Goal: Task Accomplishment & Management: Manage account settings

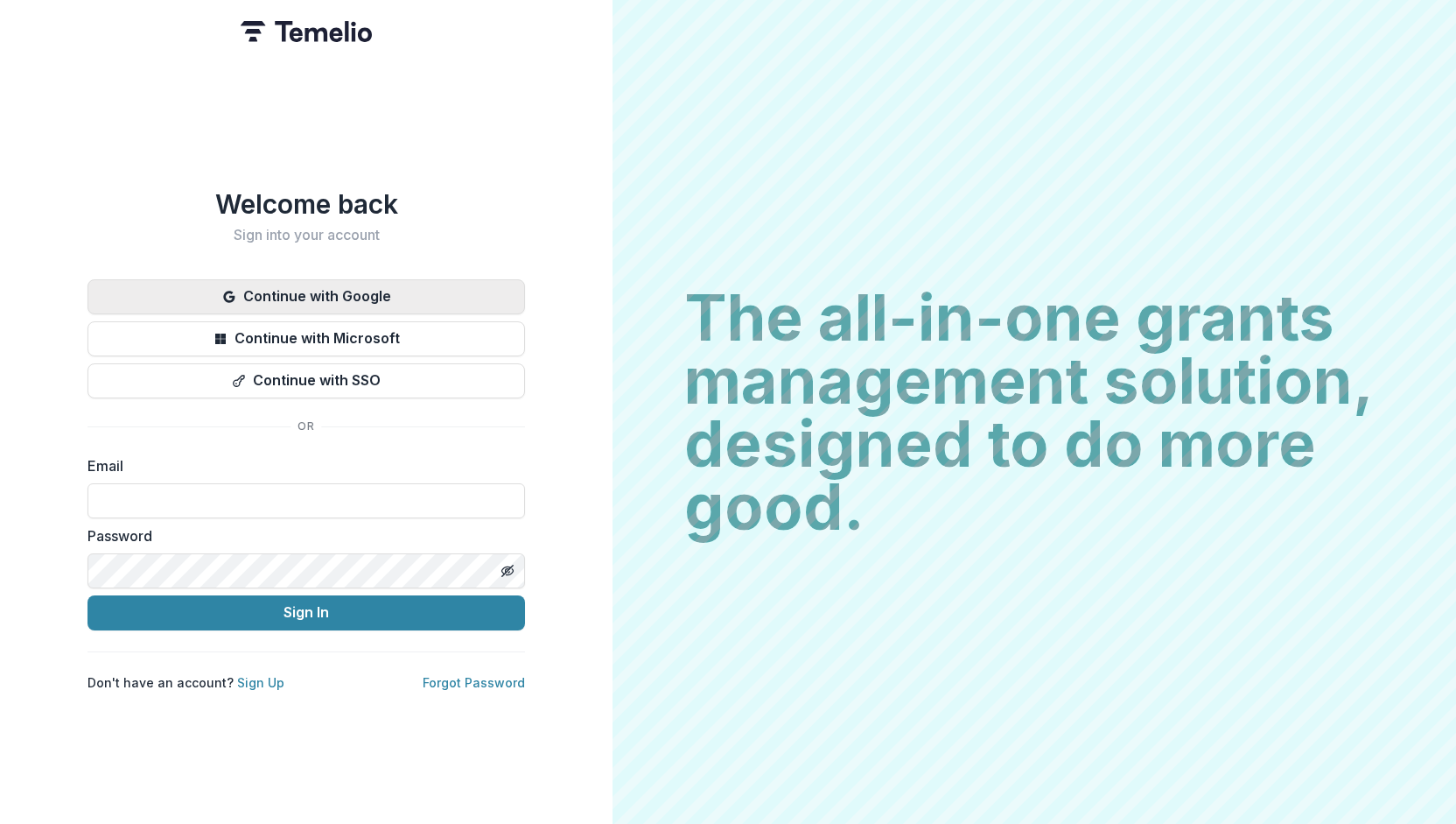
click at [403, 280] on button "Continue with Google" at bounding box center [306, 297] width 438 height 35
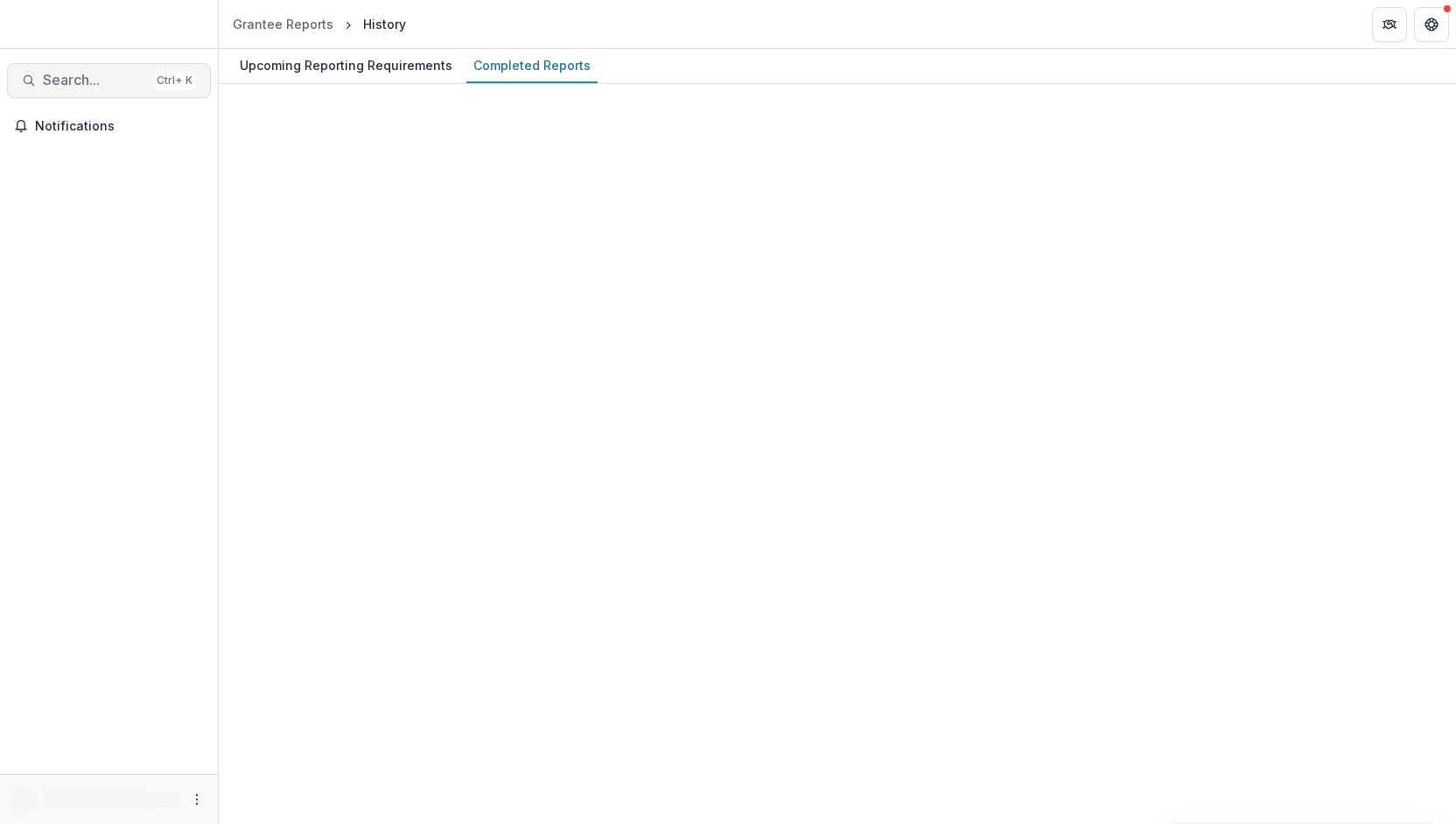
click at [88, 83] on span "Search..." at bounding box center [95, 80] width 103 height 17
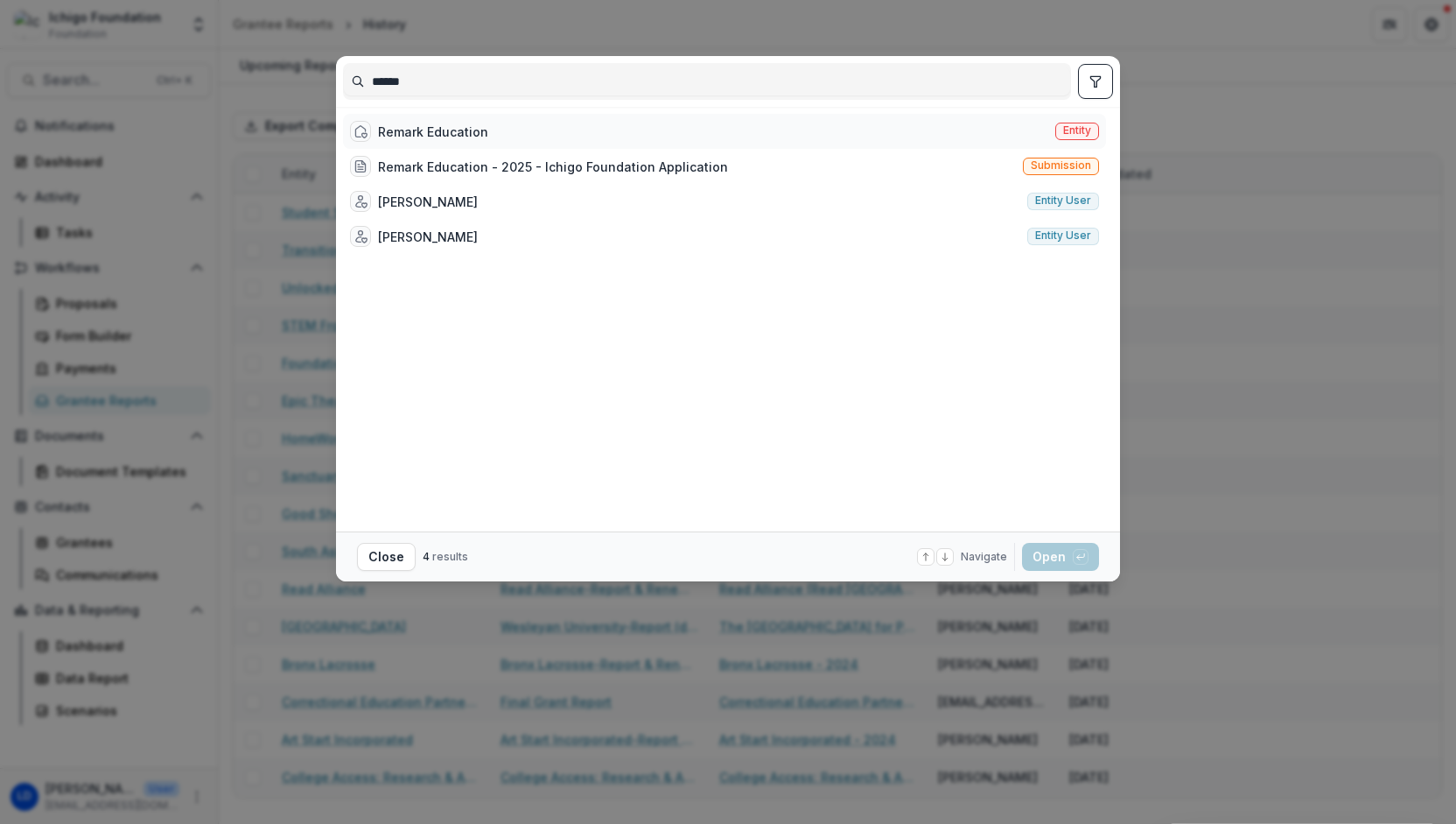
type input "******"
click at [395, 129] on div "Remark Education" at bounding box center [433, 132] width 110 height 18
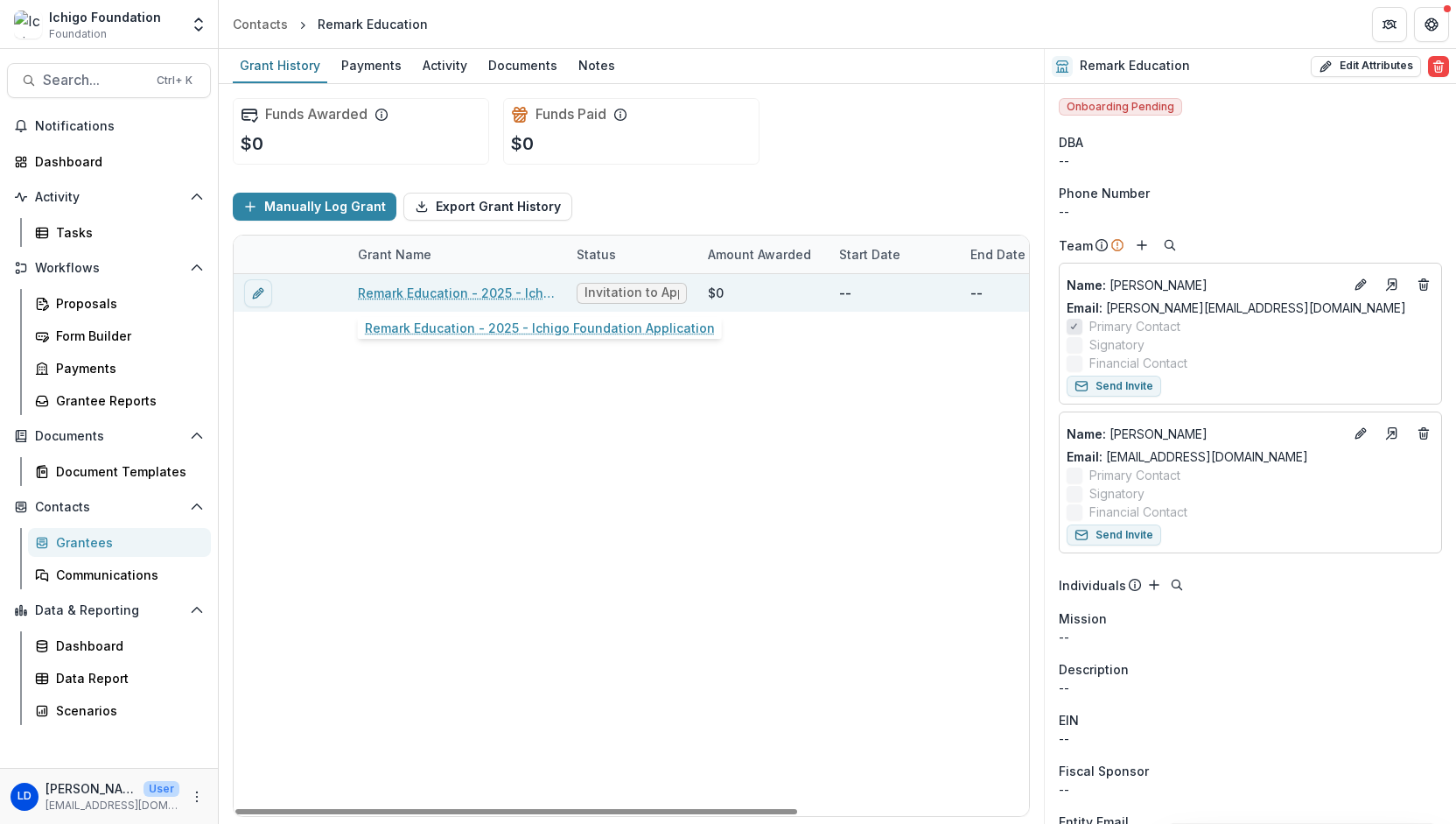
click at [446, 297] on link "Remark Education - 2025 - Ichigo Foundation Application" at bounding box center [456, 292] width 198 height 18
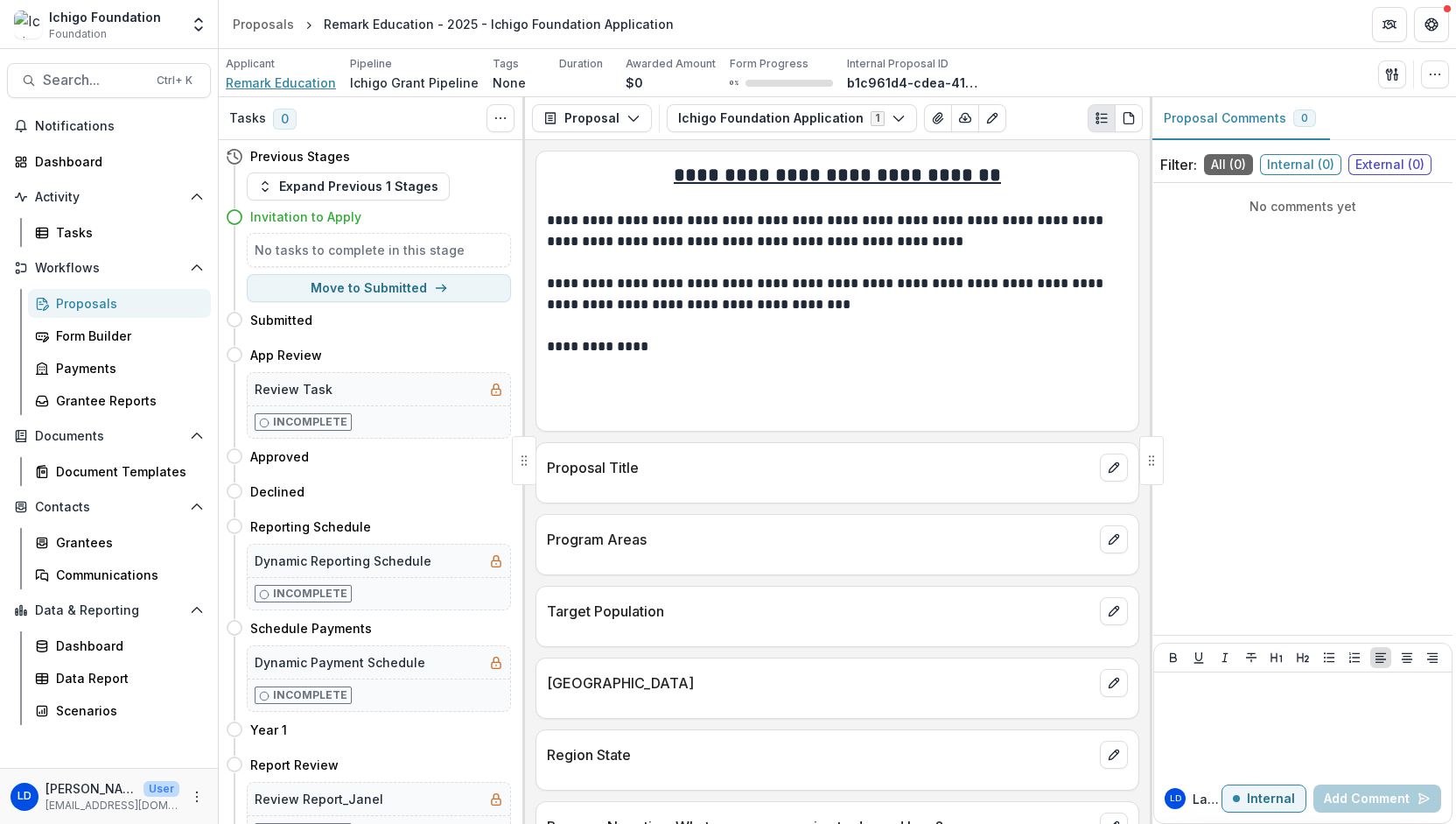
click at [284, 82] on span "Remark Education" at bounding box center [281, 83] width 110 height 18
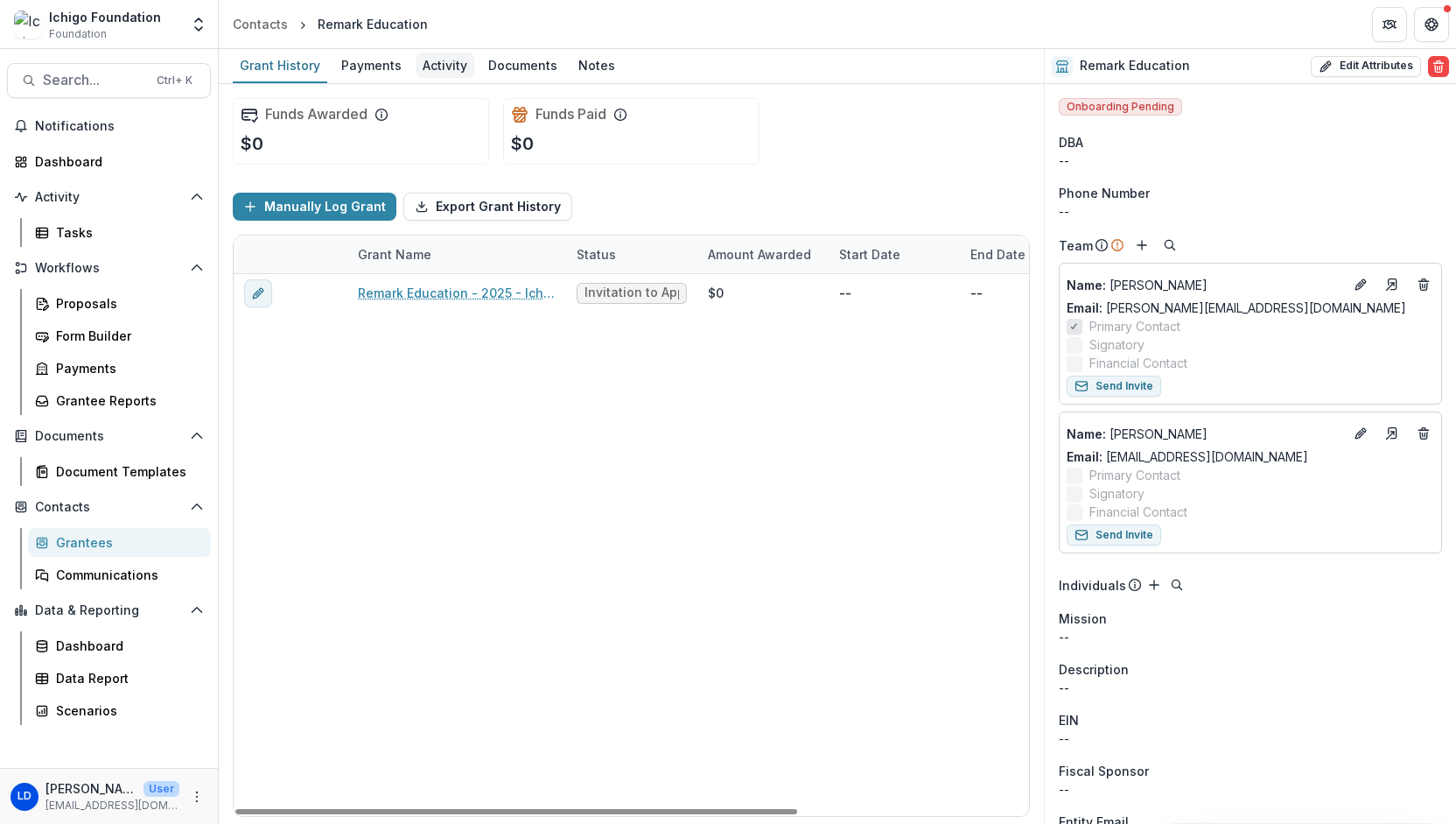
click at [444, 69] on div "Activity" at bounding box center [445, 65] width 59 height 26
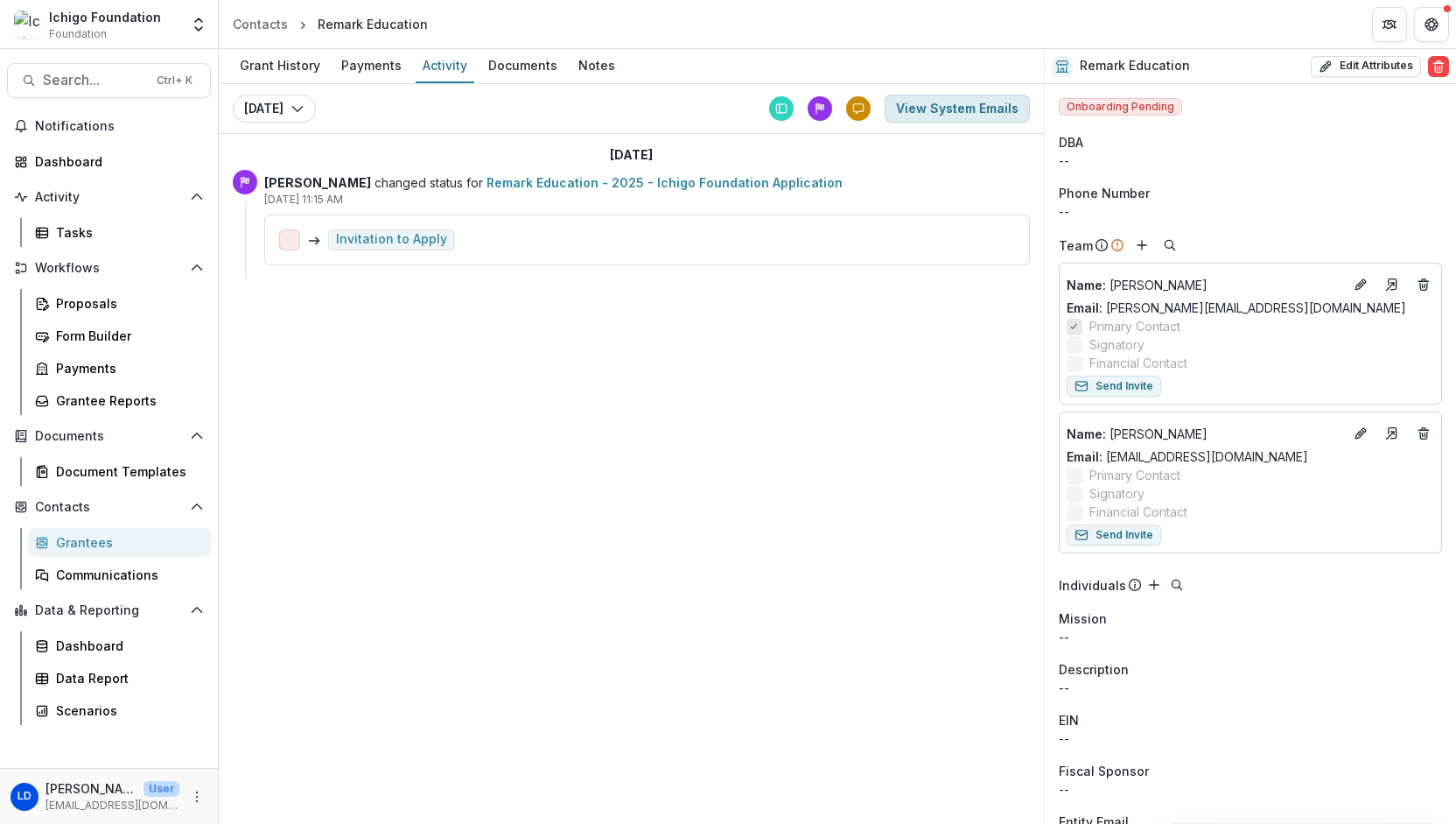
click at [904, 105] on button "View System Emails" at bounding box center [957, 109] width 145 height 28
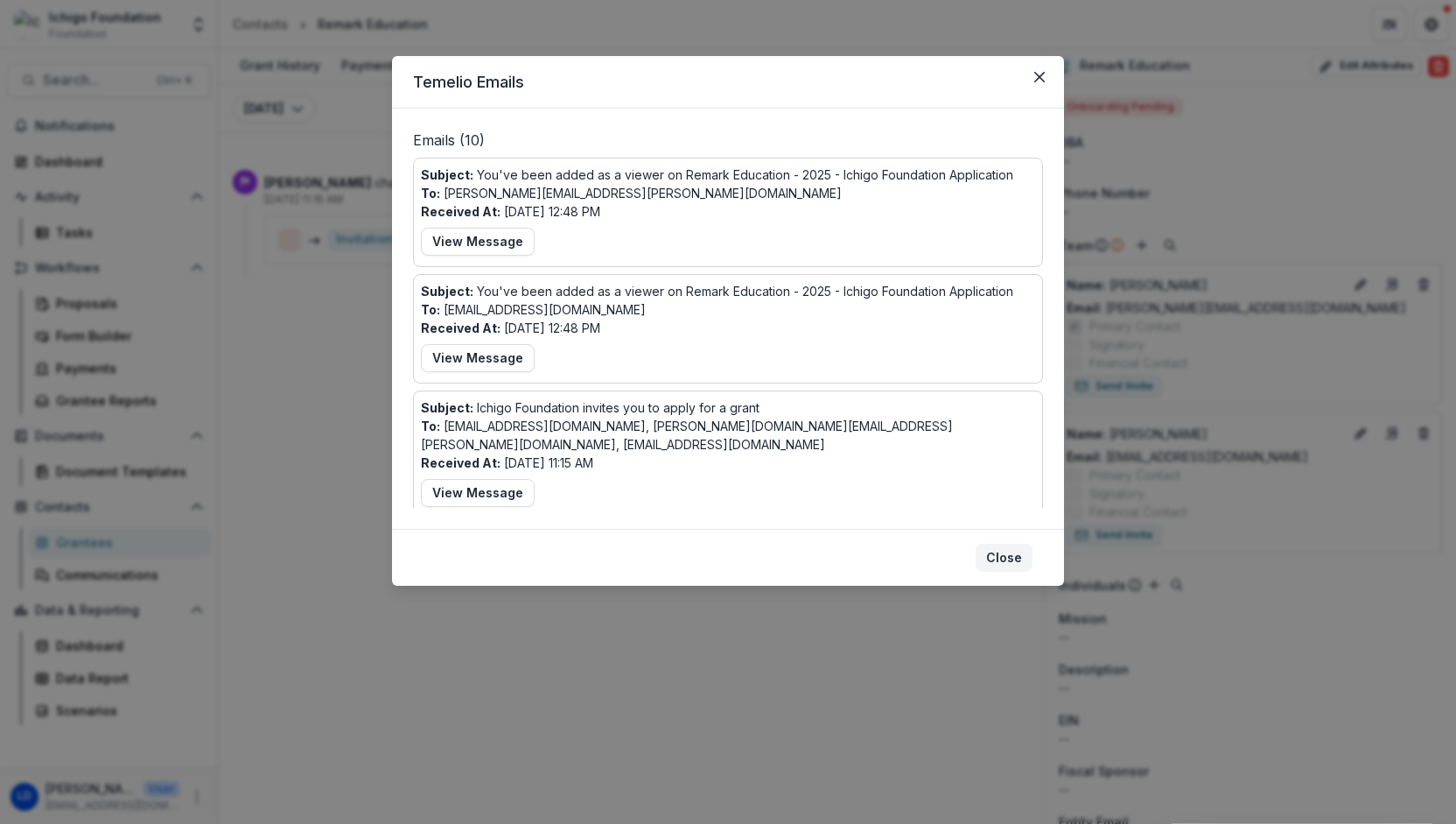
click at [1007, 556] on button "Close" at bounding box center [1004, 557] width 57 height 28
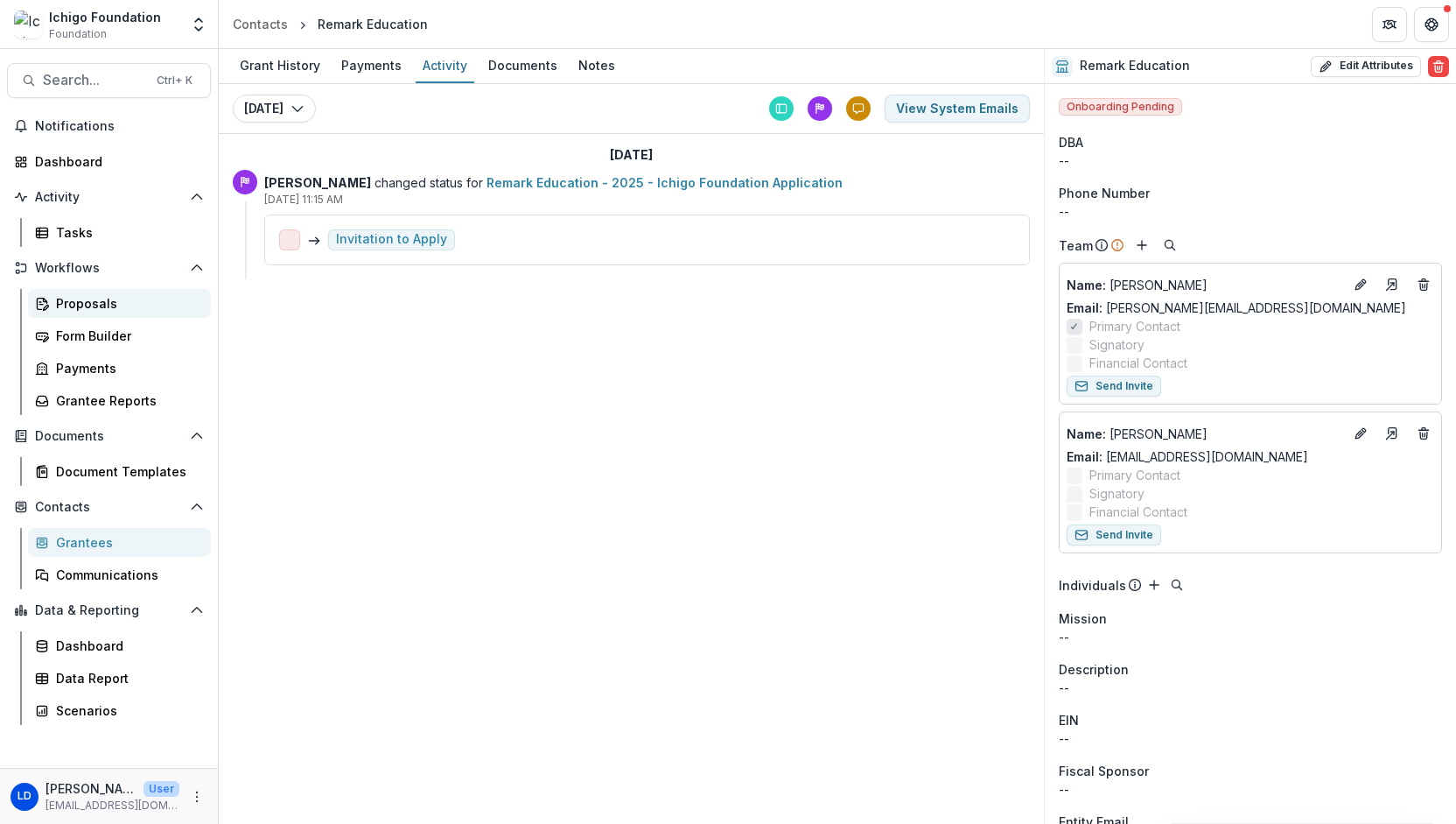
click at [82, 303] on div "Proposals" at bounding box center [126, 303] width 141 height 18
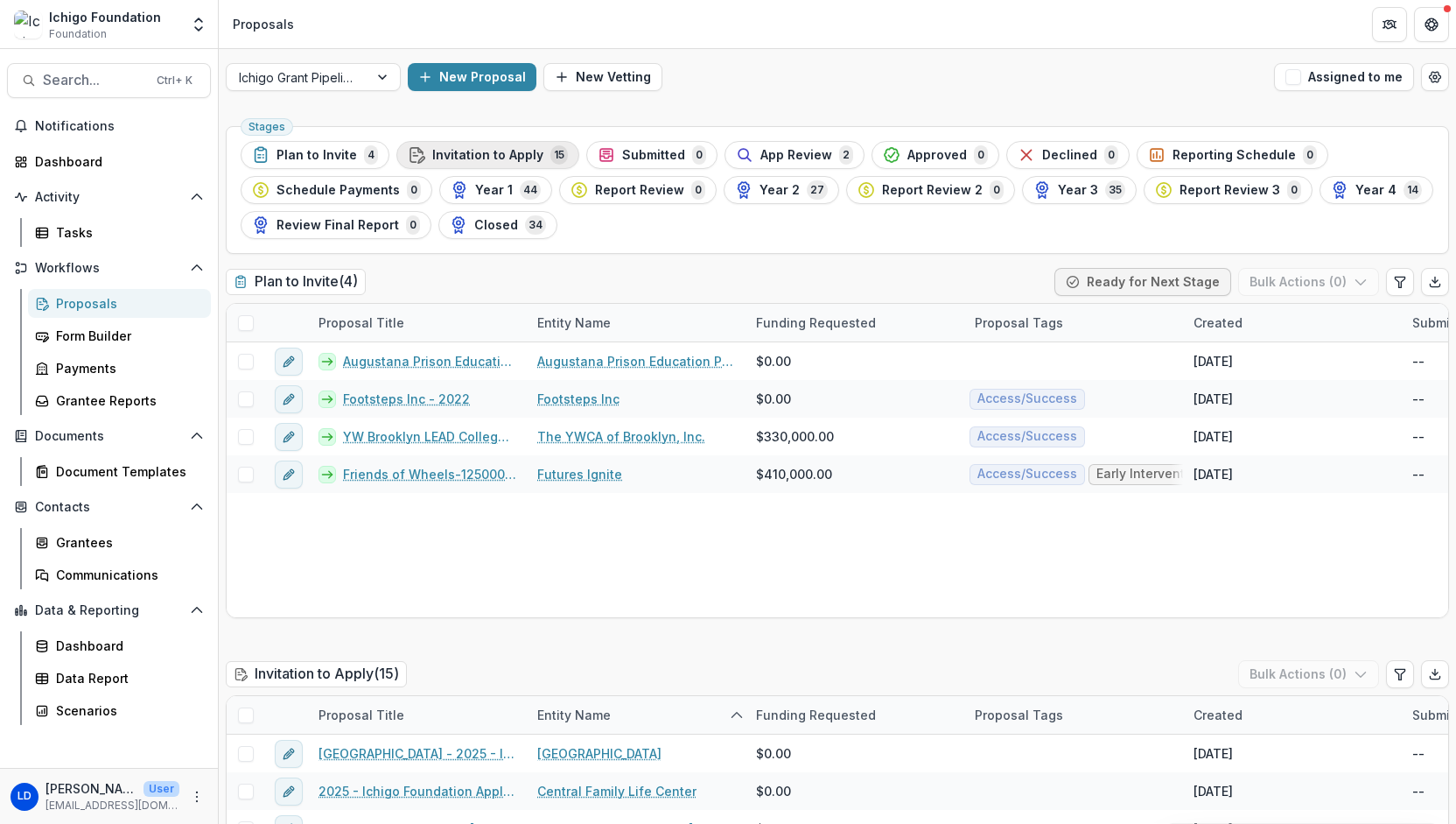
click at [461, 154] on span "Invitation to Apply" at bounding box center [487, 155] width 111 height 15
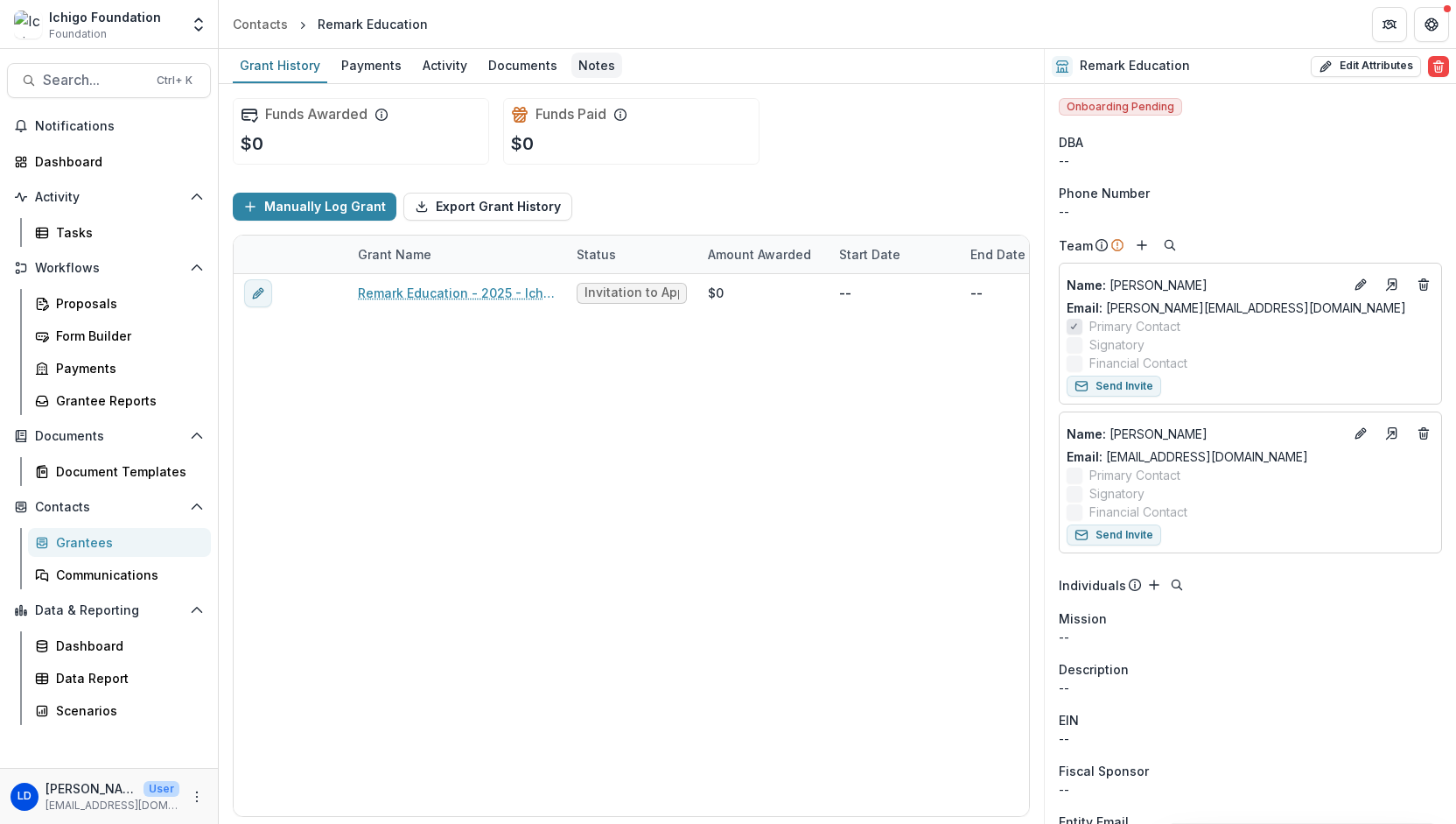
click at [580, 61] on div "Notes" at bounding box center [596, 65] width 51 height 26
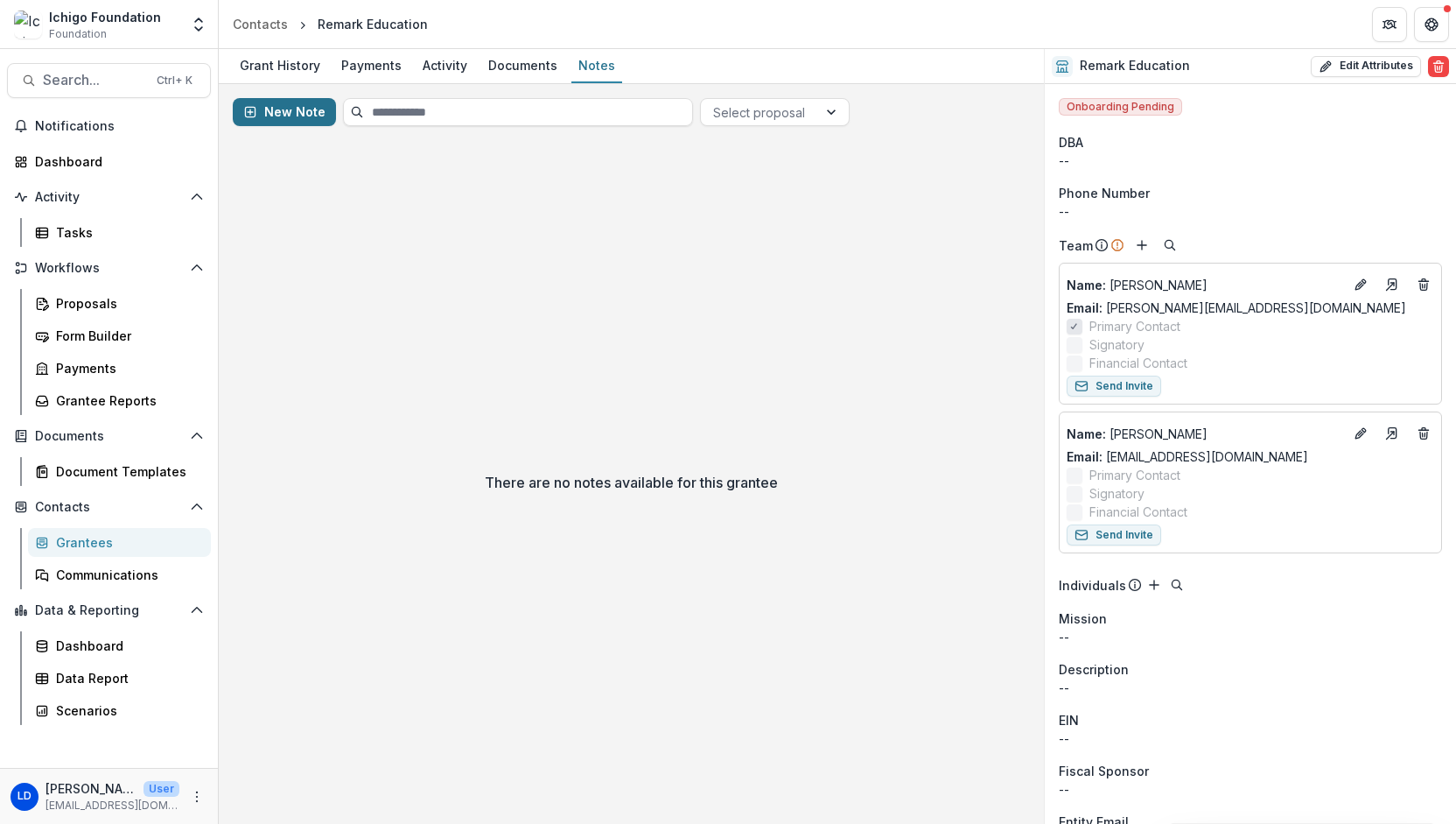
click at [303, 118] on button "New Note" at bounding box center [284, 112] width 103 height 28
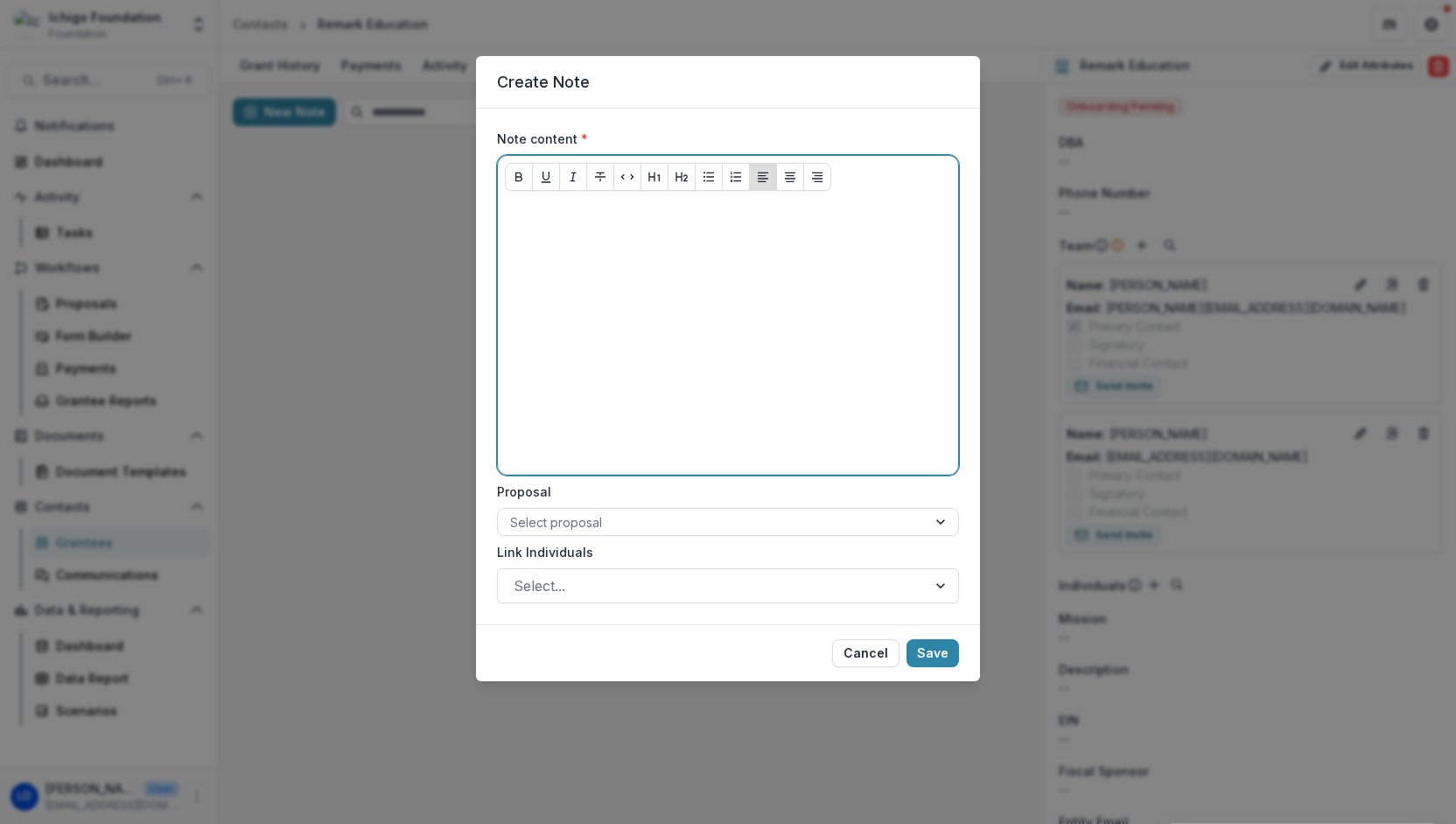
click at [528, 230] on div at bounding box center [727, 337] width 446 height 263
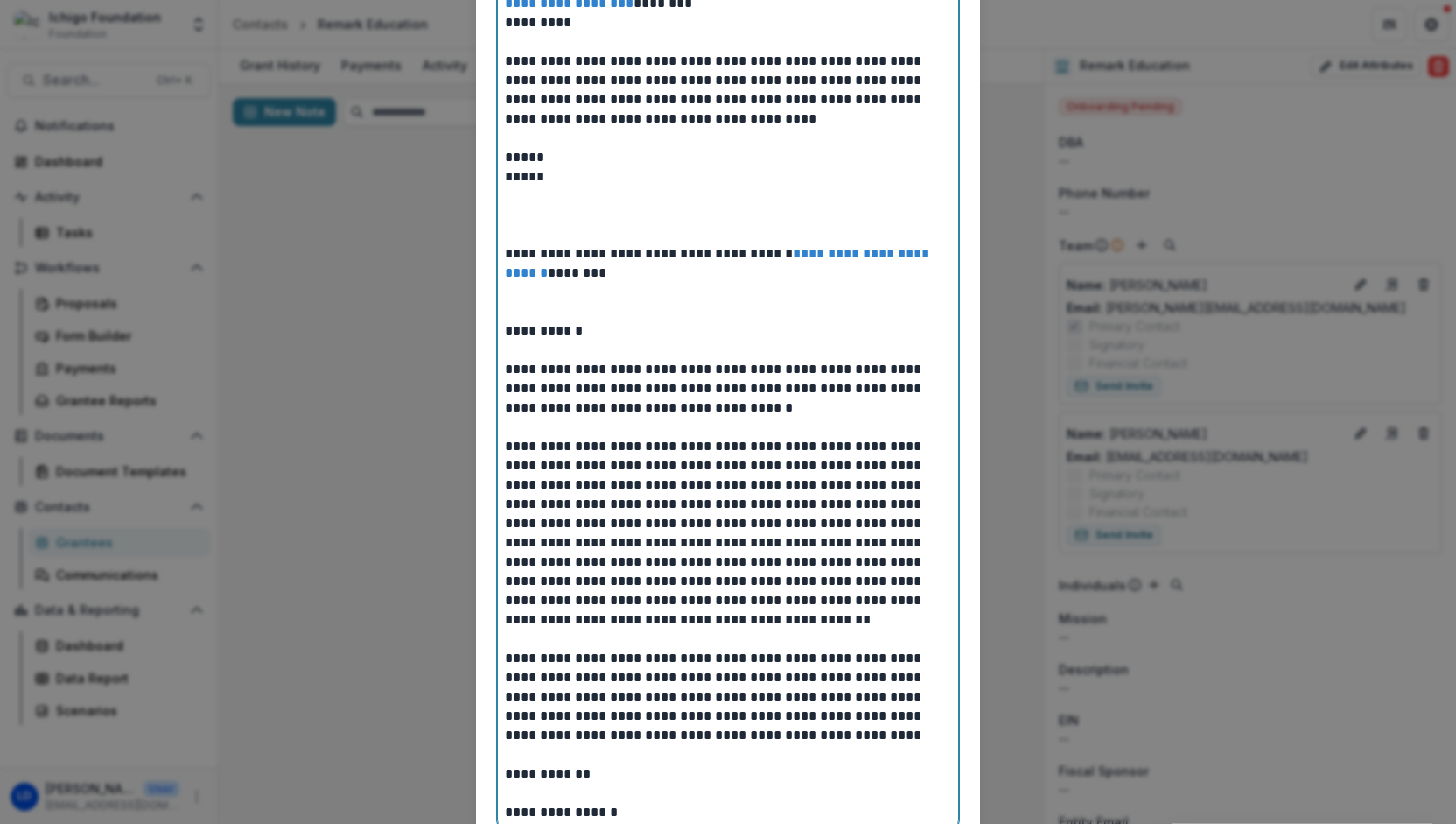
scroll to position [834, 0]
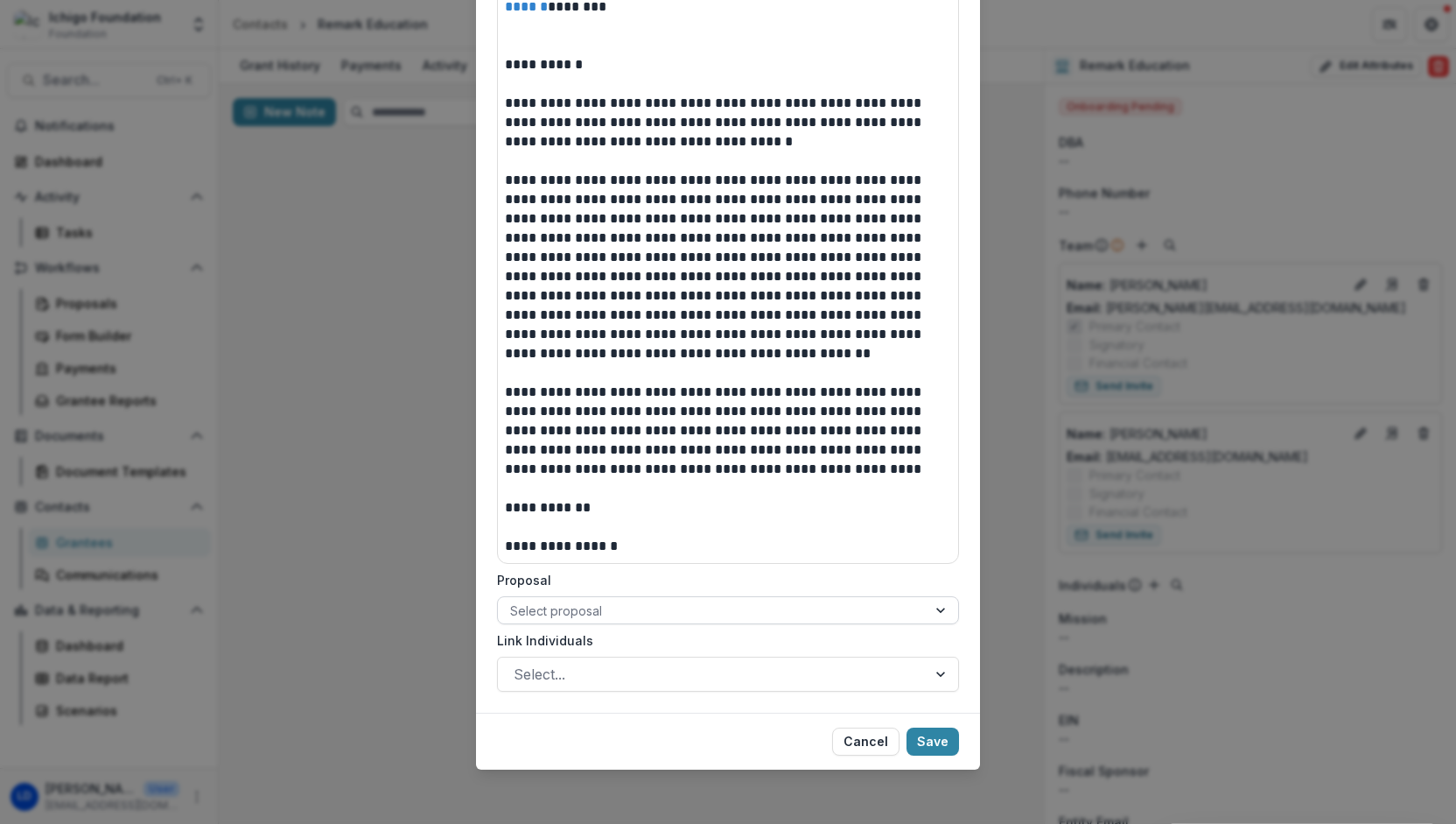
click at [903, 617] on div at bounding box center [712, 611] width 404 height 22
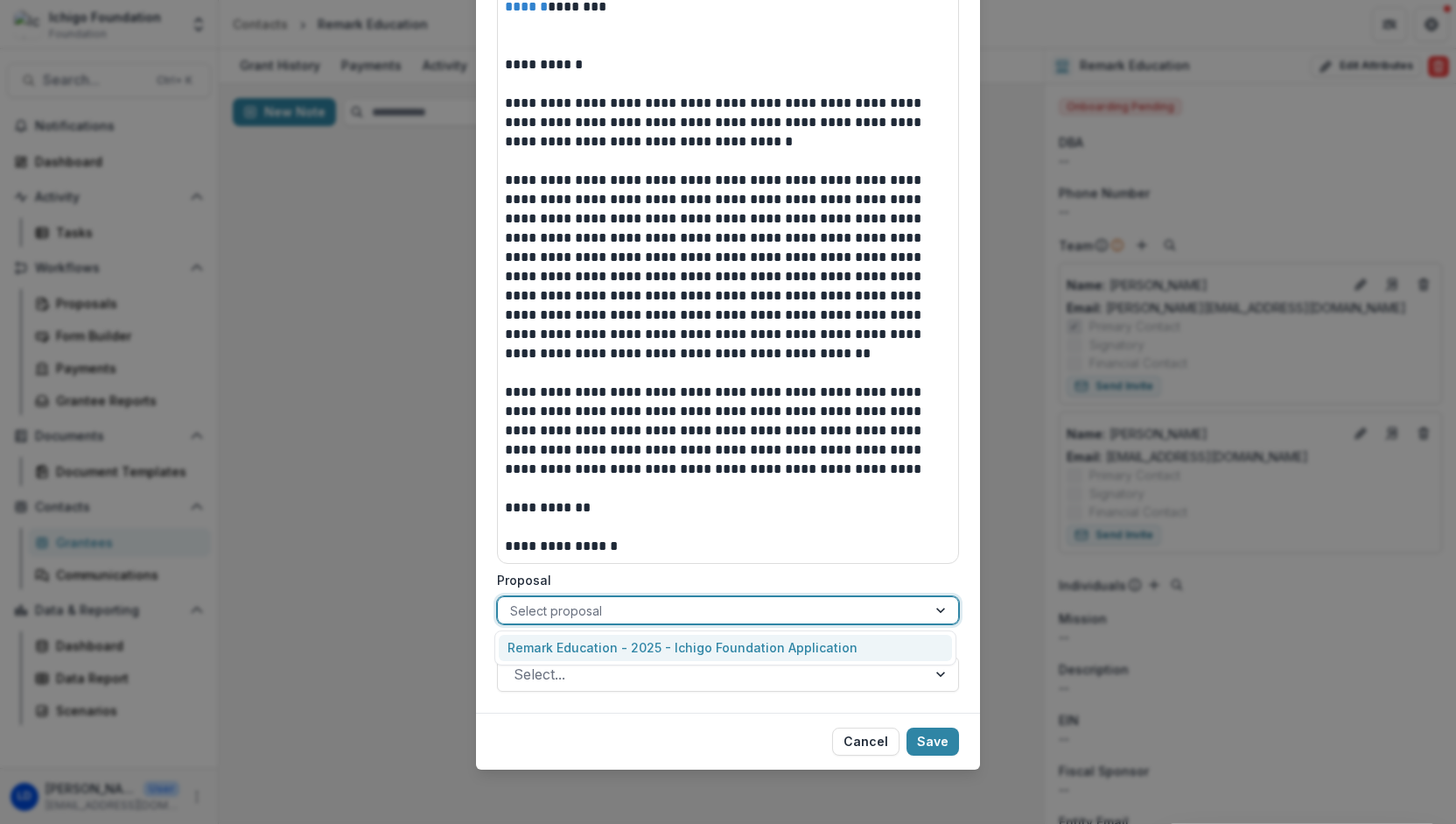
click at [850, 648] on div "Remark Education - 2025 - Ichigo Foundation Application" at bounding box center [724, 648] width 453 height 28
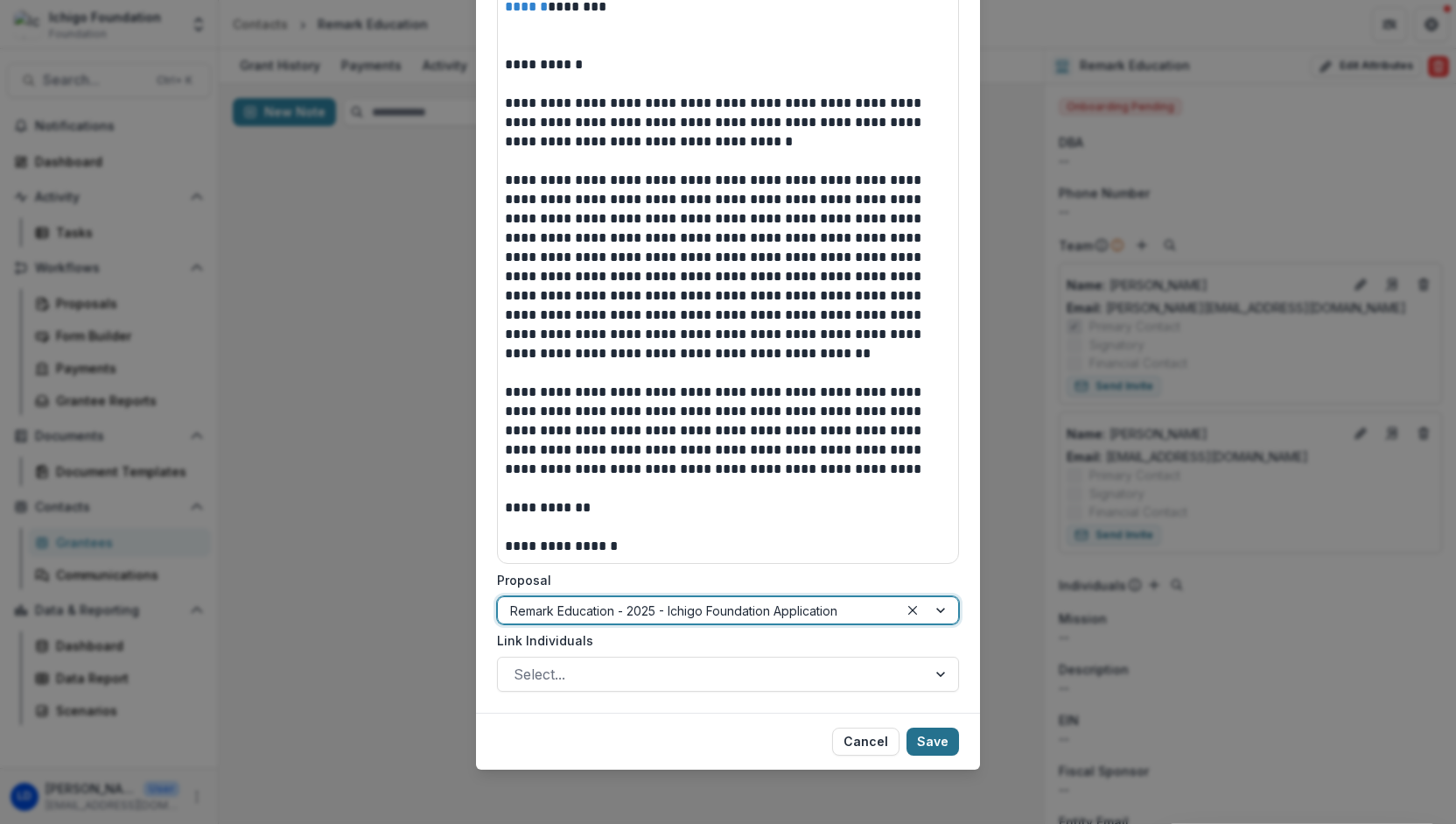
click at [930, 739] on button "Save" at bounding box center [932, 741] width 52 height 28
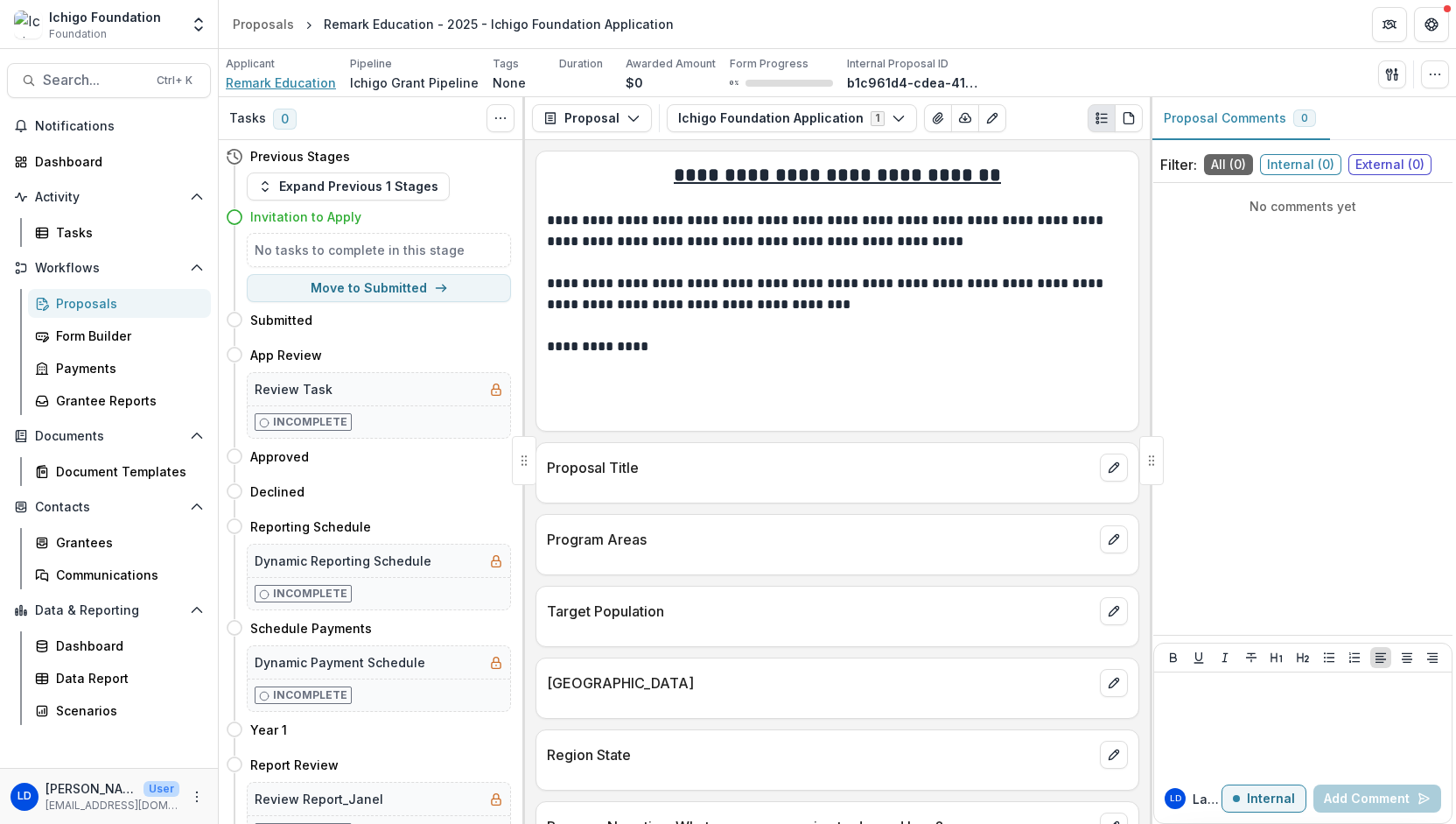
click at [295, 84] on span "Remark Education" at bounding box center [281, 83] width 110 height 18
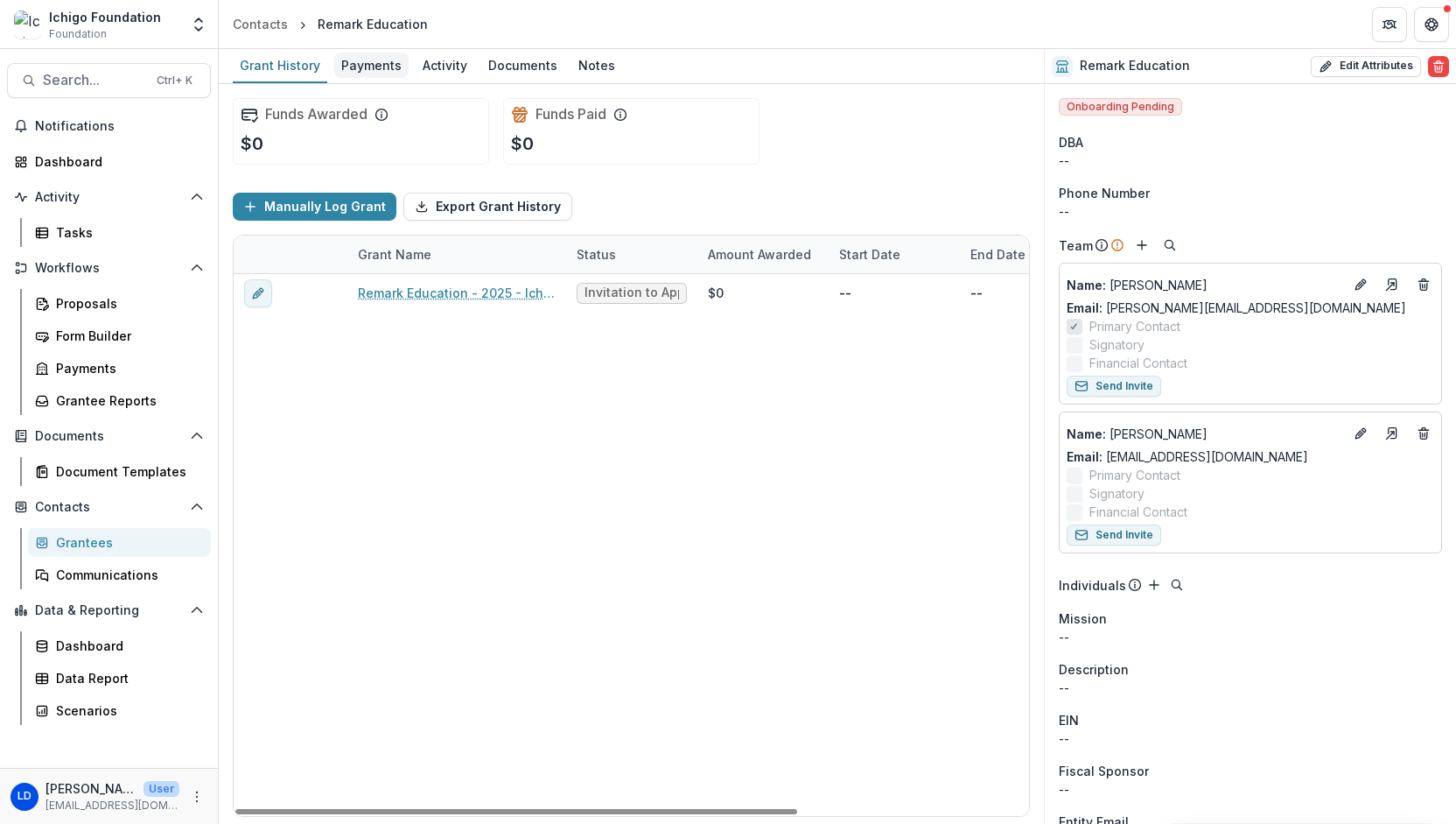
click at [379, 72] on div "Payments" at bounding box center [371, 65] width 74 height 26
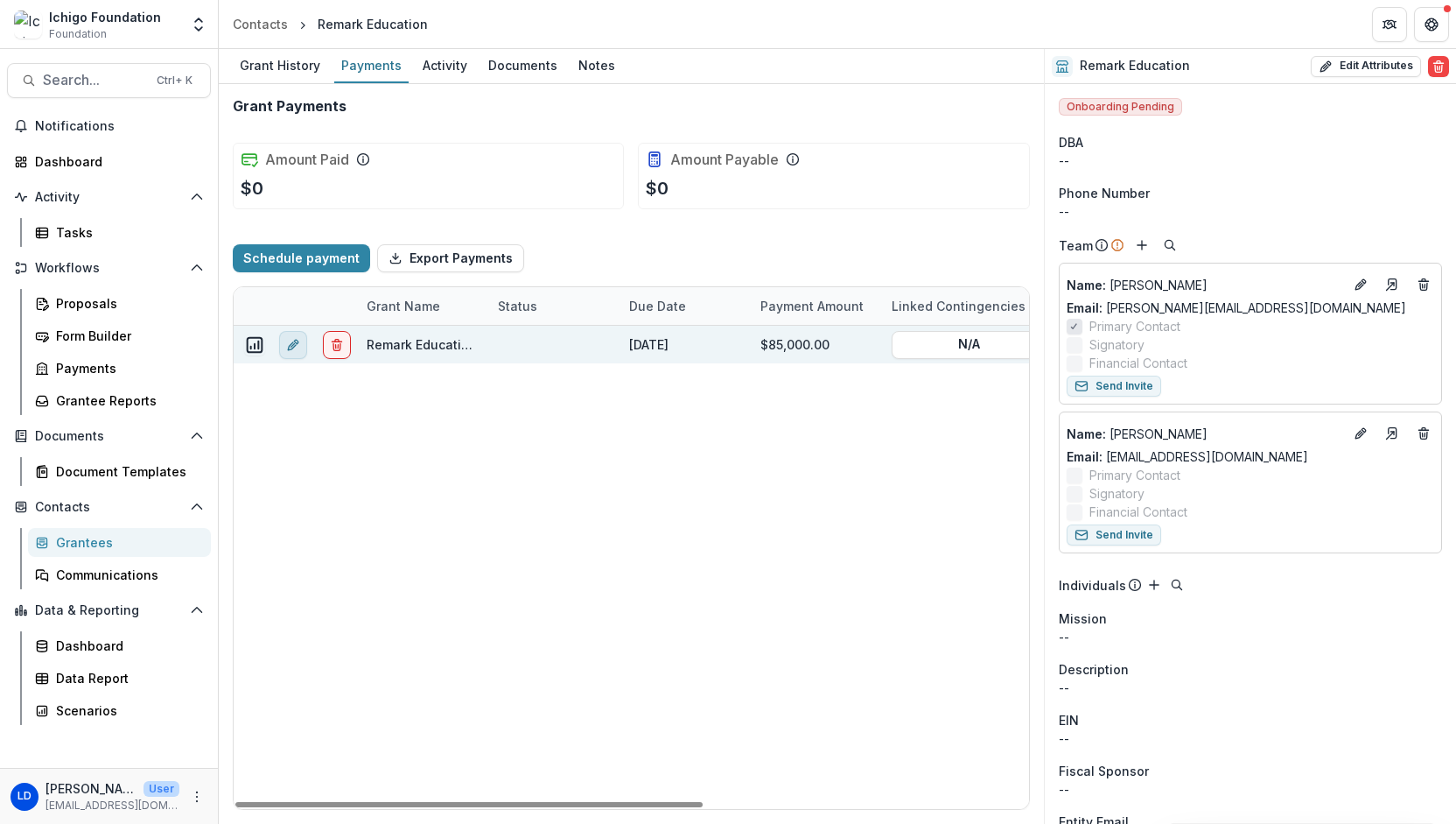
click at [289, 349] on icon "edit" at bounding box center [292, 344] width 14 height 14
select select "*****"
type input "*******"
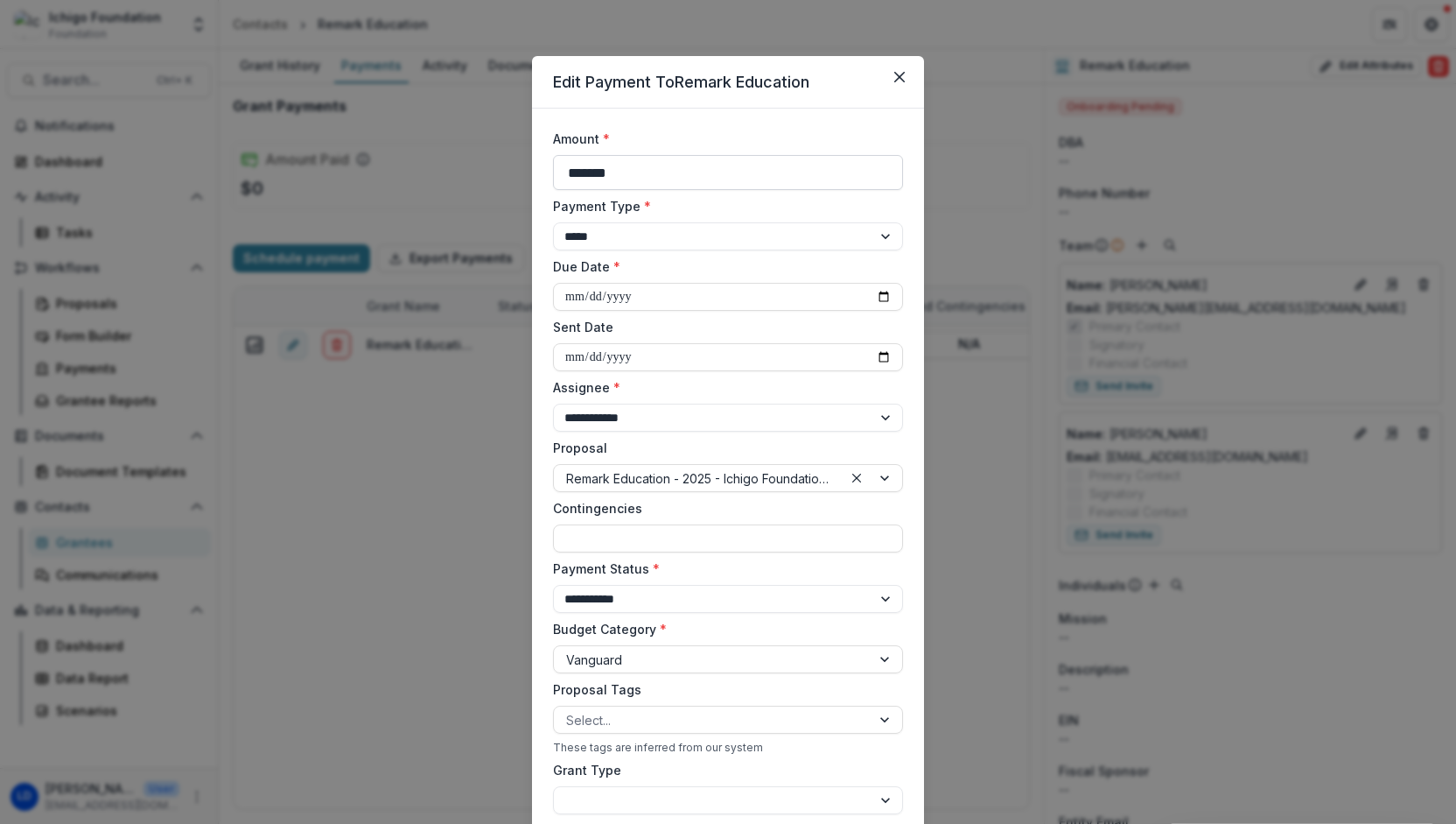
click at [582, 174] on input "*******" at bounding box center [727, 172] width 350 height 35
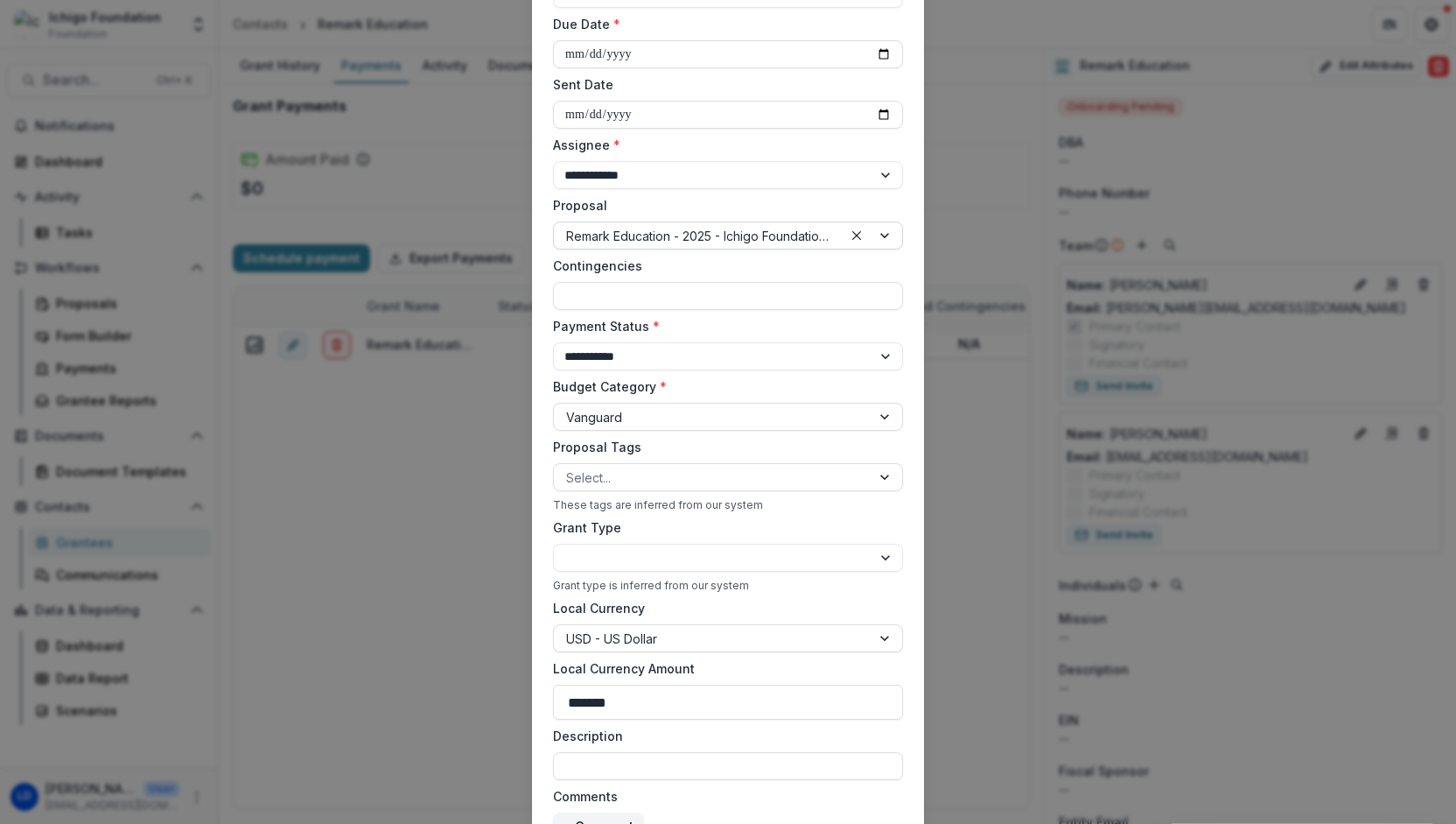
scroll to position [244, 0]
type input "*******"
click at [581, 708] on input "*******" at bounding box center [727, 701] width 350 height 35
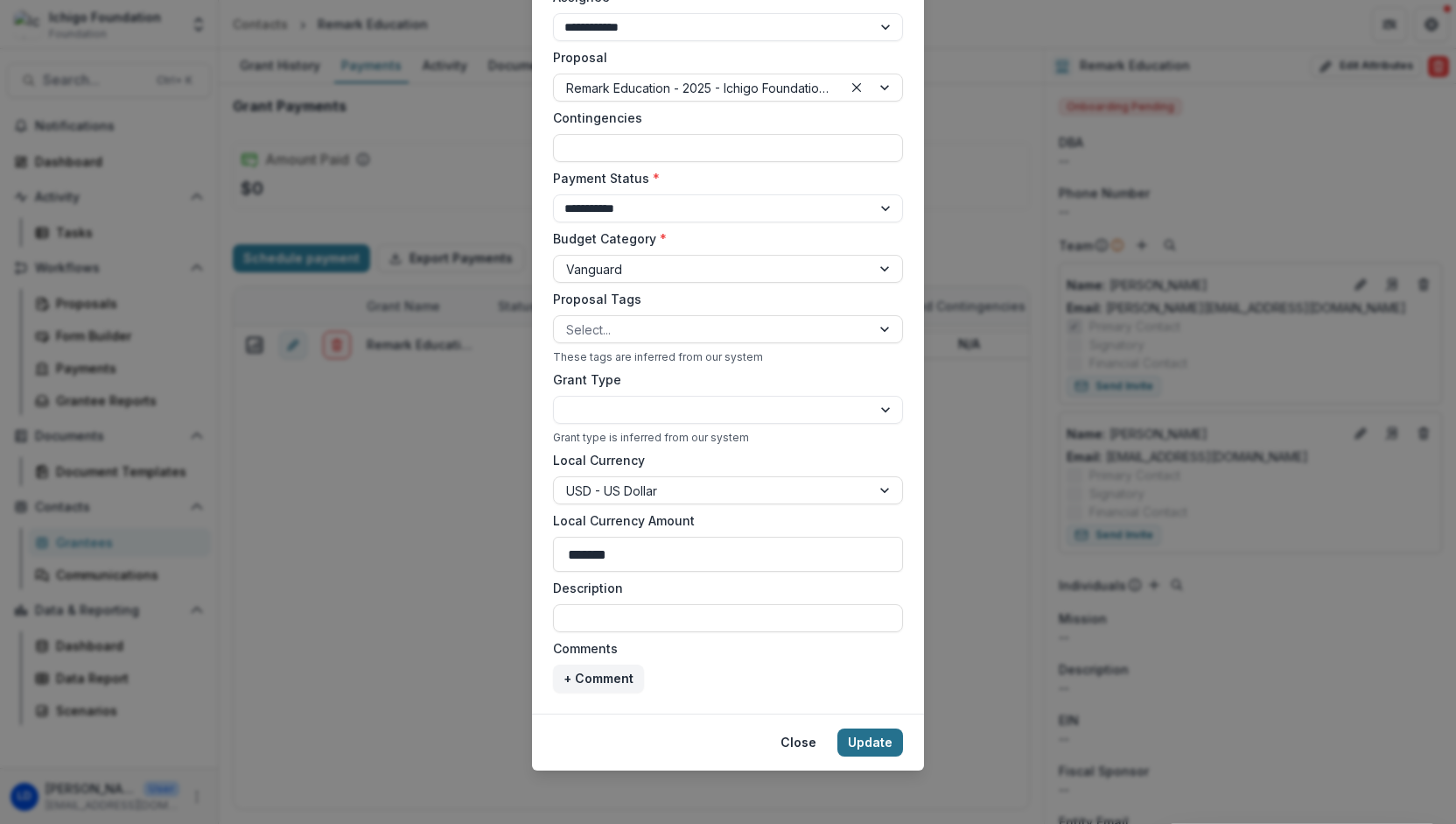
type input "*******"
click at [870, 735] on button "Update" at bounding box center [870, 742] width 65 height 28
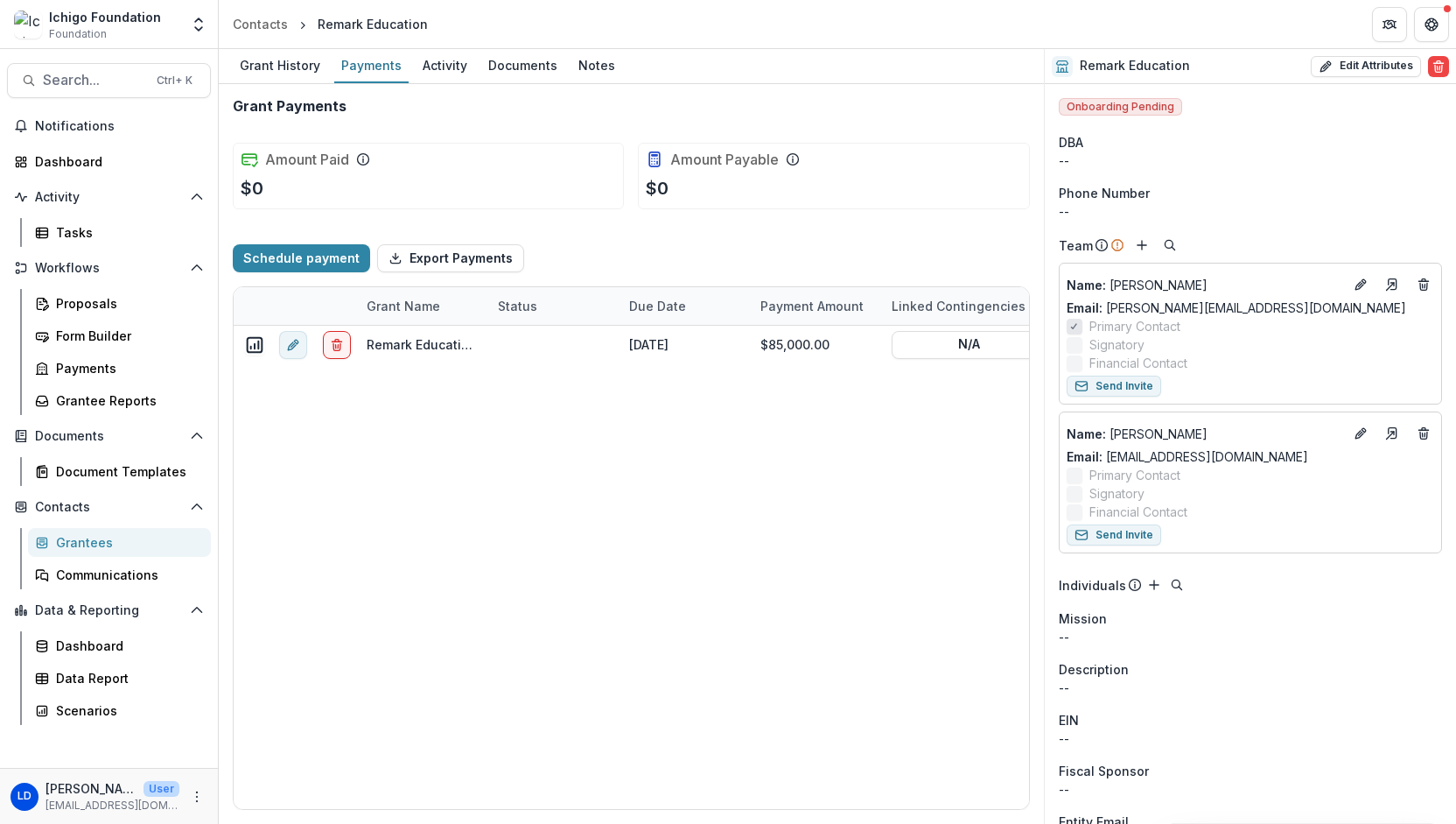
type input "*******"
click at [77, 84] on span "Search..." at bounding box center [95, 80] width 103 height 17
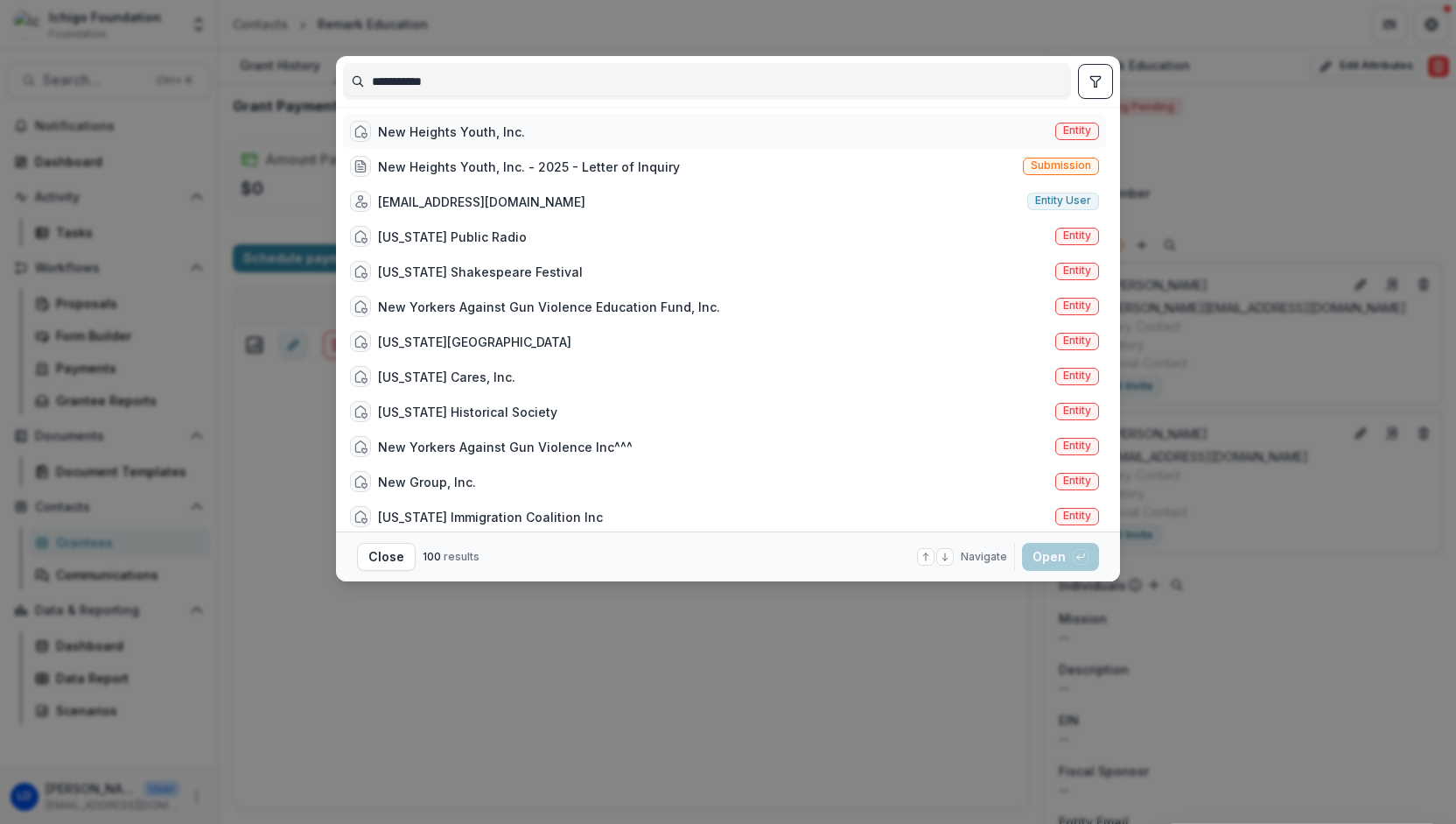
type input "**********"
click at [461, 122] on div "New Heights Youth, Inc." at bounding box center [451, 132] width 147 height 18
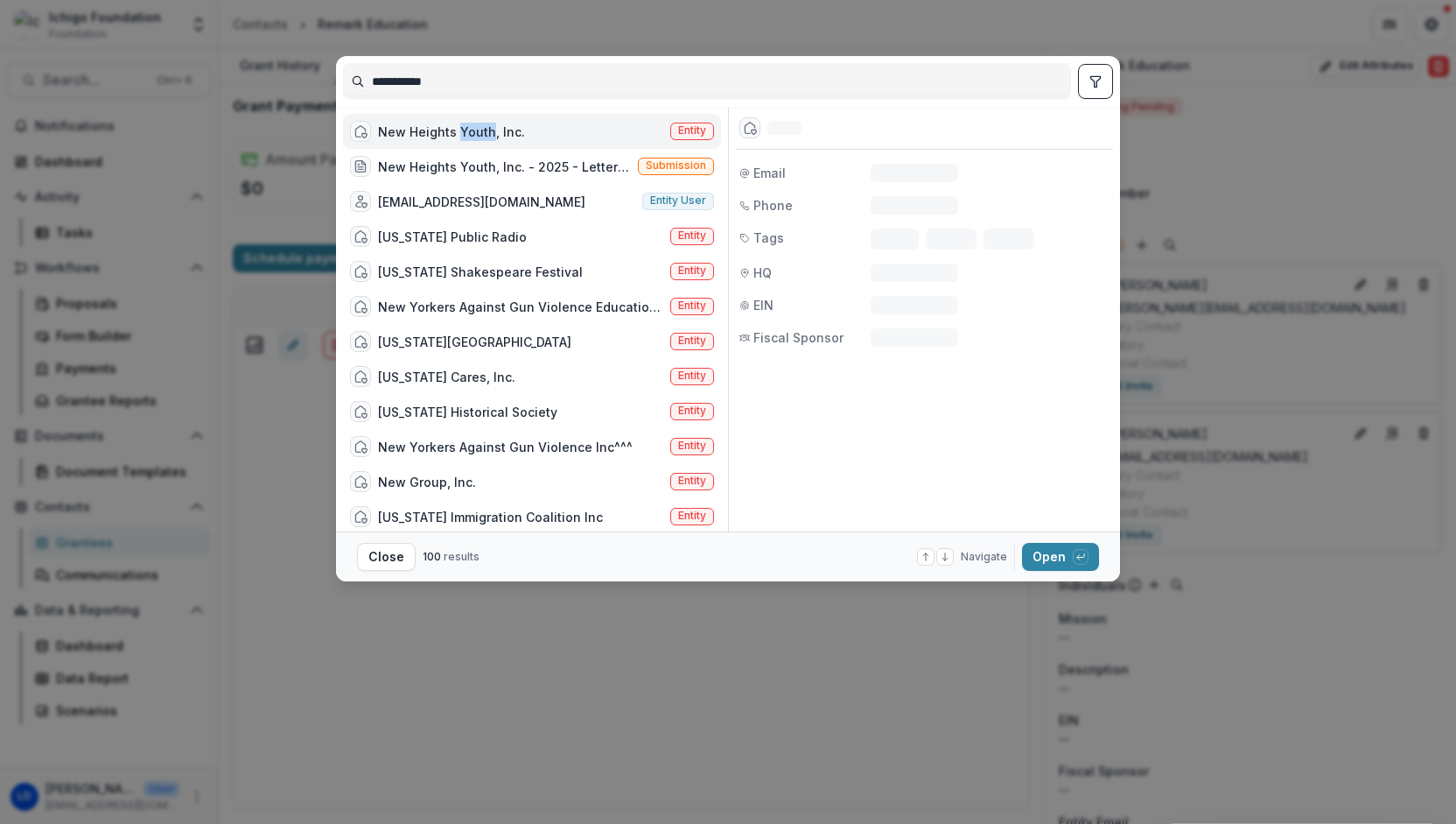
click at [461, 122] on div "New Heights Youth, Inc." at bounding box center [451, 132] width 147 height 18
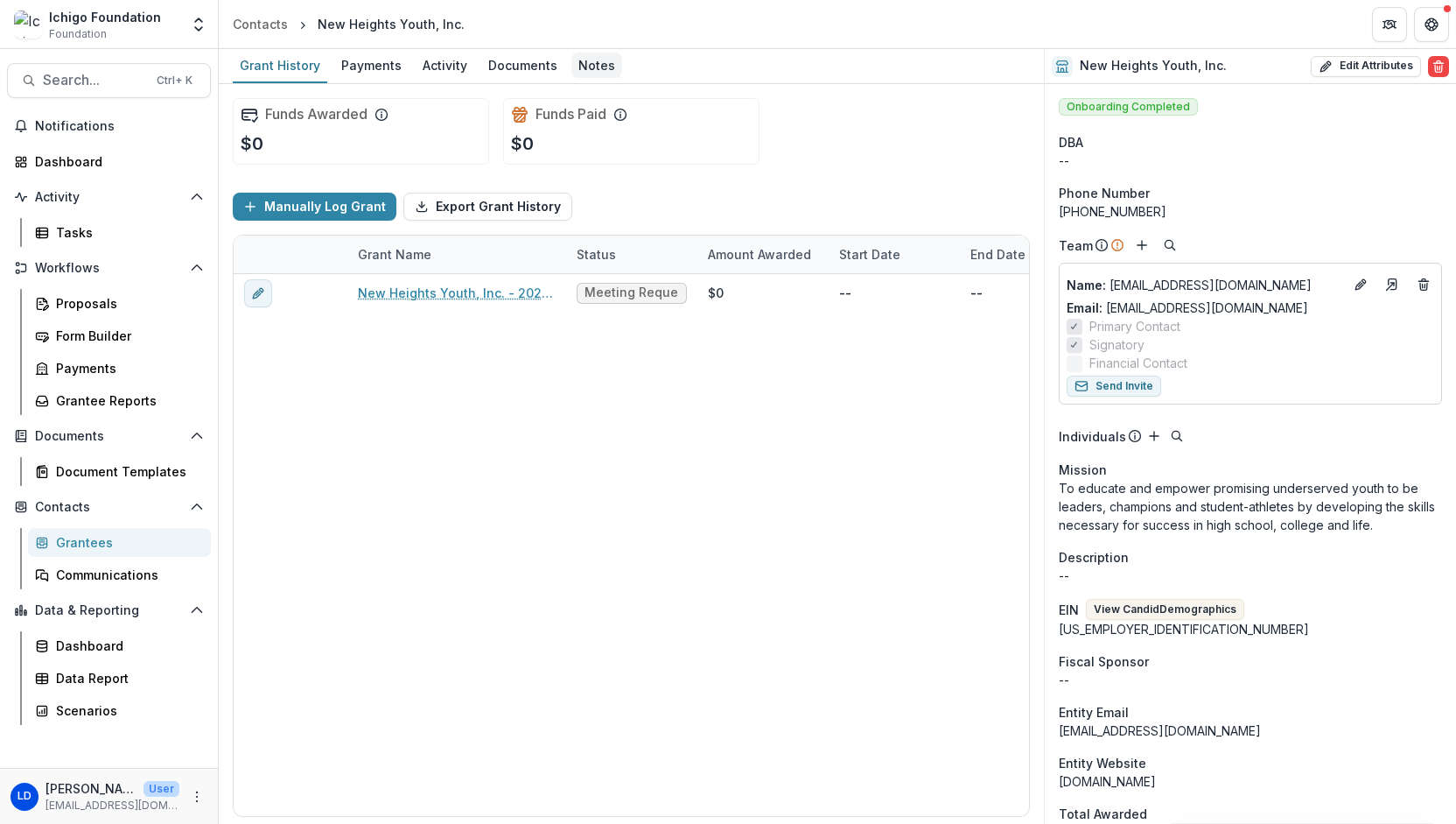
click at [588, 74] on div "Notes" at bounding box center [596, 65] width 51 height 26
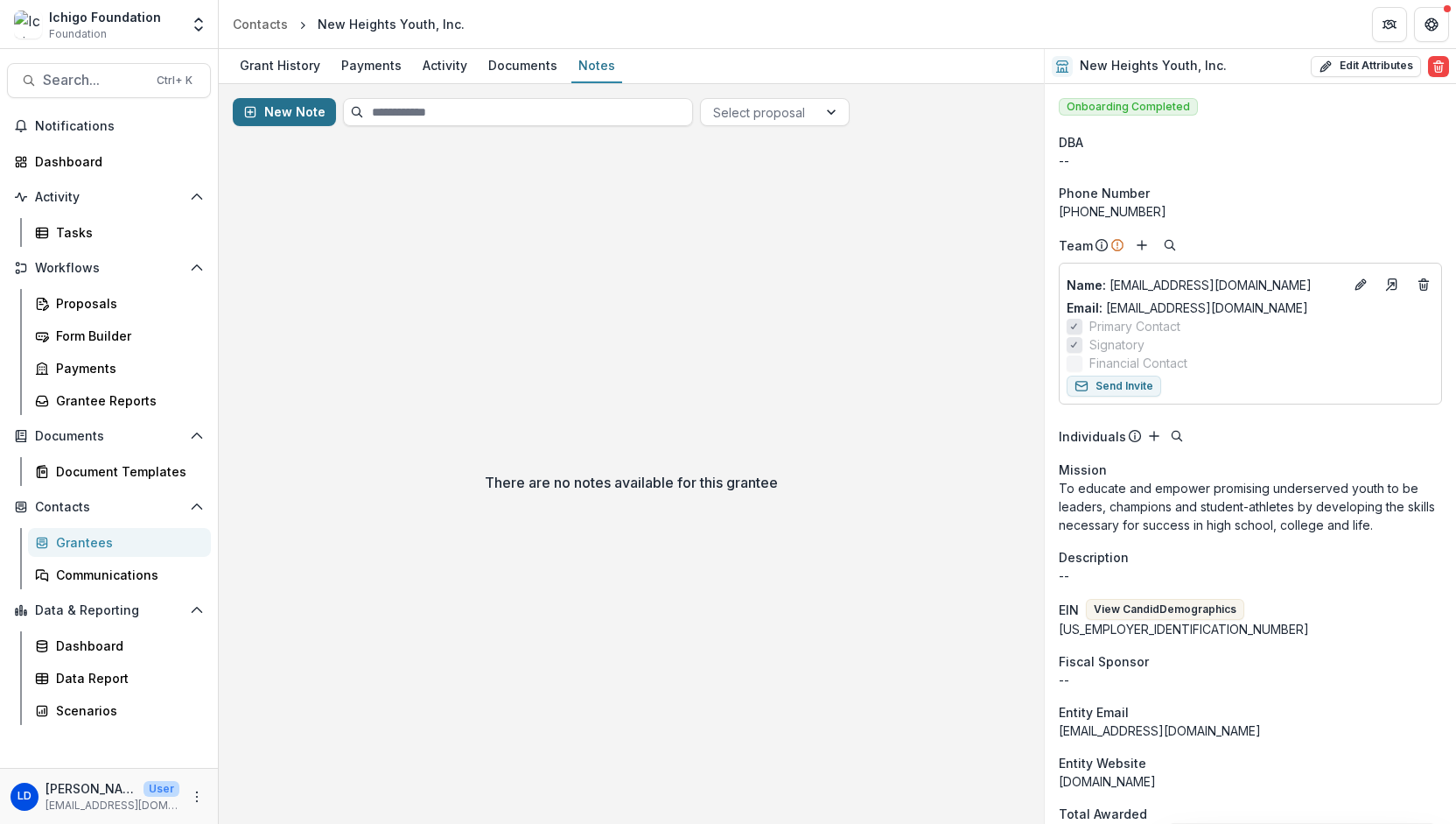
click at [290, 108] on button "New Note" at bounding box center [284, 112] width 103 height 28
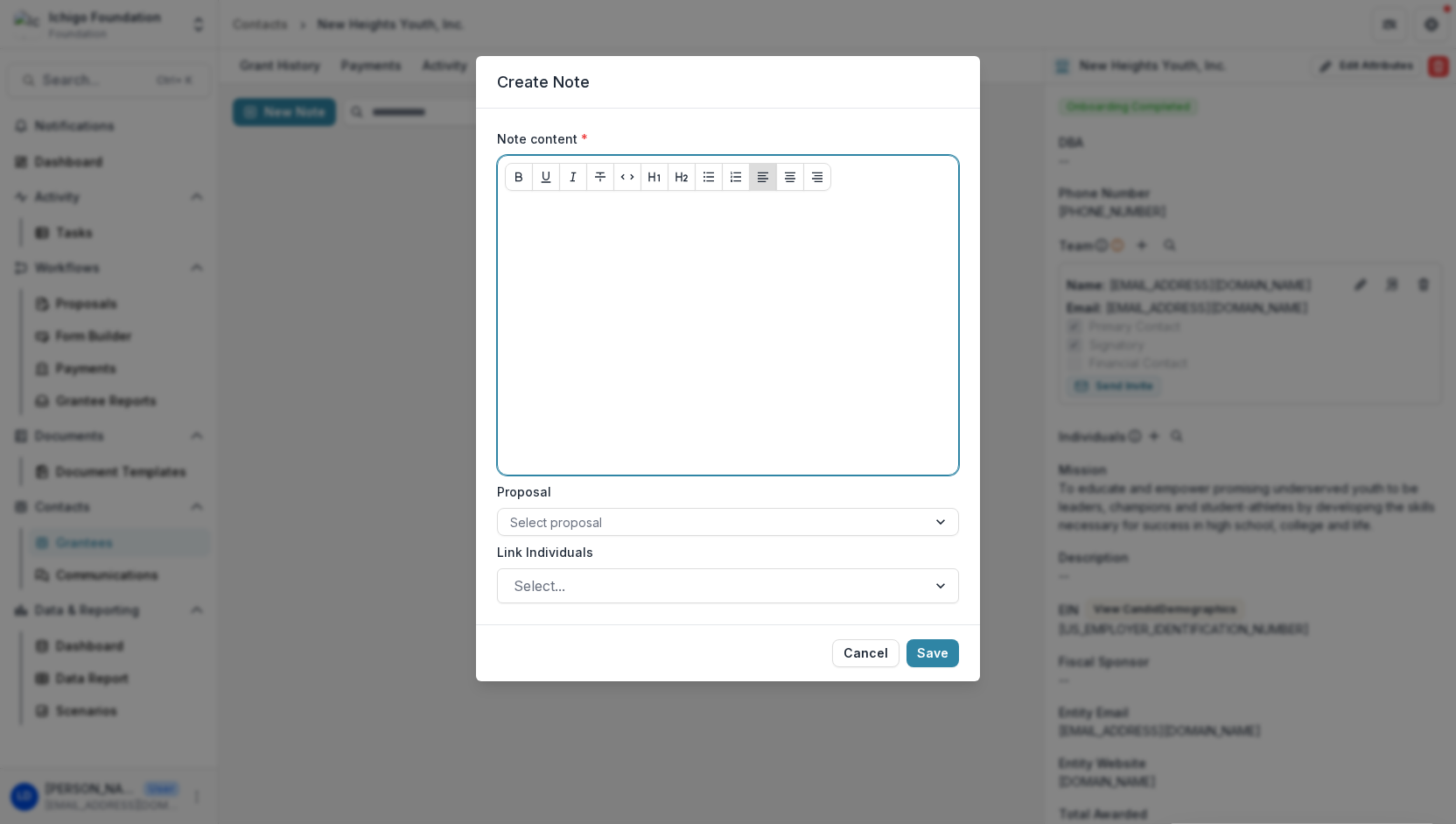
click at [524, 225] on div at bounding box center [727, 337] width 446 height 263
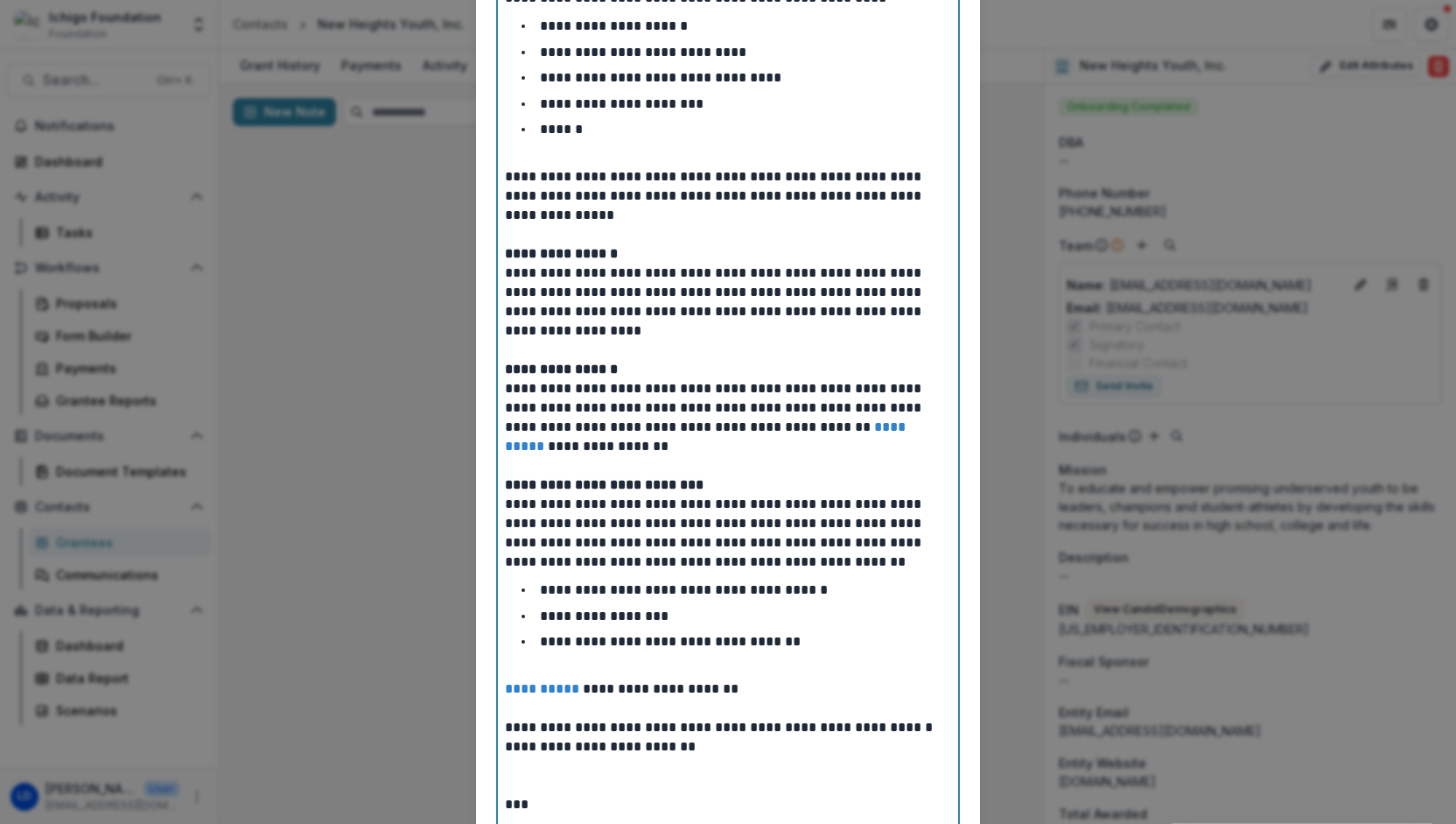
scroll to position [773, 0]
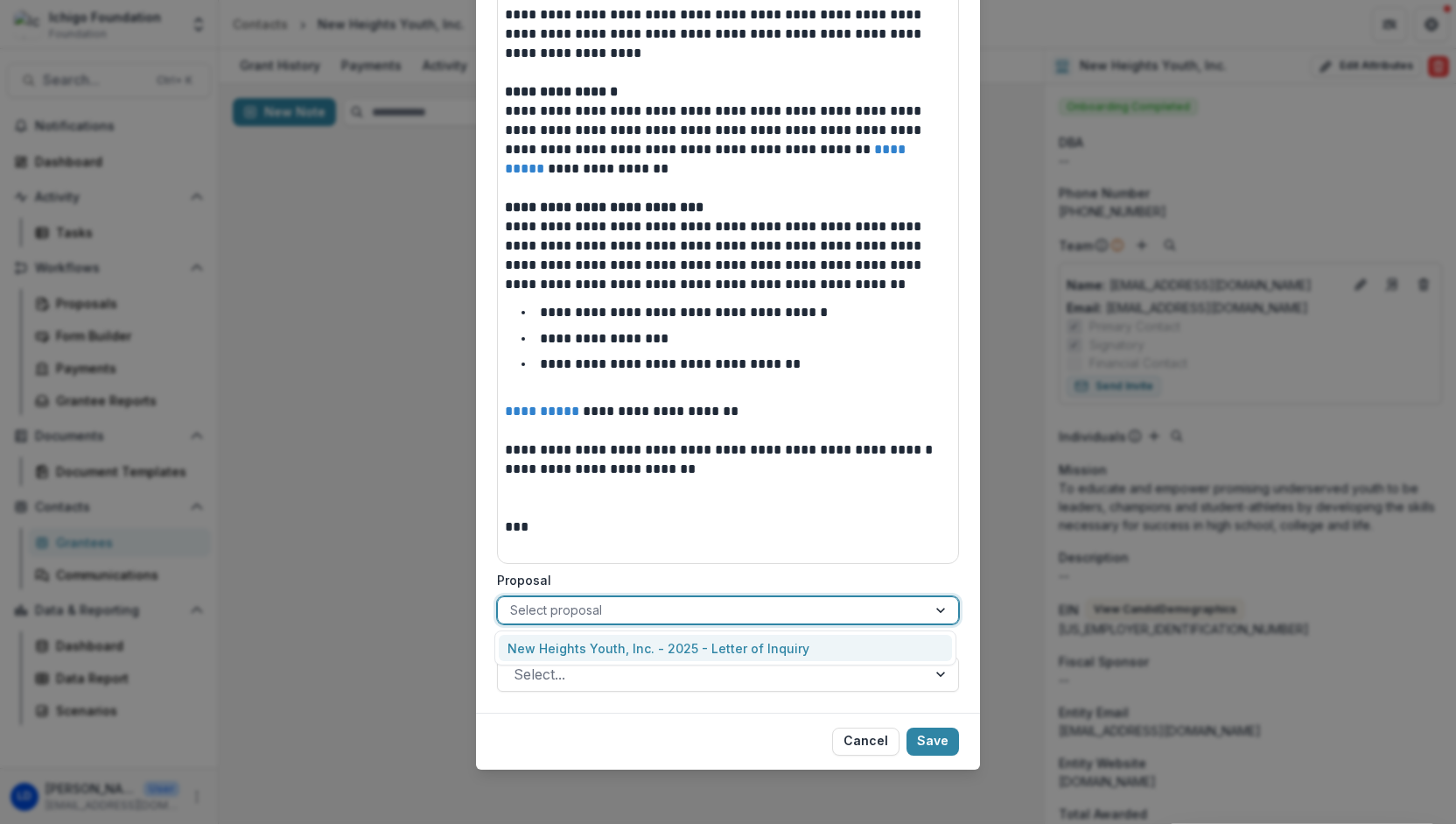
click at [923, 609] on div "Select proposal" at bounding box center [712, 610] width 428 height 26
click at [854, 650] on div "New Heights Youth, Inc. - 2025 - Letter of Inquiry" at bounding box center [724, 648] width 453 height 28
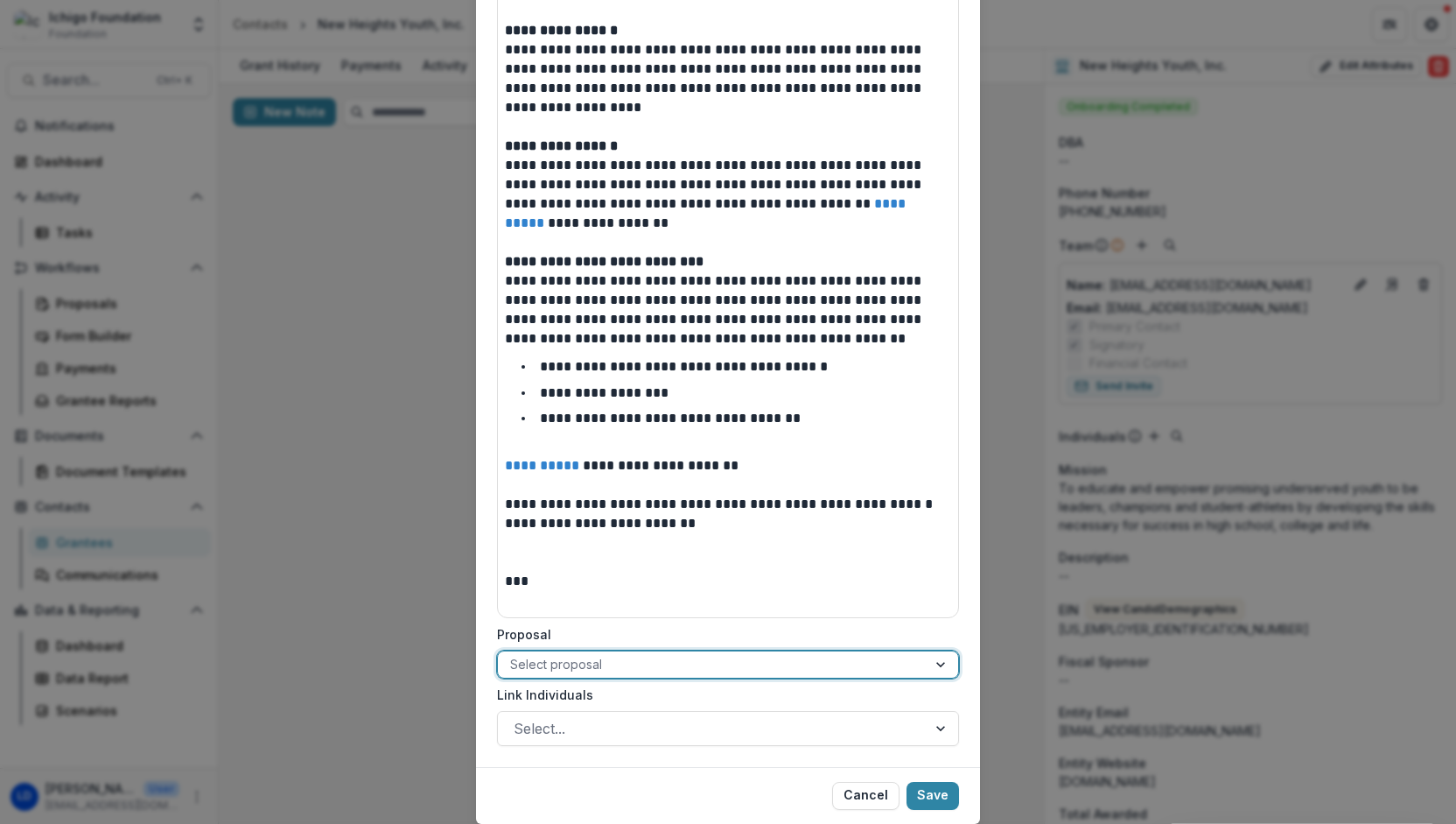
scroll to position [765, 0]
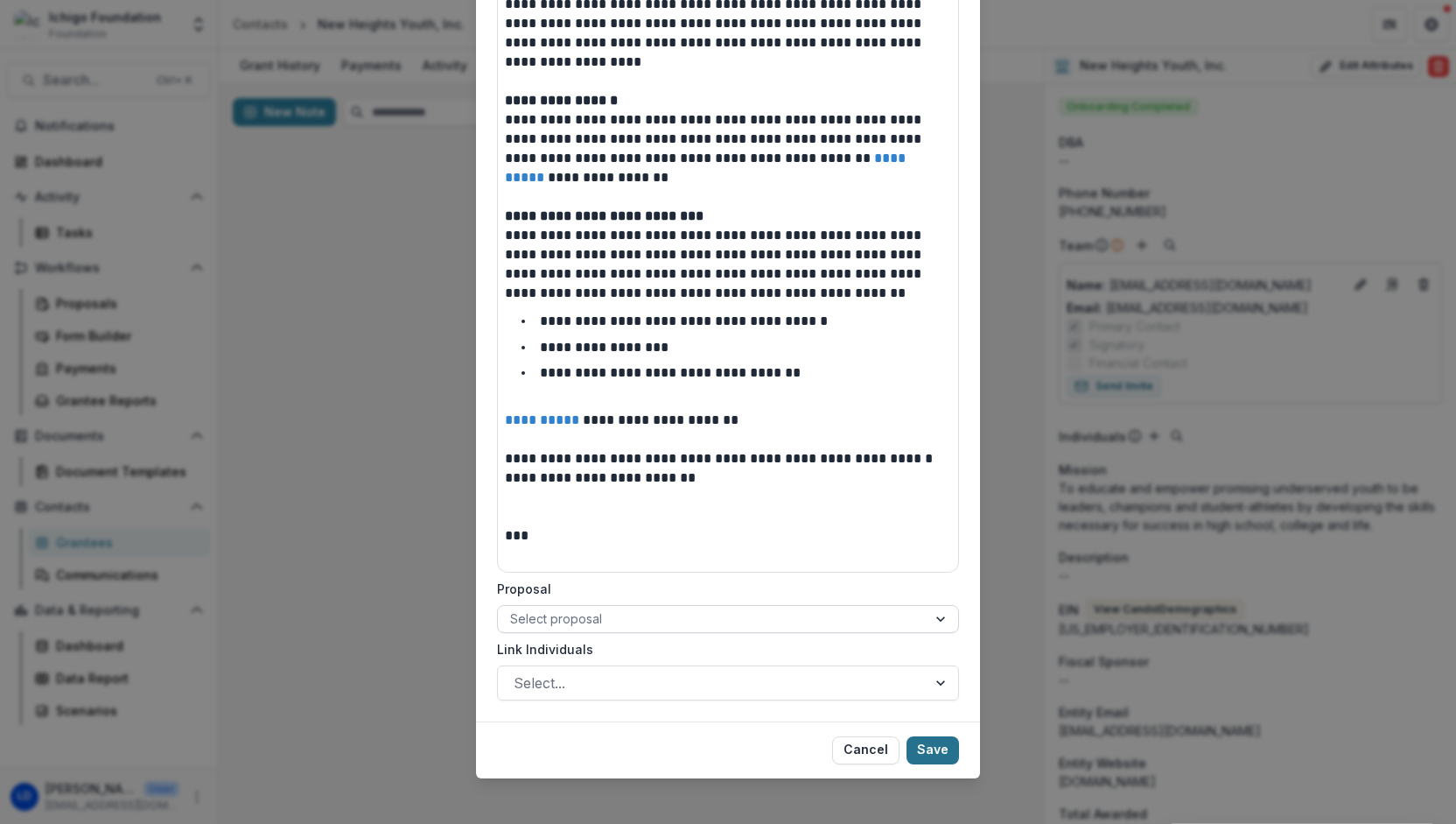
click at [933, 745] on button "Save" at bounding box center [932, 750] width 52 height 28
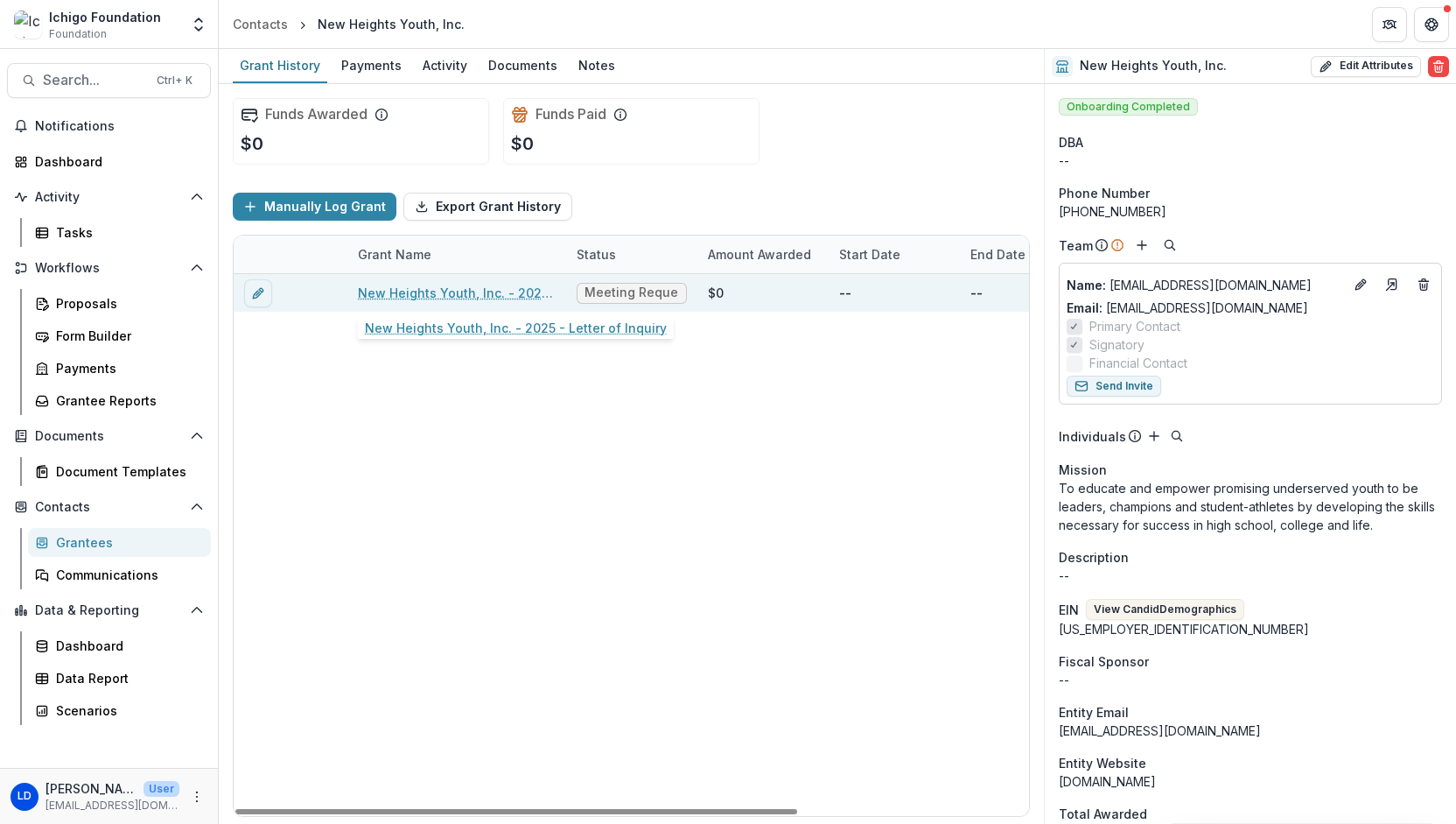
click at [436, 289] on link "New Heights Youth, Inc. - 2025 - Letter of Inquiry" at bounding box center [456, 292] width 198 height 18
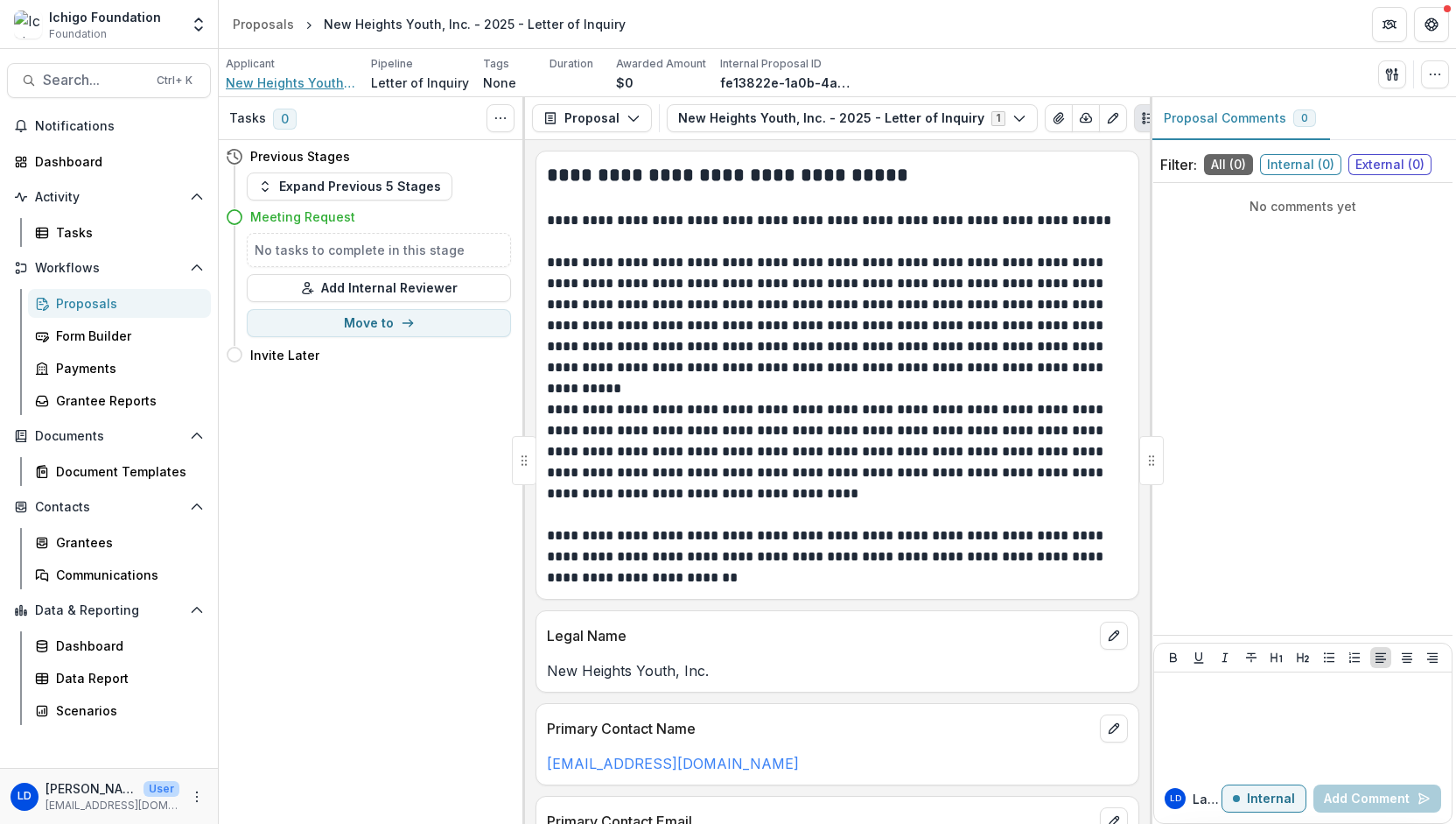
click at [308, 82] on span "New Heights Youth, Inc." at bounding box center [291, 83] width 131 height 18
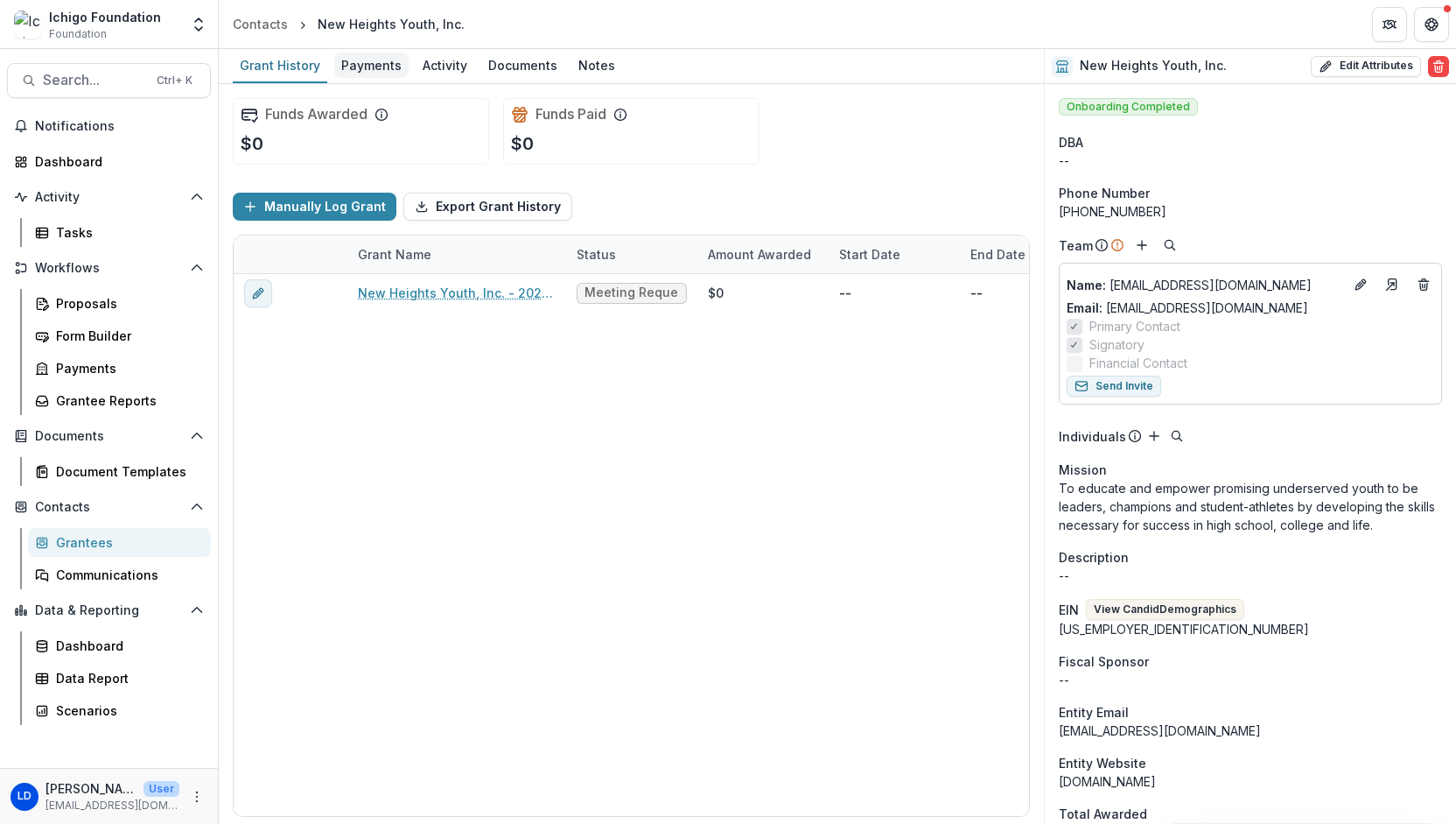
click at [378, 69] on div "Payments" at bounding box center [371, 65] width 74 height 26
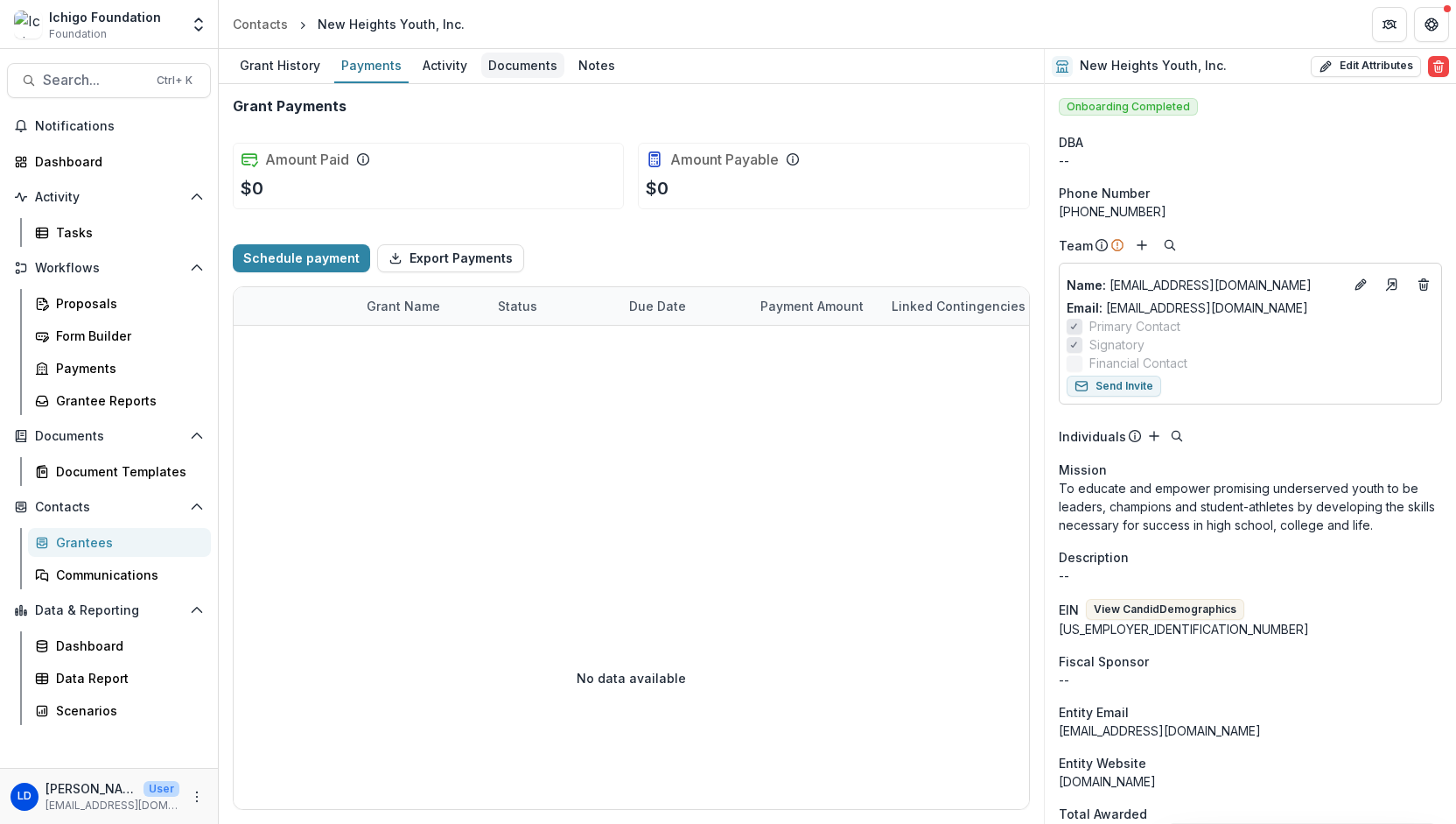
click at [508, 62] on div "Documents" at bounding box center [522, 65] width 83 height 26
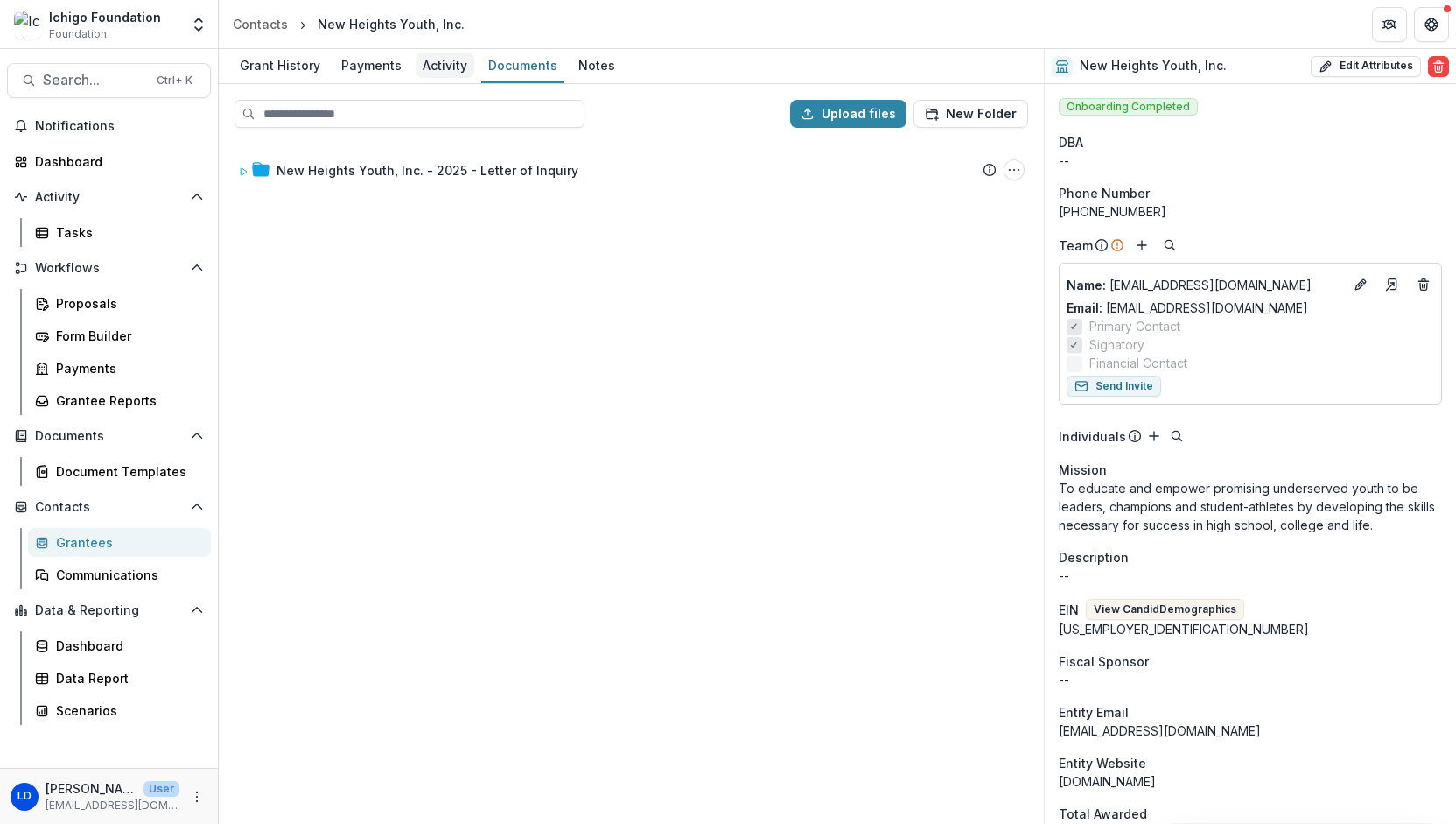
click at [426, 67] on div "Activity" at bounding box center [445, 65] width 59 height 26
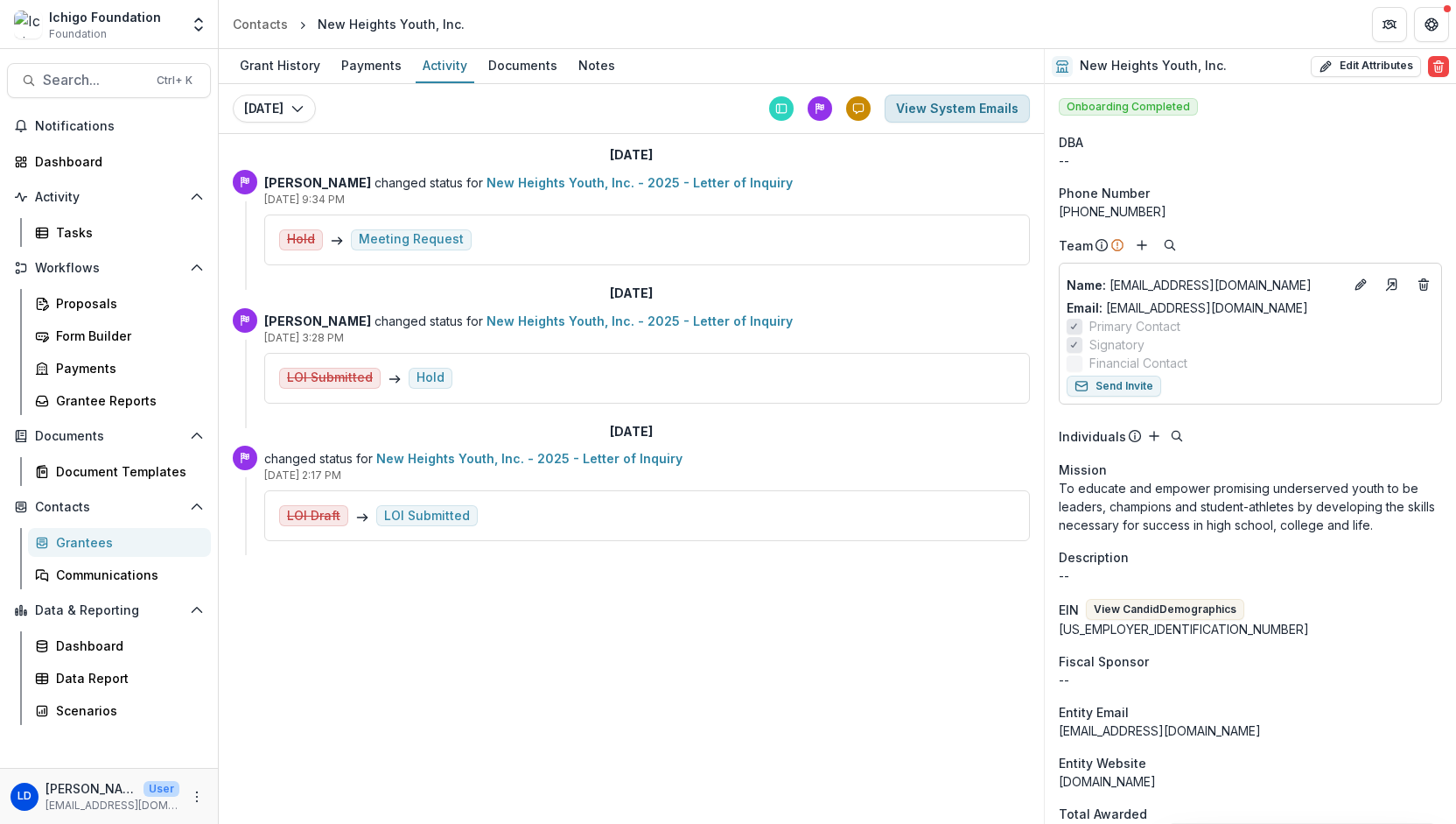
click at [933, 103] on button "View System Emails" at bounding box center [957, 109] width 145 height 28
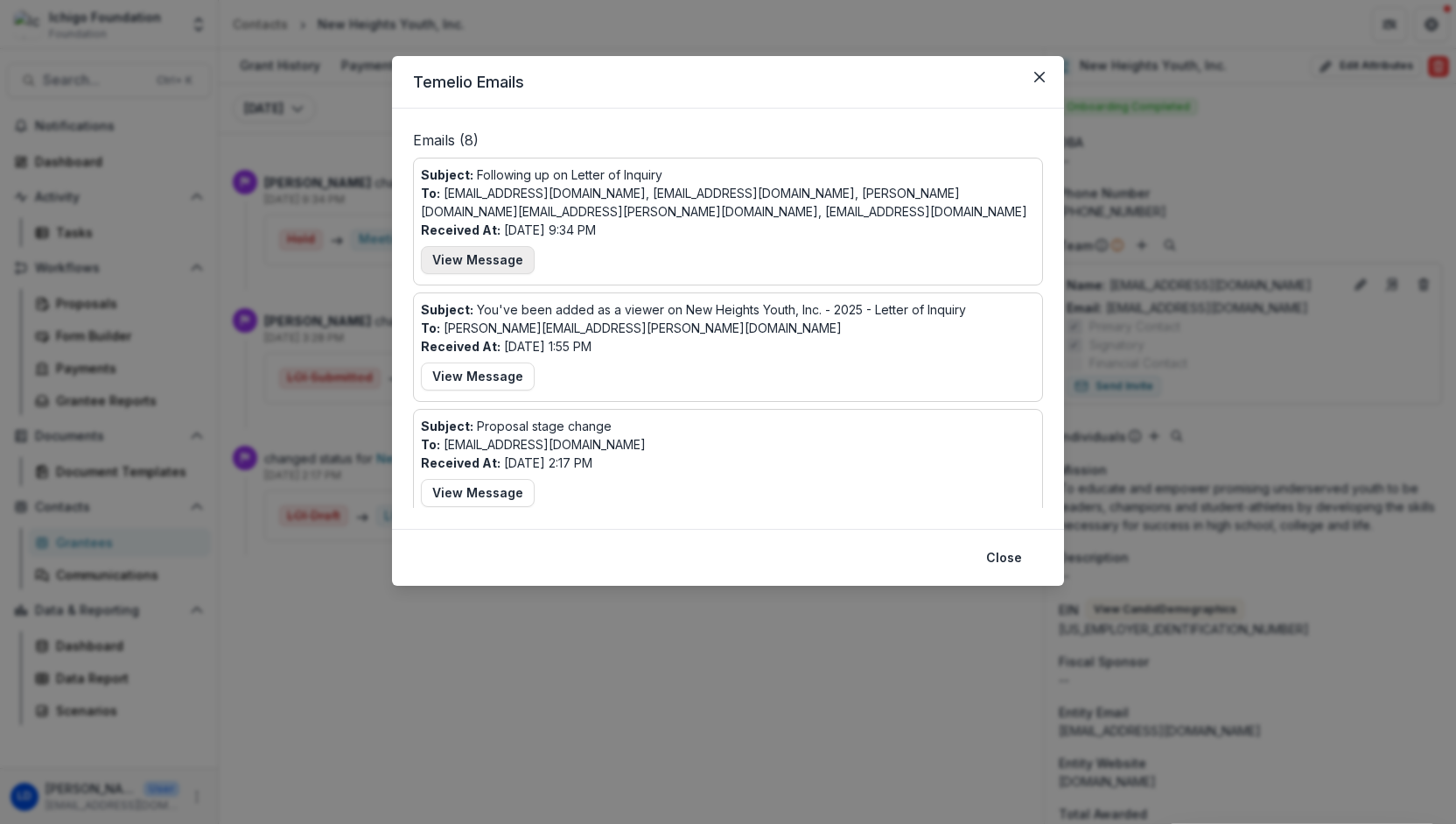
click at [498, 257] on button "View Message" at bounding box center [478, 259] width 114 height 28
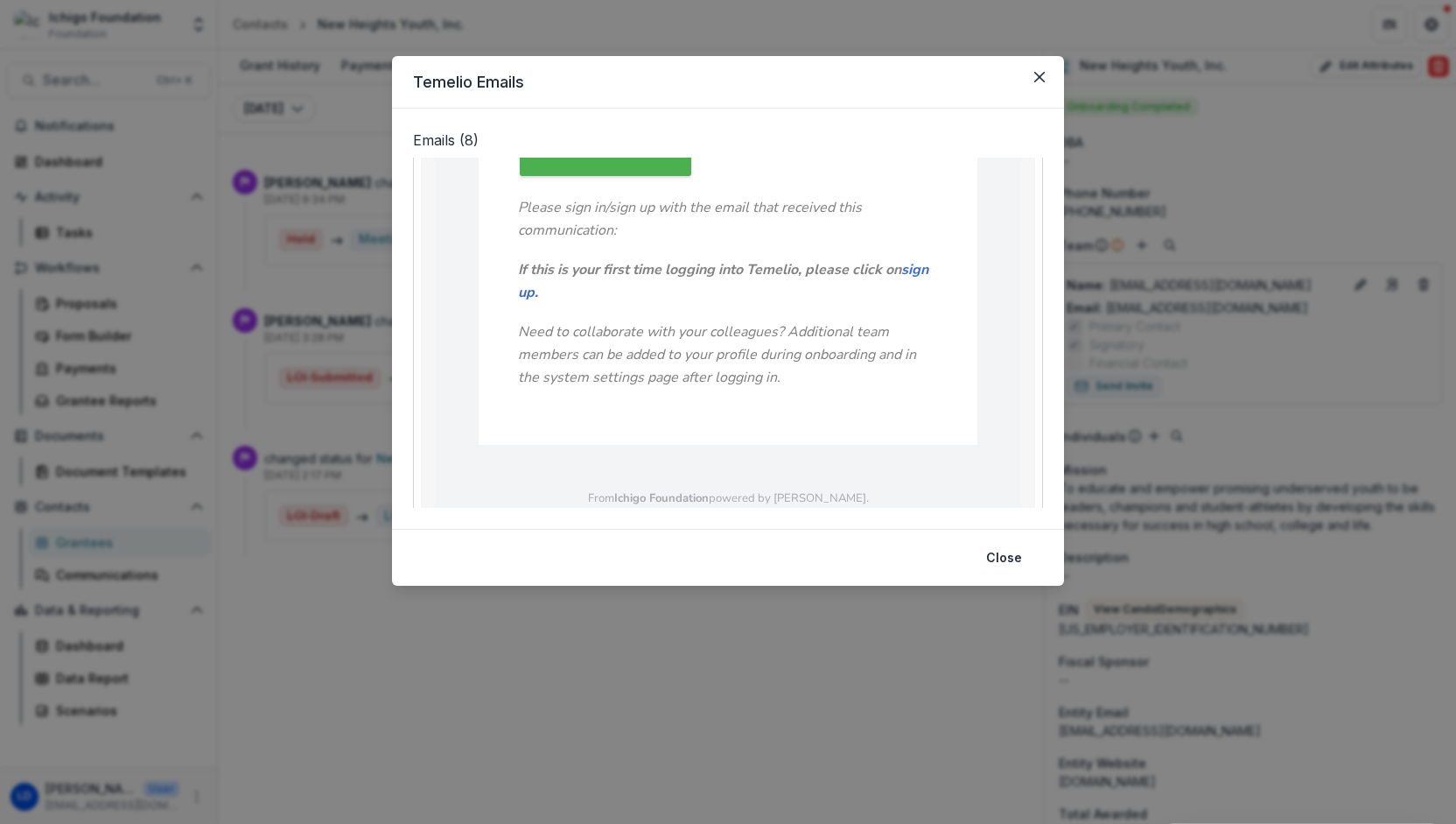
scroll to position [646, 0]
click at [1003, 562] on button "Close" at bounding box center [1004, 557] width 57 height 28
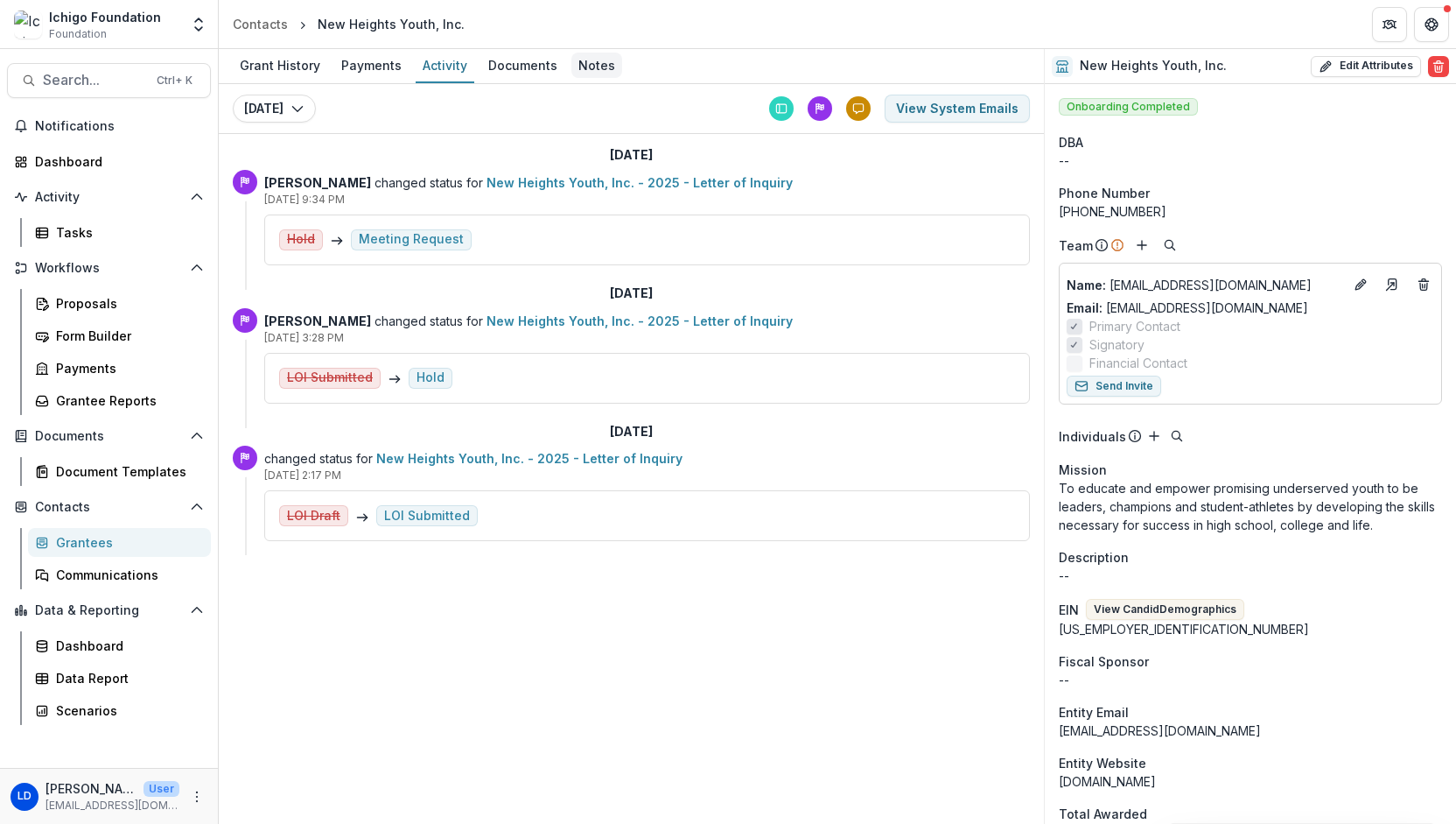
click at [585, 65] on div "Notes" at bounding box center [596, 65] width 51 height 26
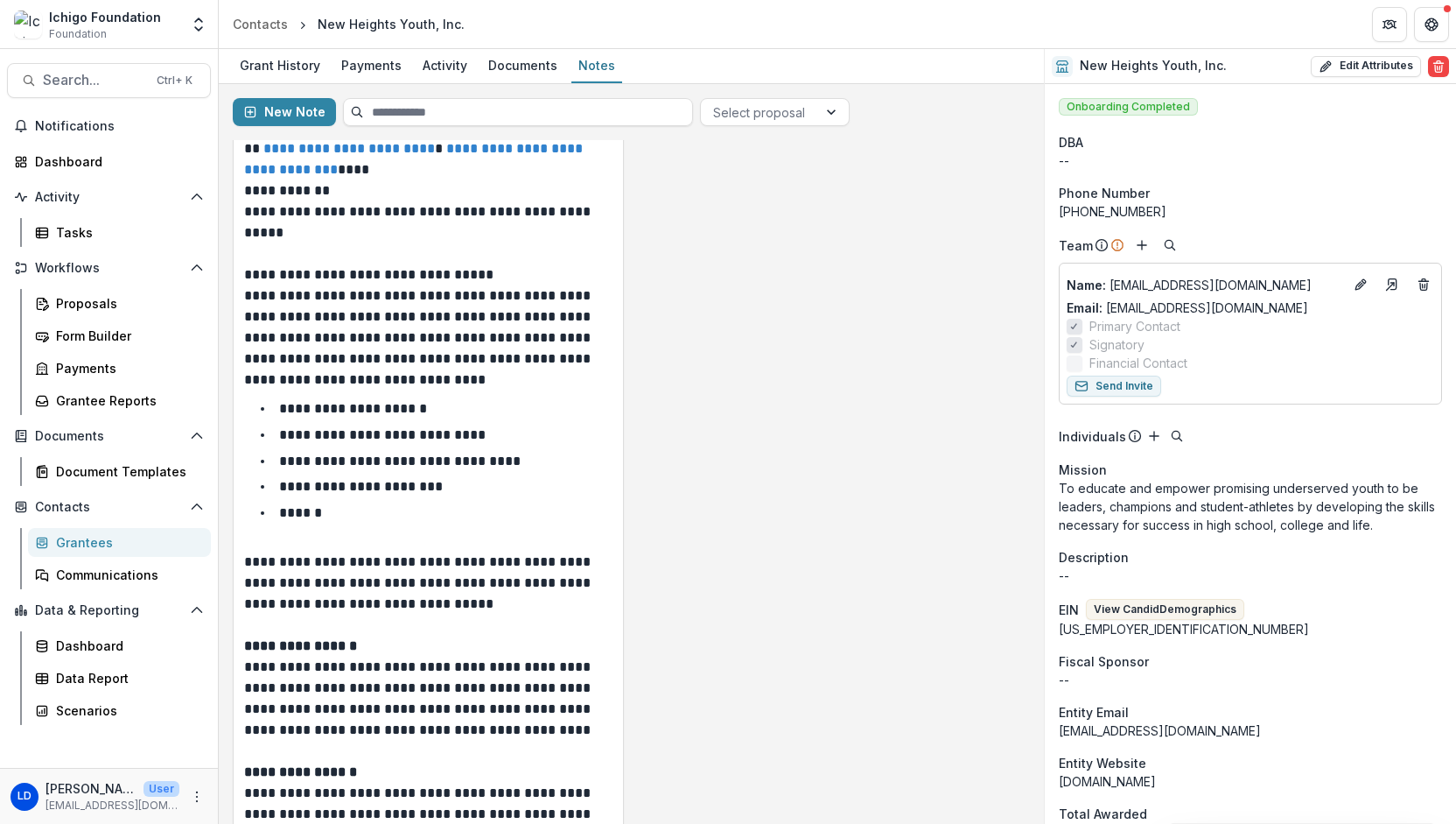
scroll to position [201, 0]
click at [494, 406] on li "**********" at bounding box center [438, 407] width 347 height 23
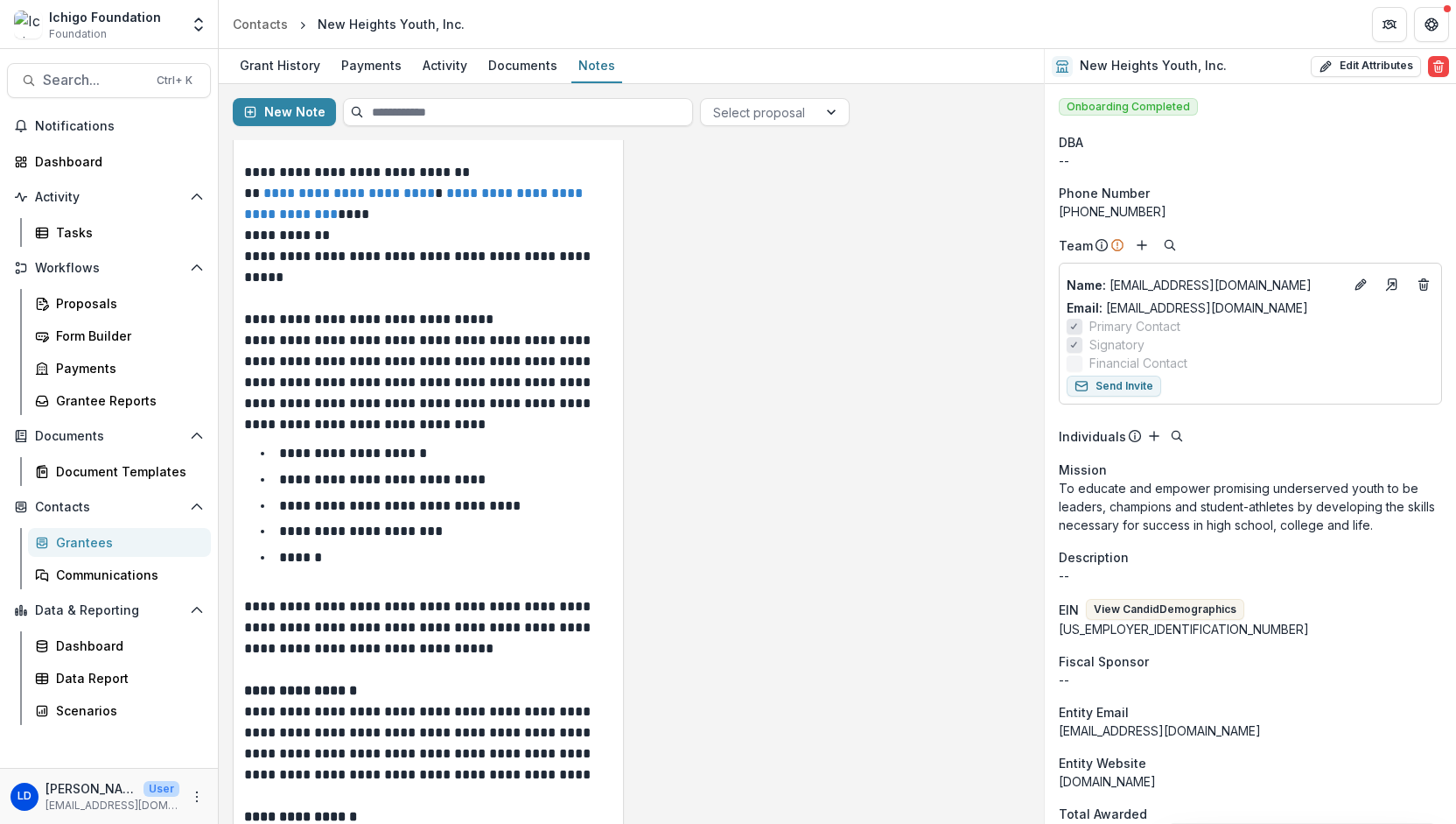
scroll to position [0, 0]
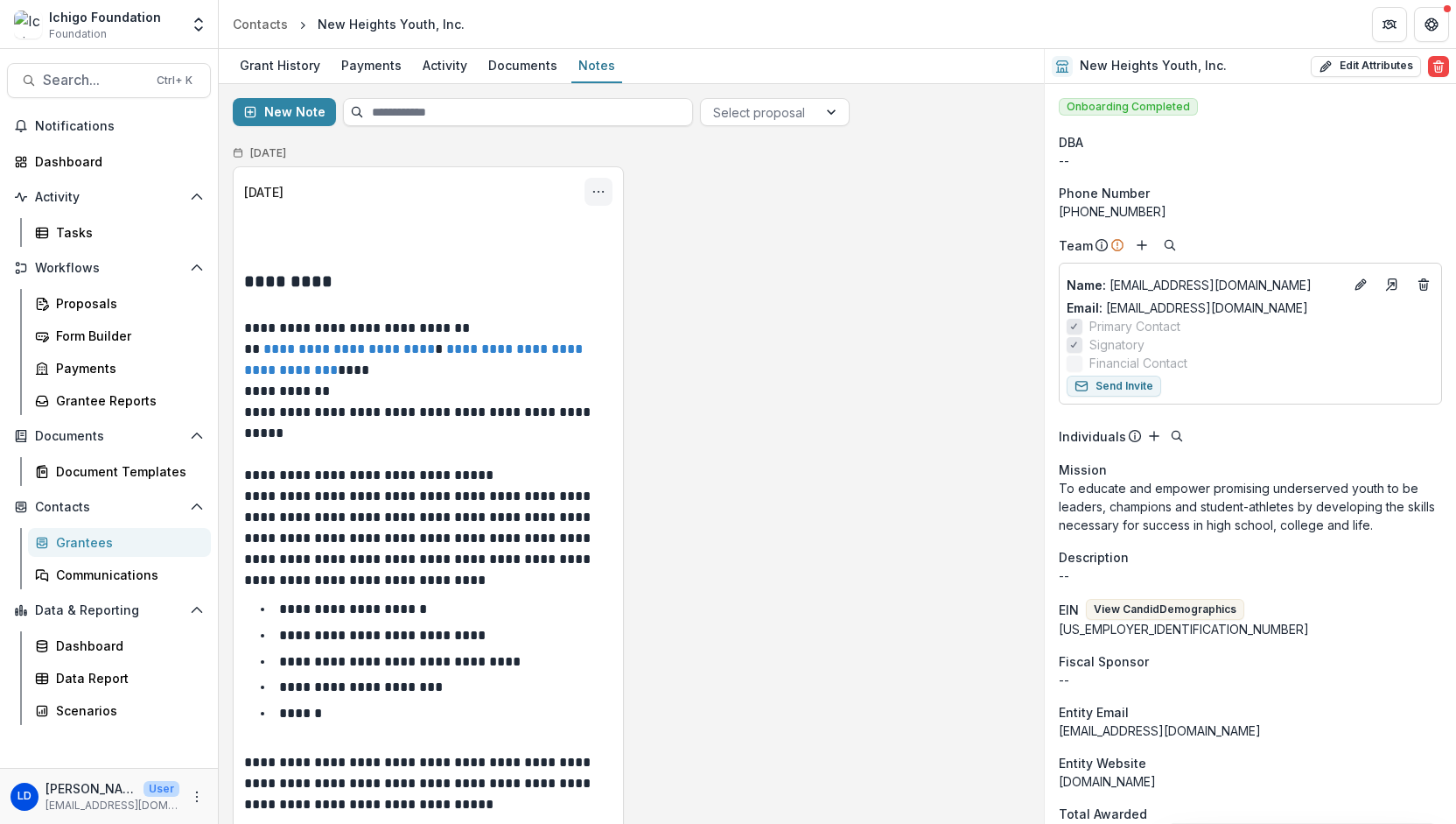
click at [596, 185] on icon "Options" at bounding box center [597, 191] width 14 height 14
click at [526, 259] on button "Edit" at bounding box center [513, 259] width 188 height 29
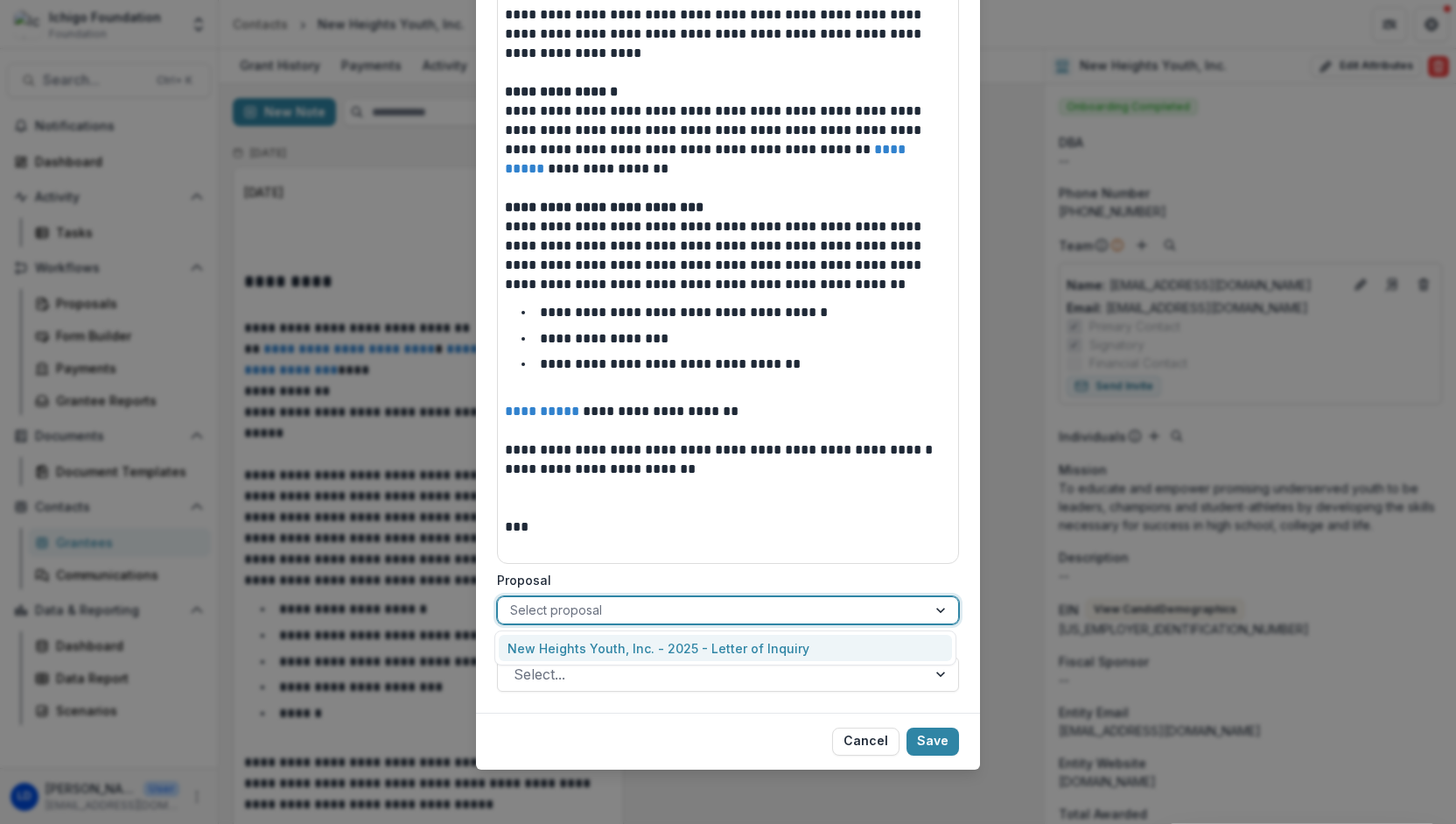
click at [603, 617] on div at bounding box center [712, 610] width 404 height 22
click at [590, 648] on div "New Heights Youth, Inc. - 2025 - Letter of Inquiry" at bounding box center [724, 648] width 453 height 28
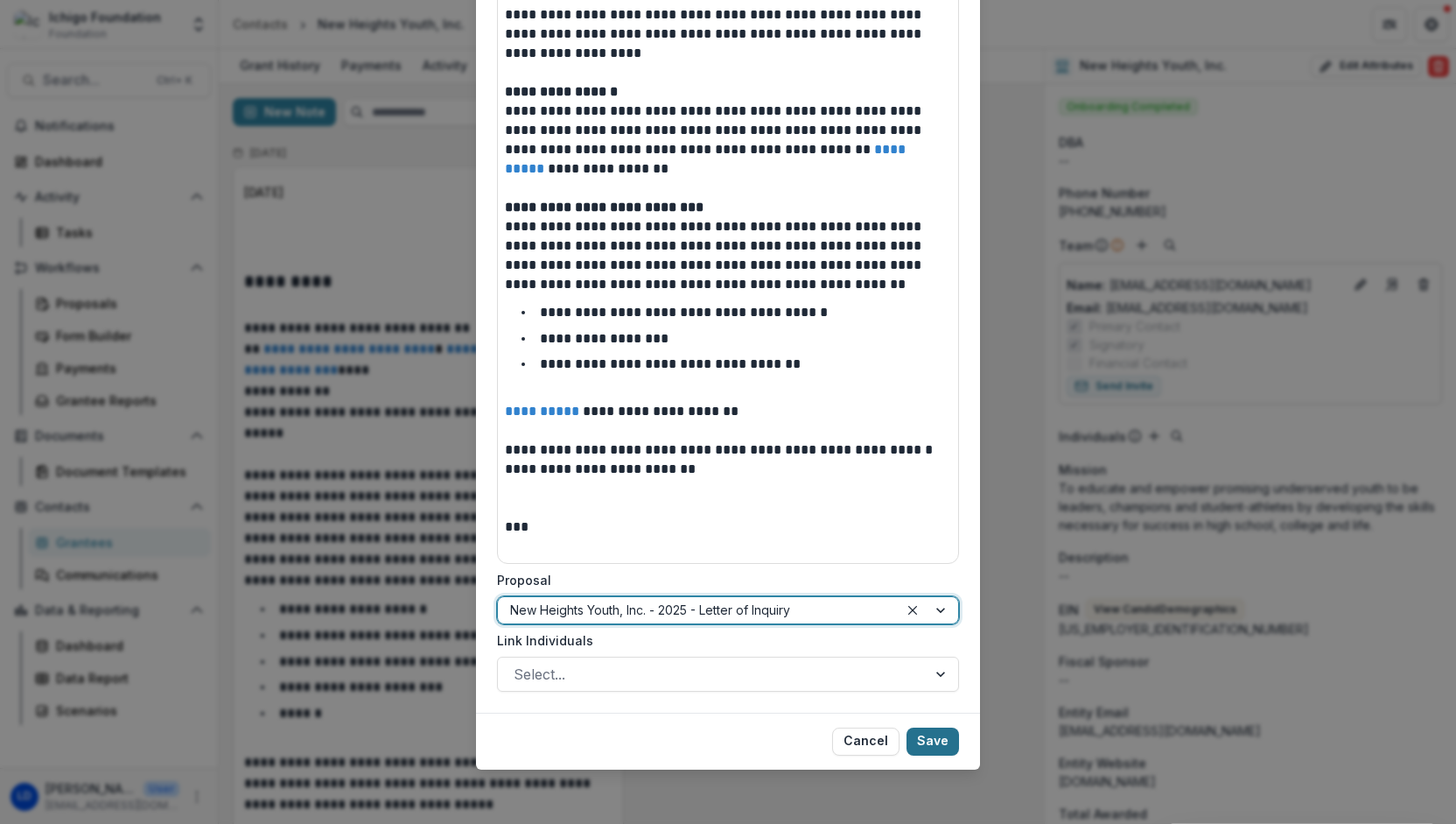
click at [920, 741] on button "Save" at bounding box center [932, 741] width 52 height 28
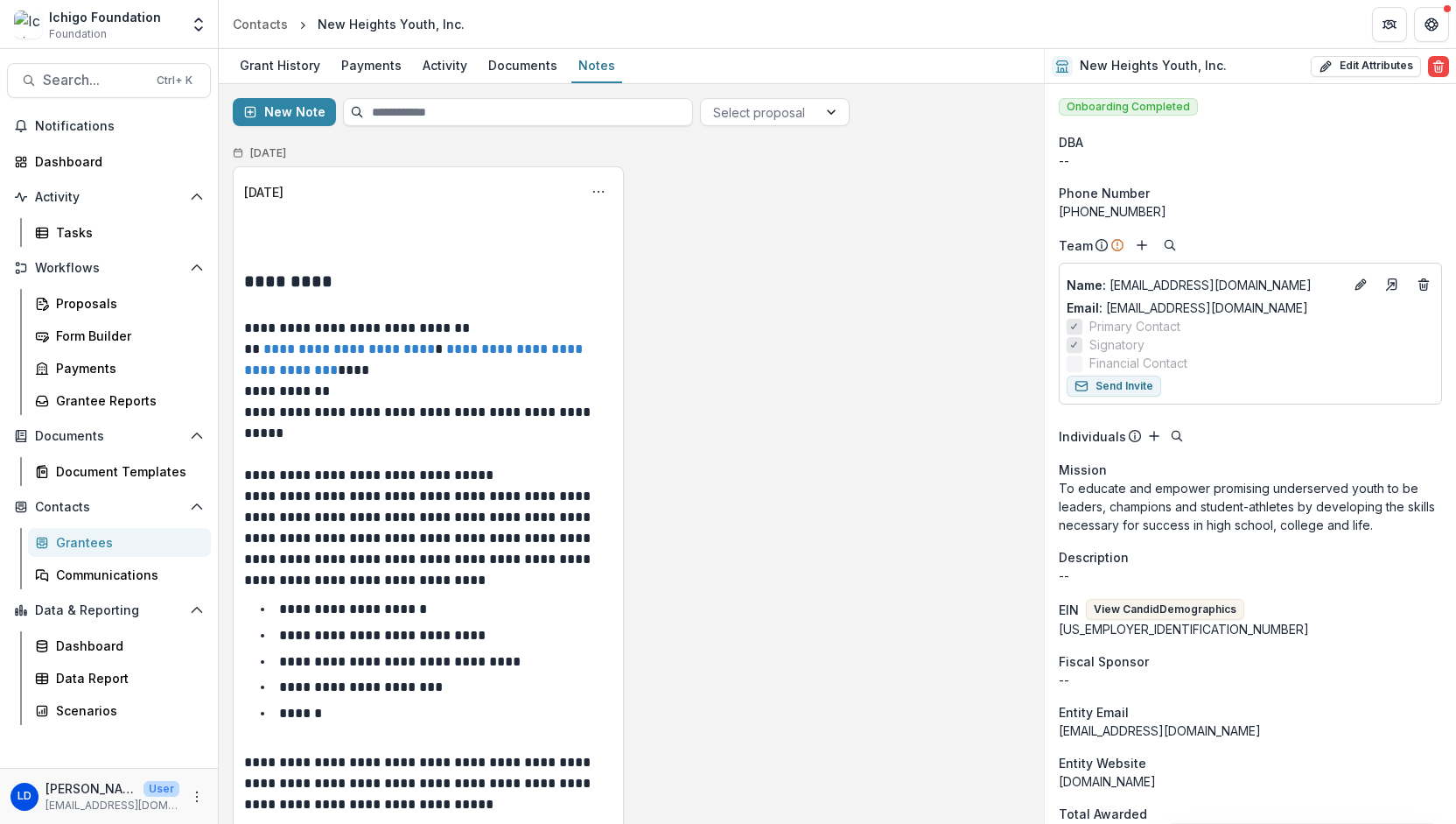
click at [352, 429] on p "**********" at bounding box center [427, 423] width 367 height 42
click at [406, 37] on header "Contacts New Heights Youth, Inc." at bounding box center [837, 24] width 1237 height 48
click at [89, 302] on div "Proposals" at bounding box center [126, 303] width 141 height 18
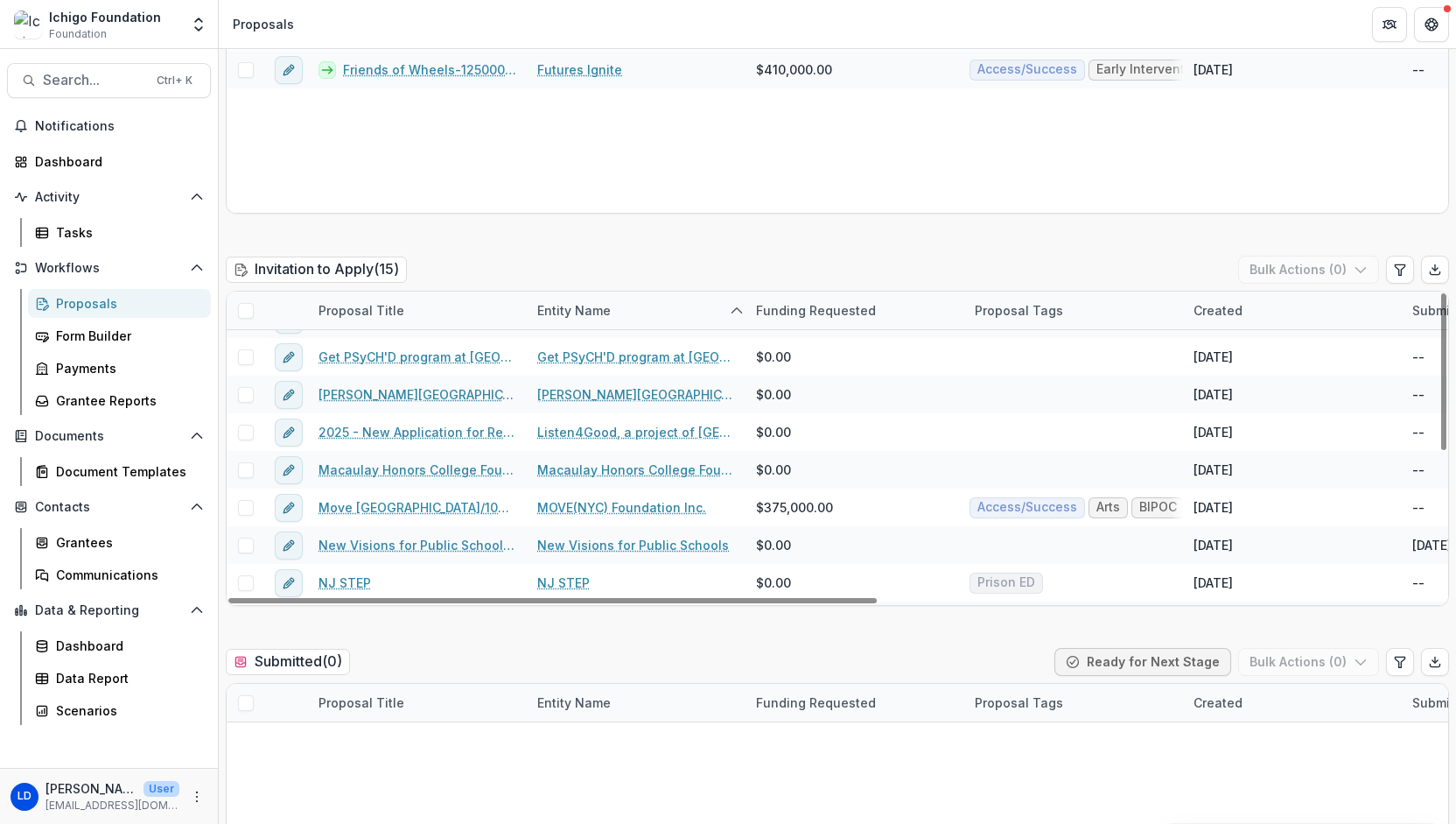
scroll to position [75, 0]
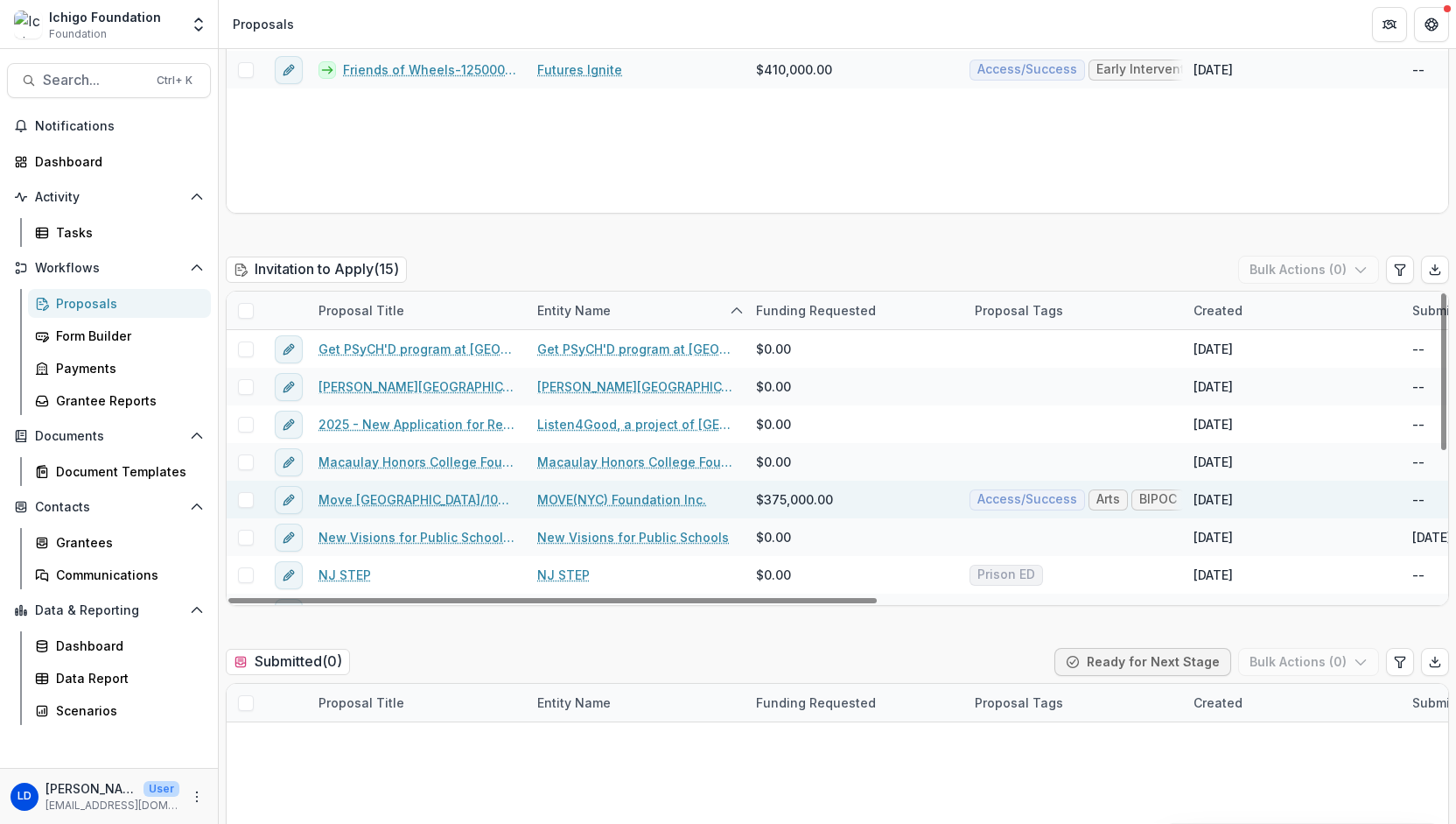
click at [395, 502] on link "Move [GEOGRAPHIC_DATA]/100000/07-01-2024" at bounding box center [416, 499] width 198 height 18
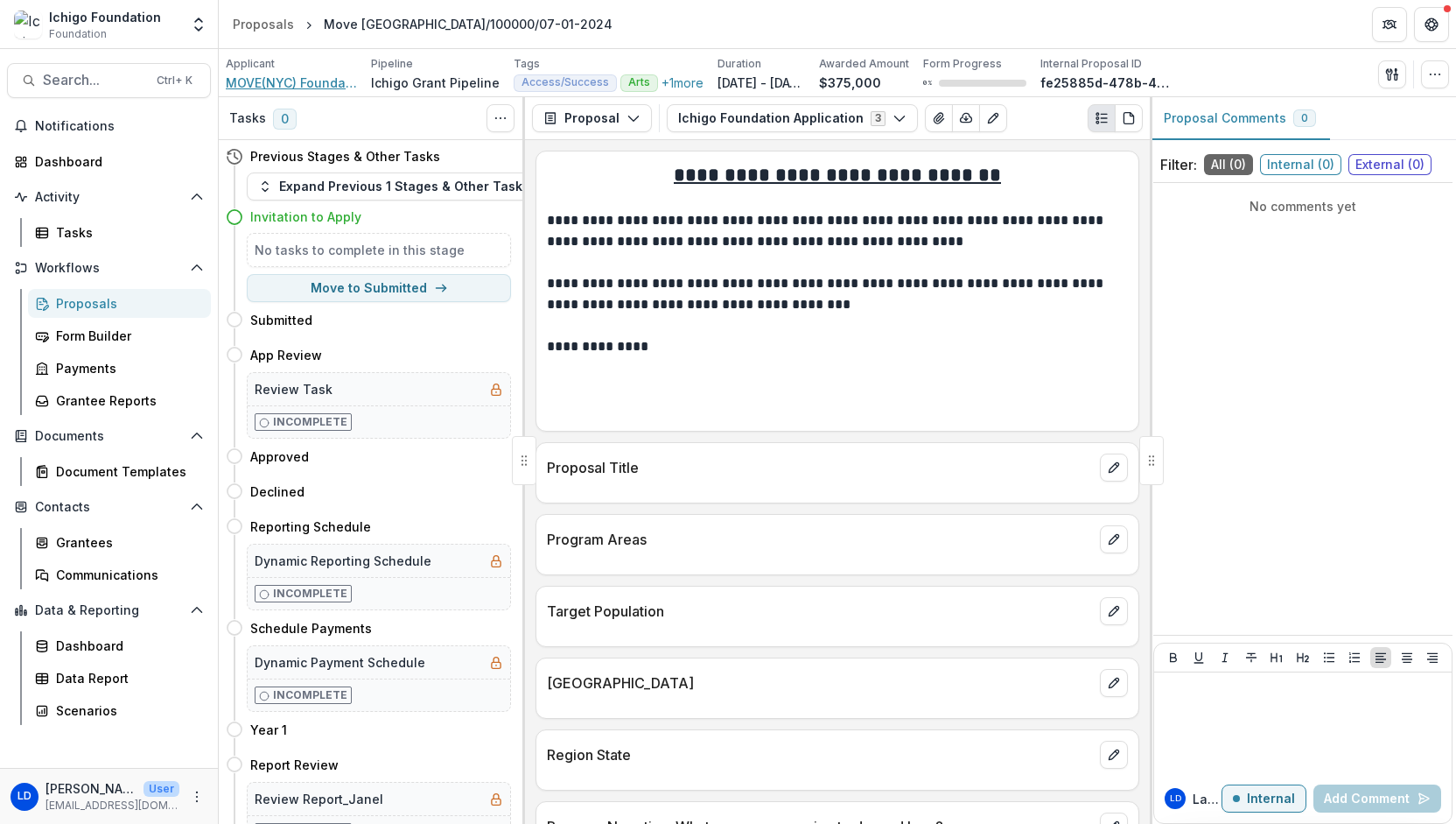
click at [312, 85] on span "MOVE(NYC) Foundation Inc." at bounding box center [291, 83] width 131 height 18
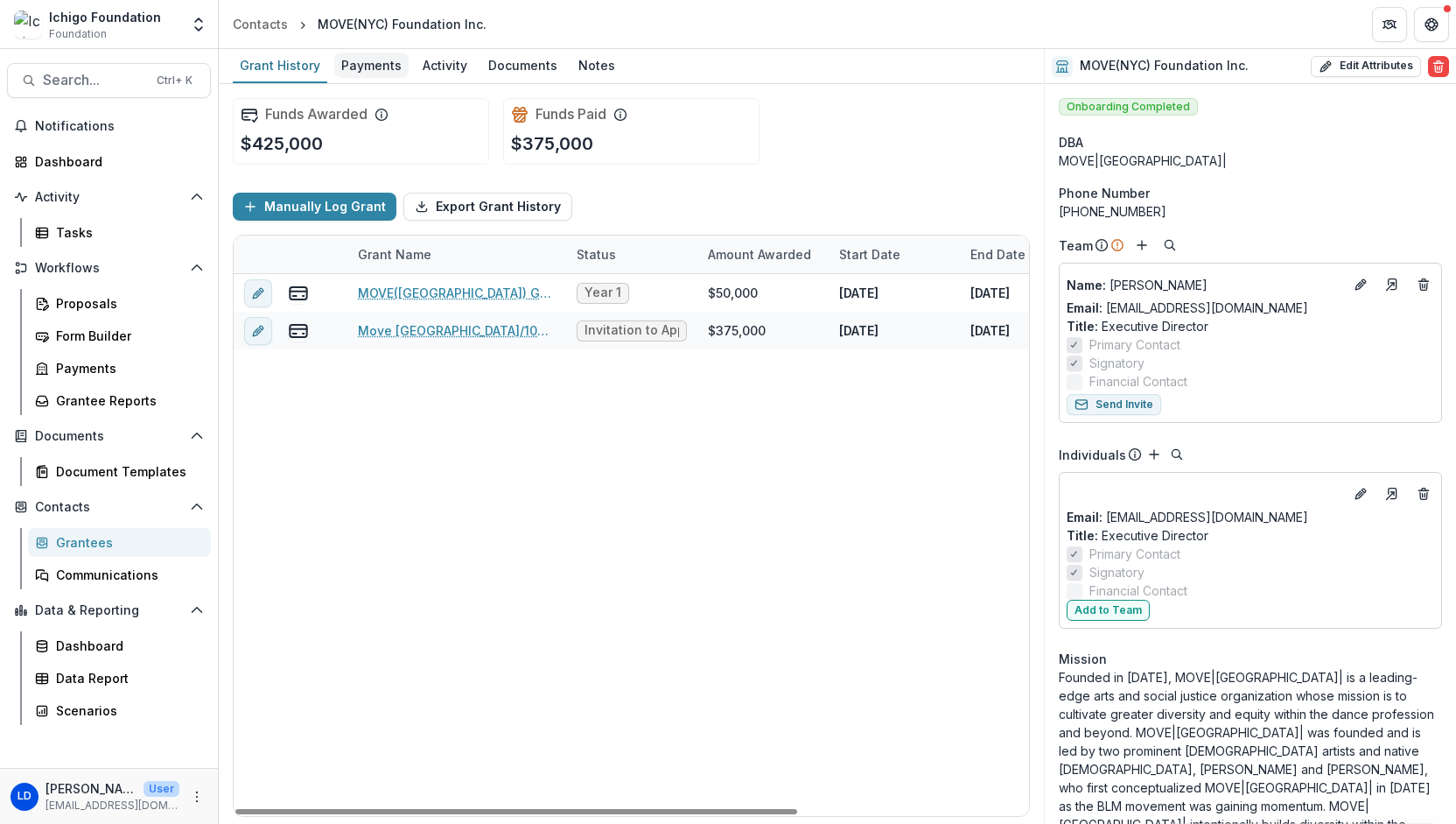
click at [376, 65] on div "Payments" at bounding box center [371, 65] width 74 height 26
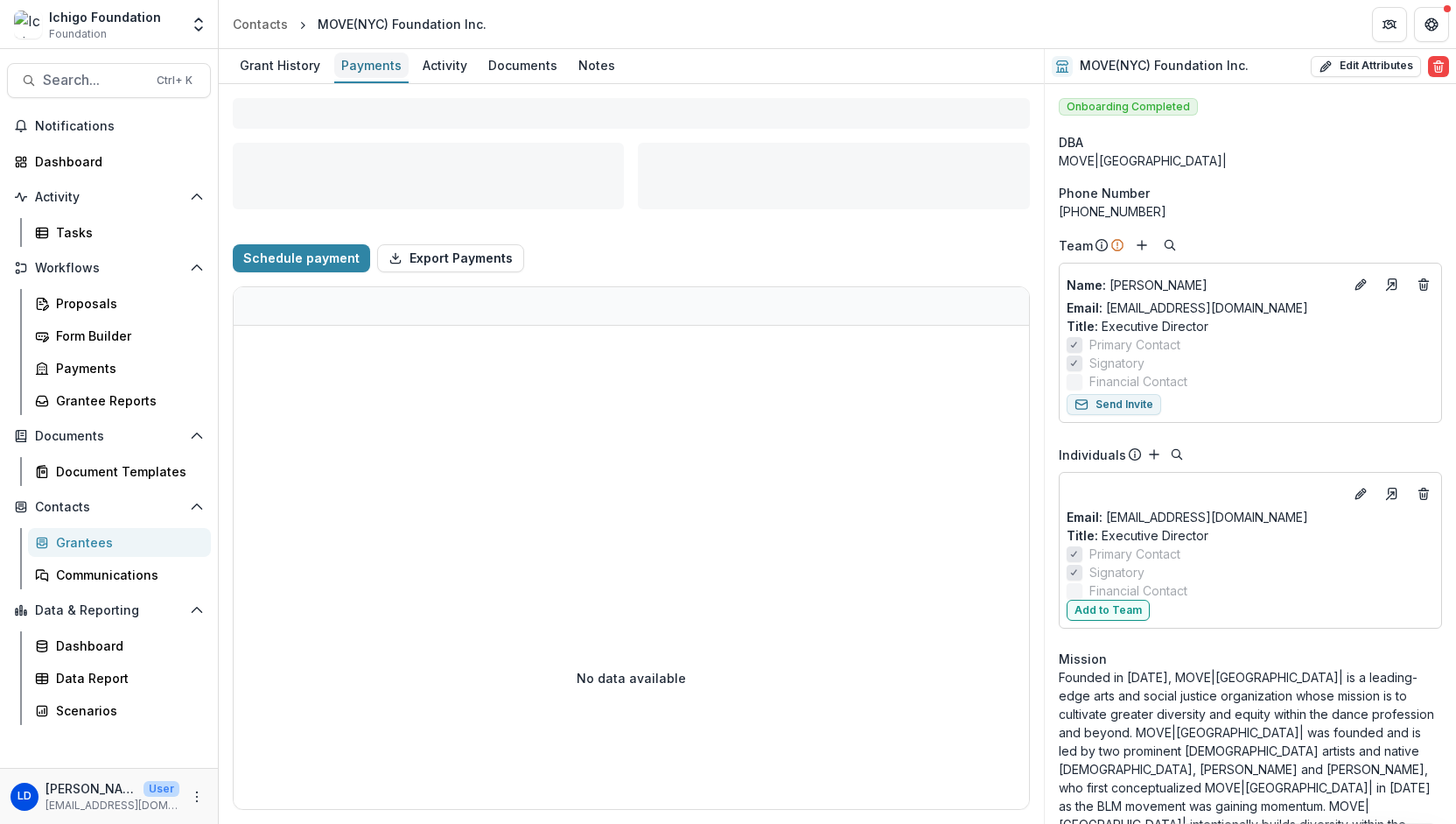
select select "****"
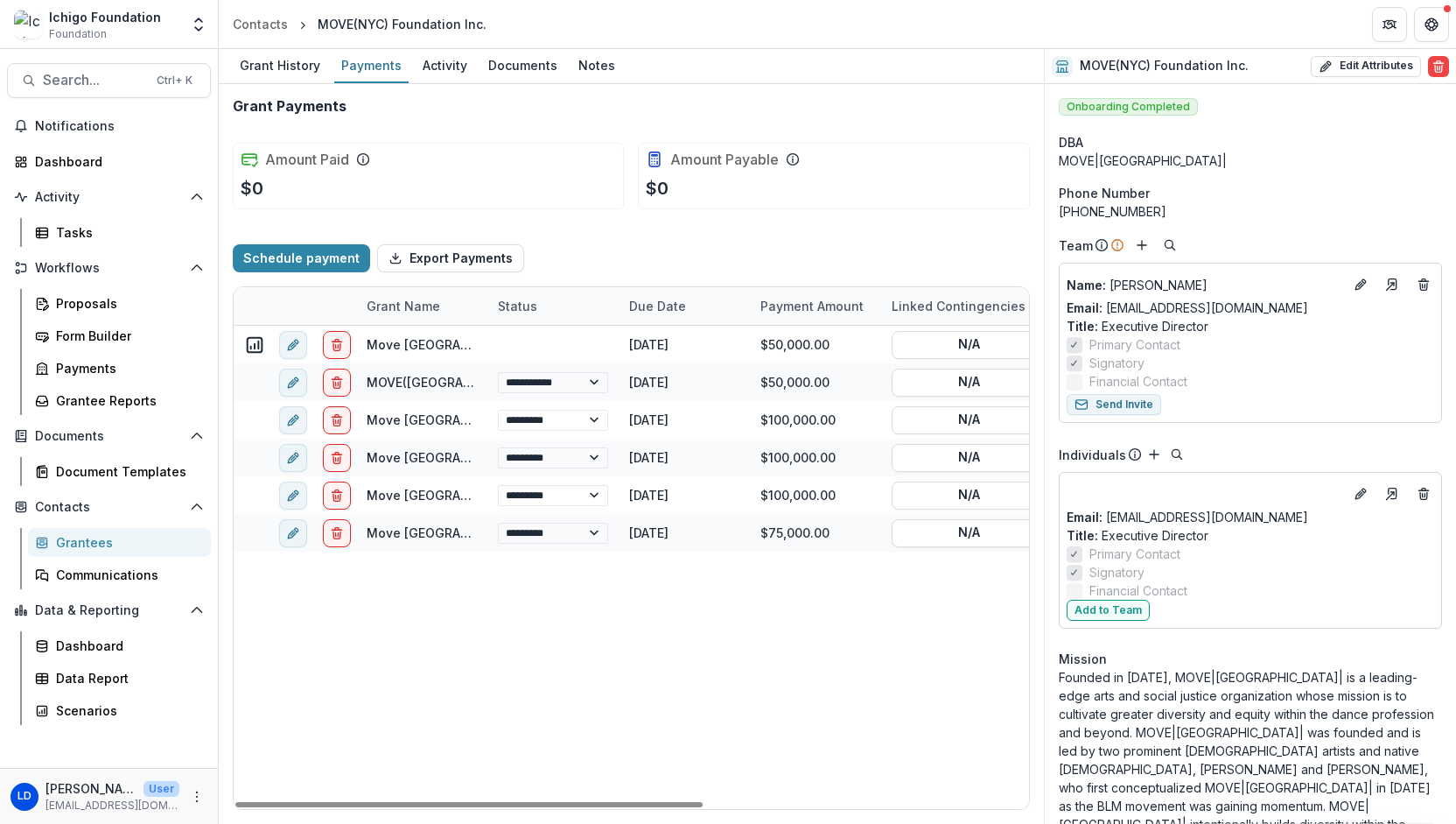
click at [426, 600] on div "**********" at bounding box center [907, 566] width 1348 height 483
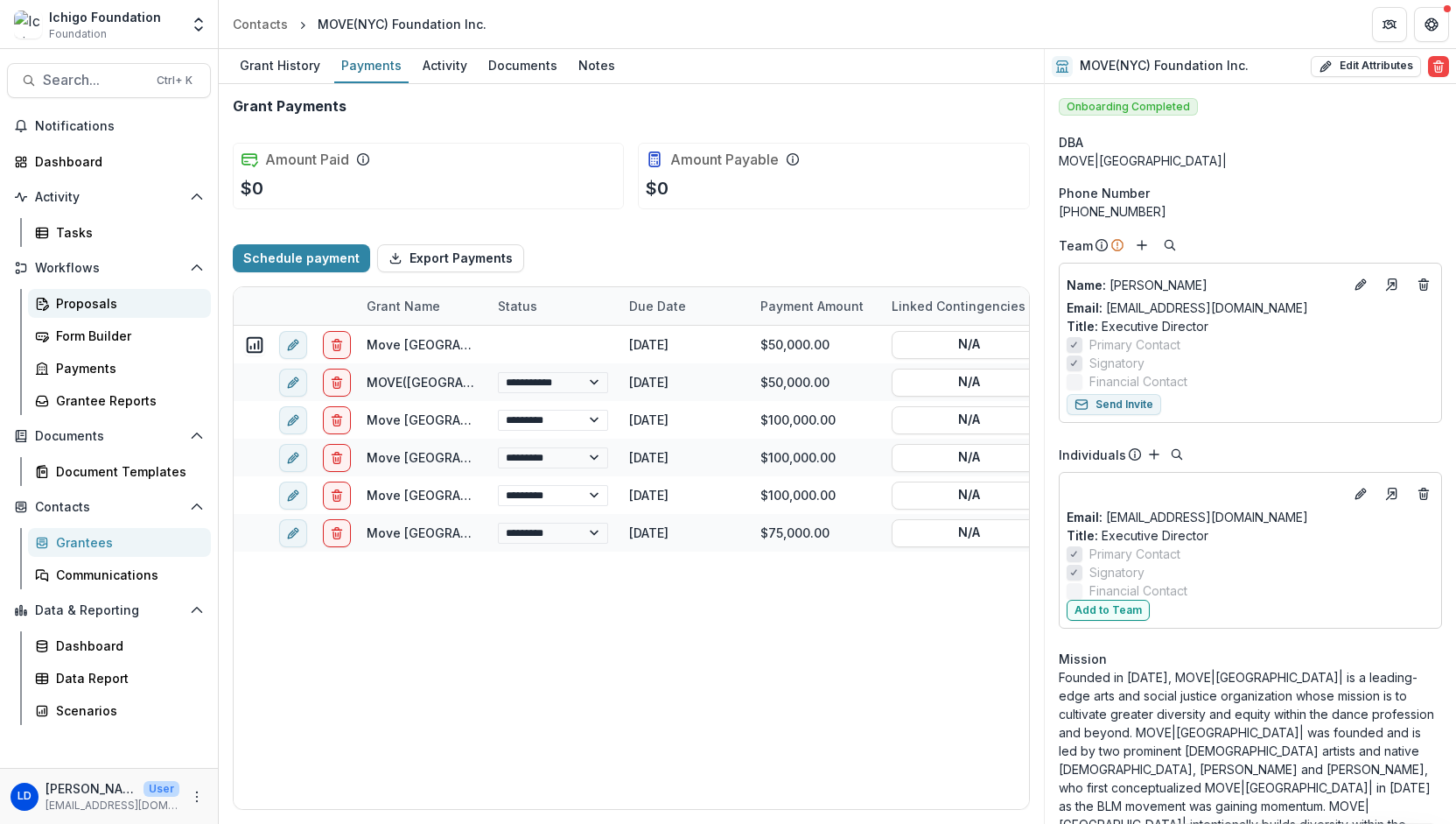
click at [81, 297] on div "Proposals" at bounding box center [126, 303] width 141 height 18
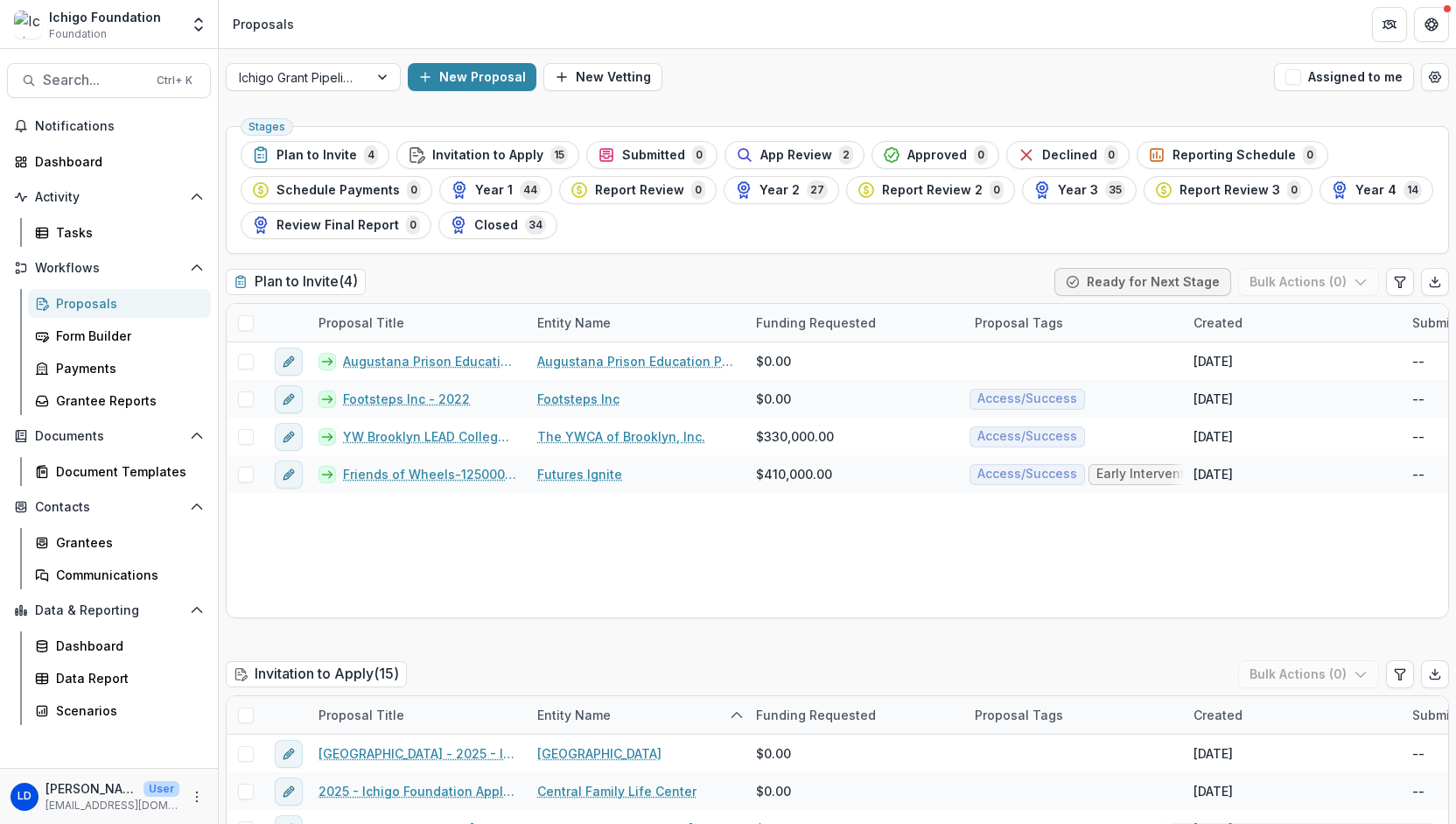
click at [290, 280] on h2 "Plan to Invite ( 4 )" at bounding box center [296, 281] width 140 height 26
click at [104, 78] on span "Search..." at bounding box center [95, 80] width 103 height 17
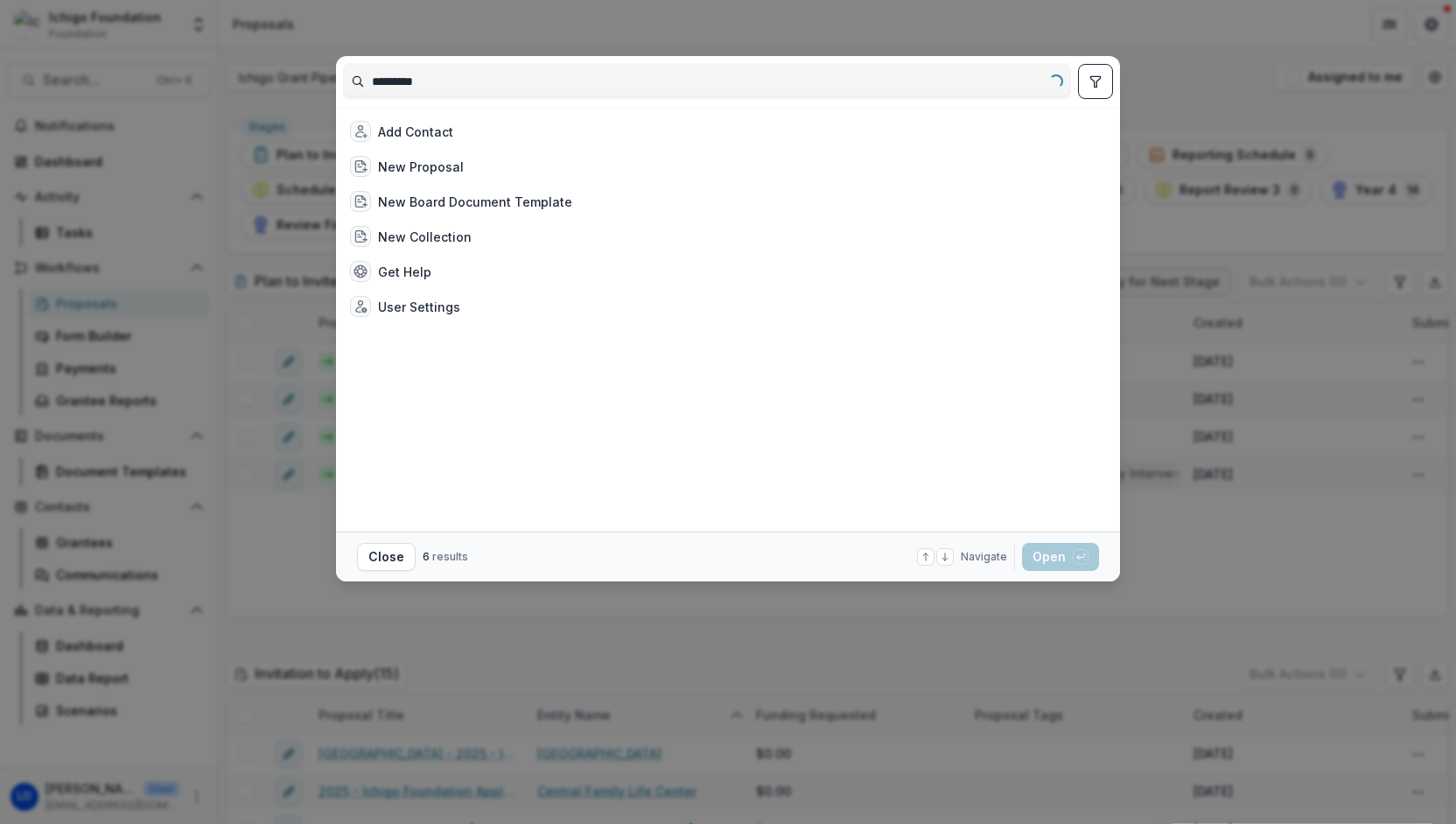
type input "**********"
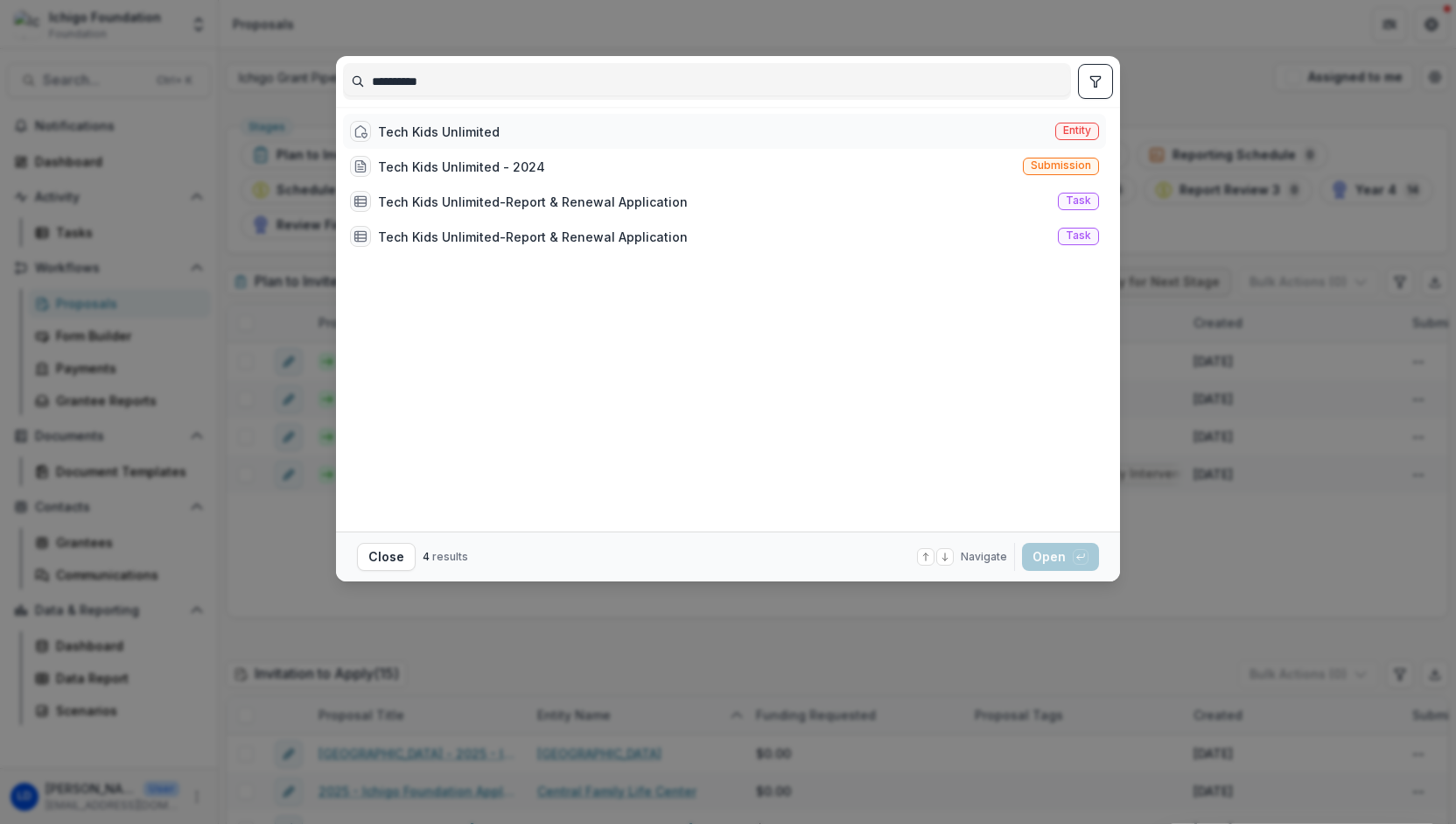
click at [431, 127] on div "Tech Kids Unlimited" at bounding box center [438, 132] width 121 height 18
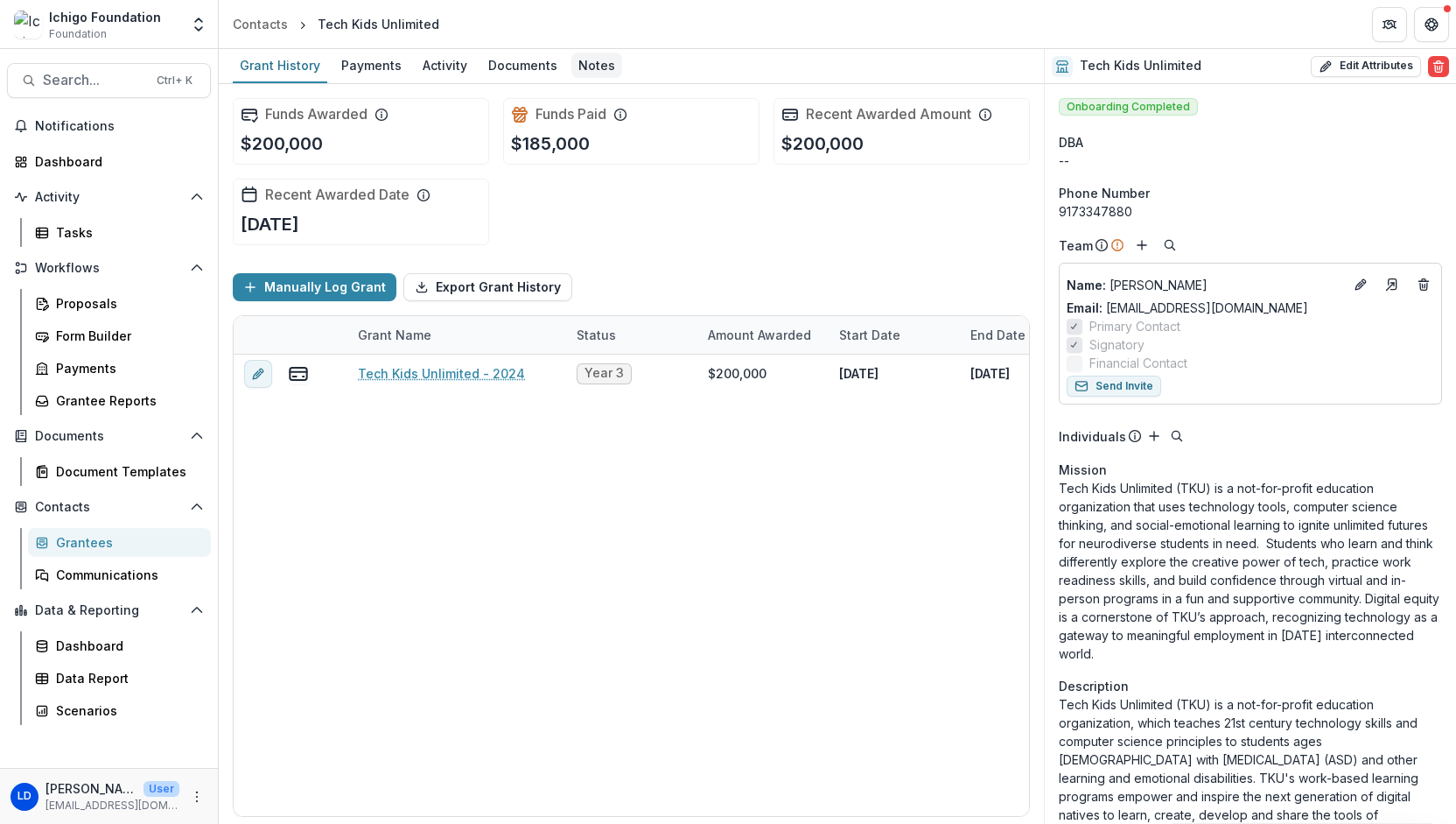
click at [594, 64] on div "Notes" at bounding box center [596, 65] width 51 height 26
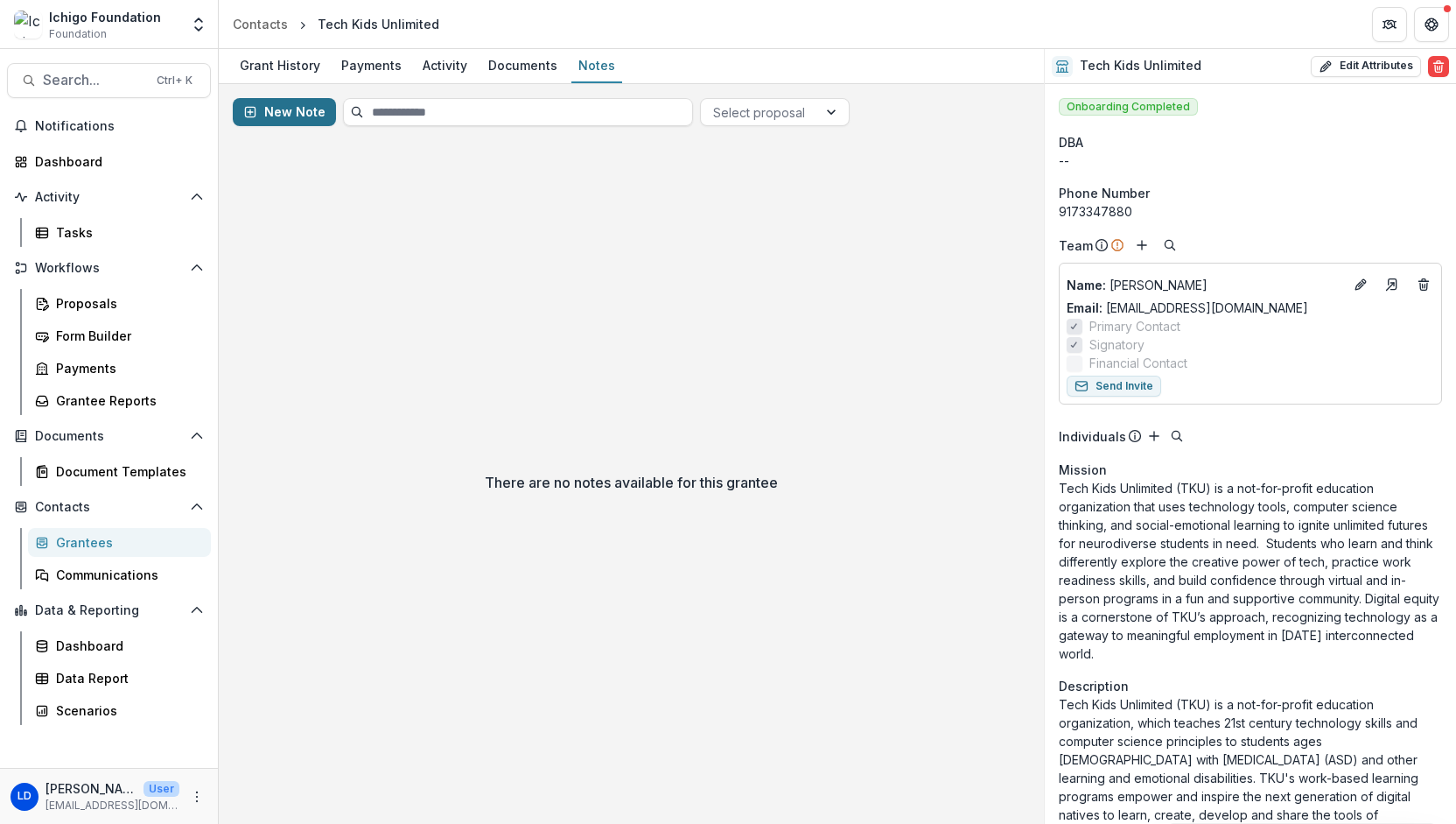
click at [287, 110] on button "New Note" at bounding box center [284, 112] width 103 height 28
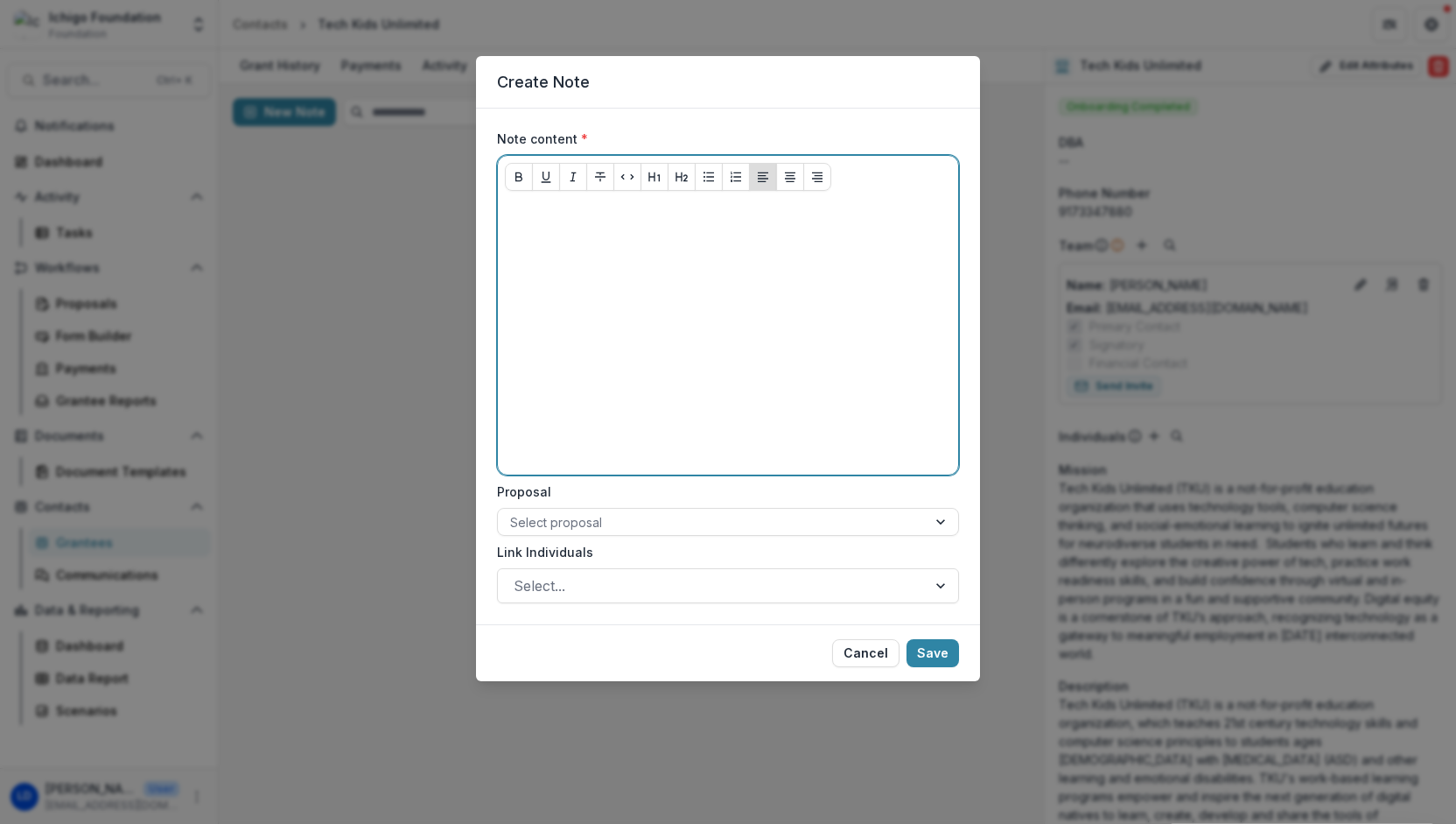
click at [548, 245] on div at bounding box center [727, 337] width 446 height 263
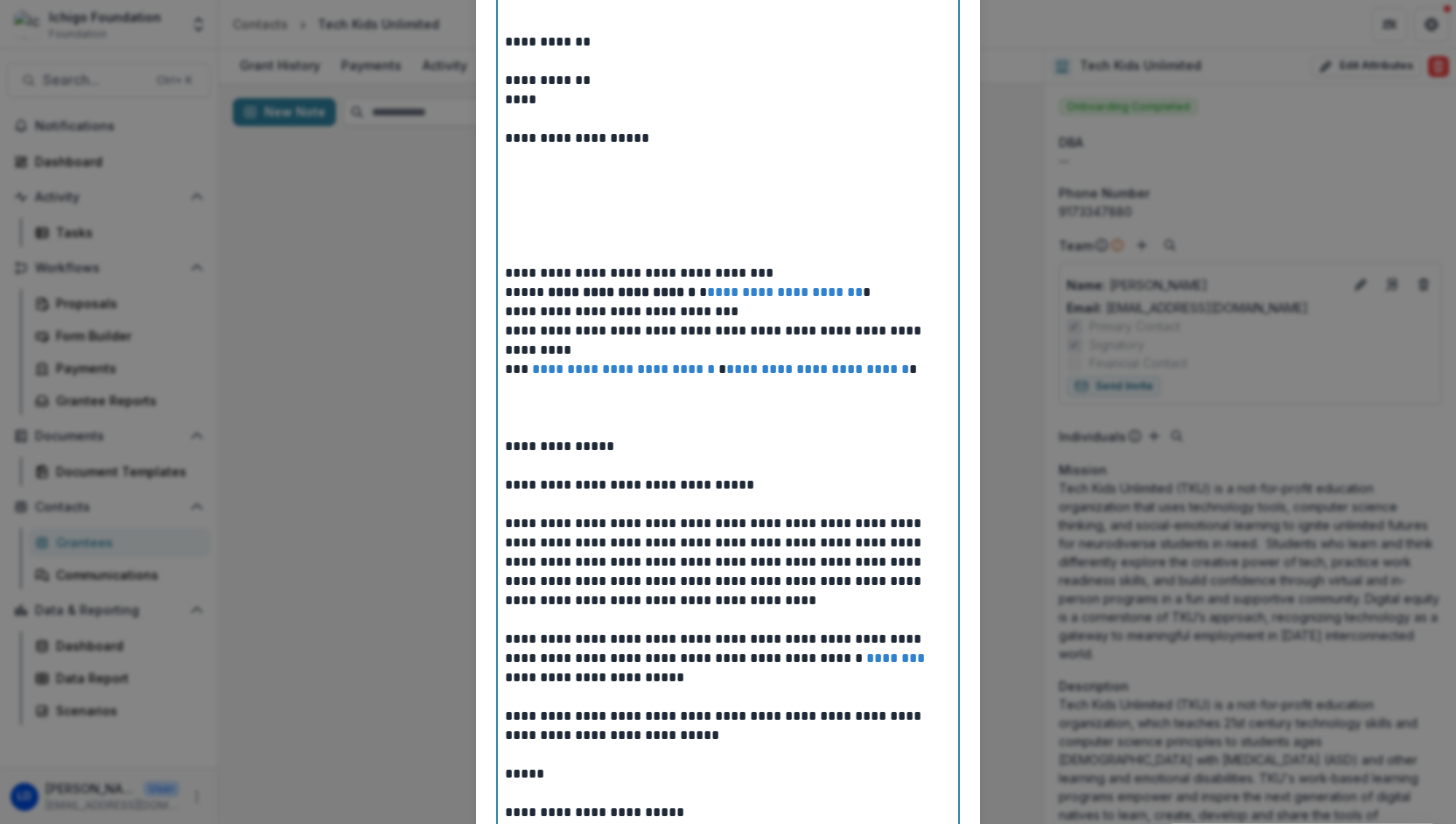
scroll to position [2239, 0]
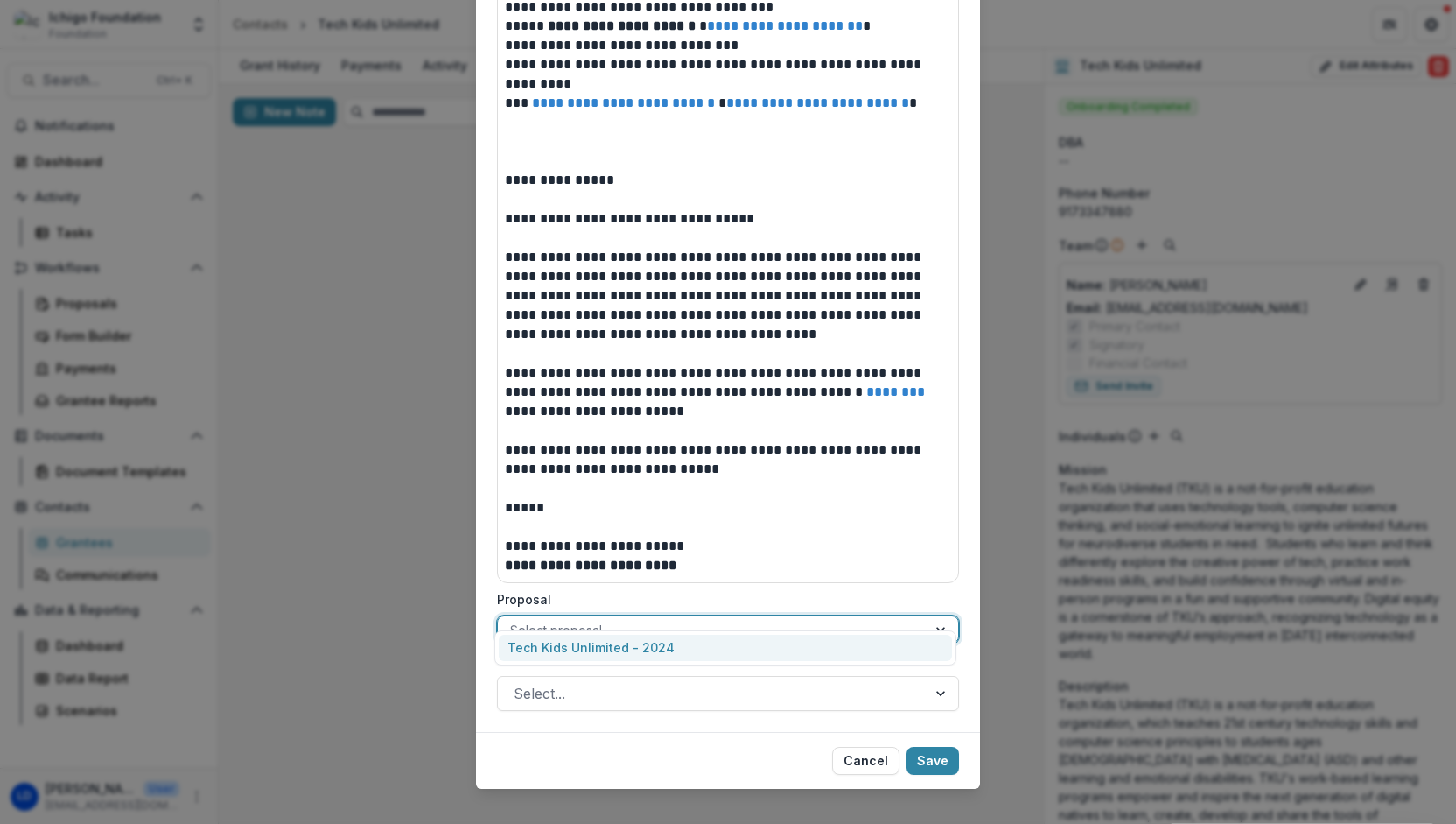
click at [778, 619] on div at bounding box center [712, 630] width 404 height 22
click at [725, 648] on div "Tech Kids Unlimited - 2024" at bounding box center [724, 648] width 453 height 28
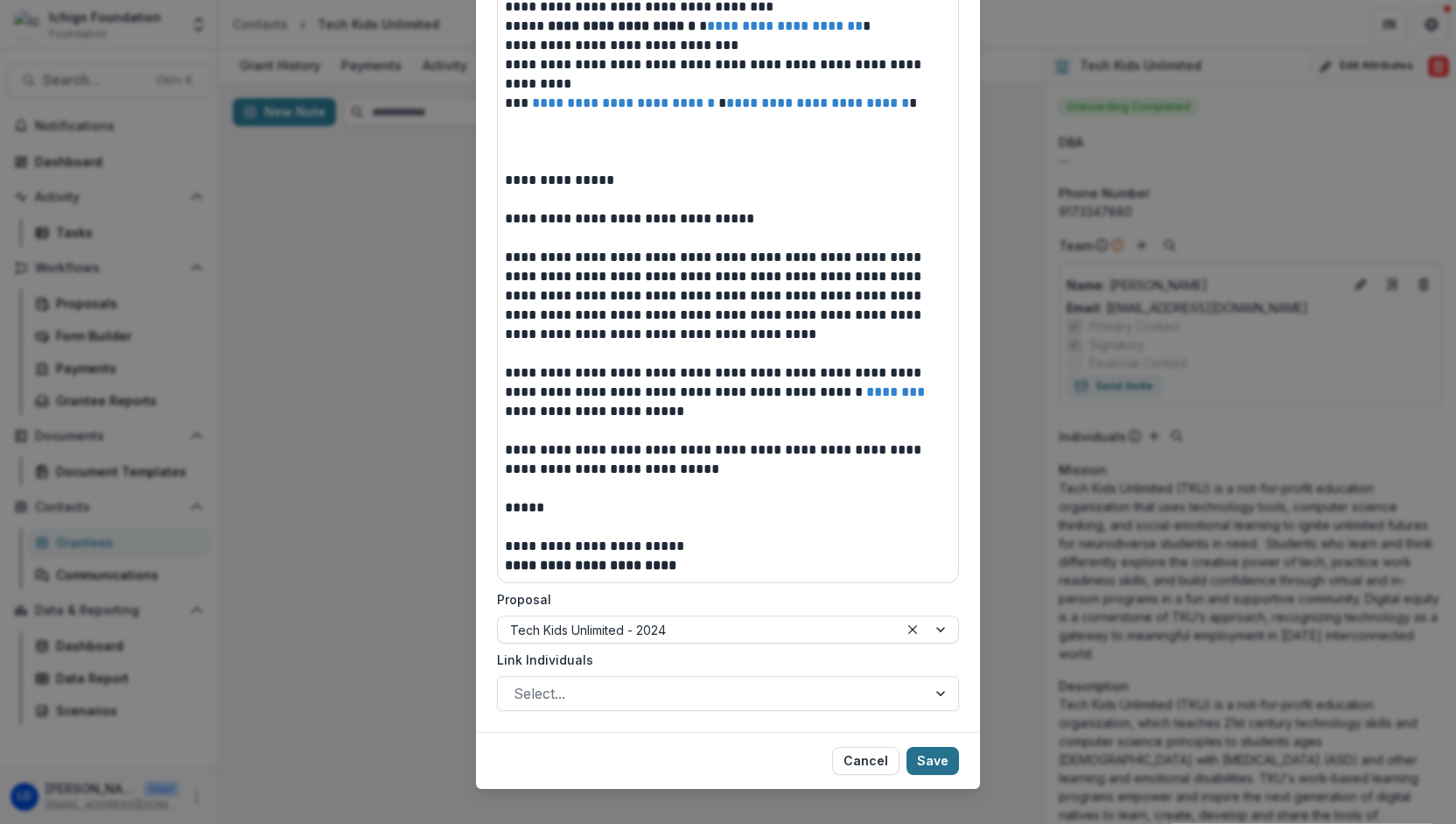
click at [922, 748] on button "Save" at bounding box center [932, 761] width 52 height 28
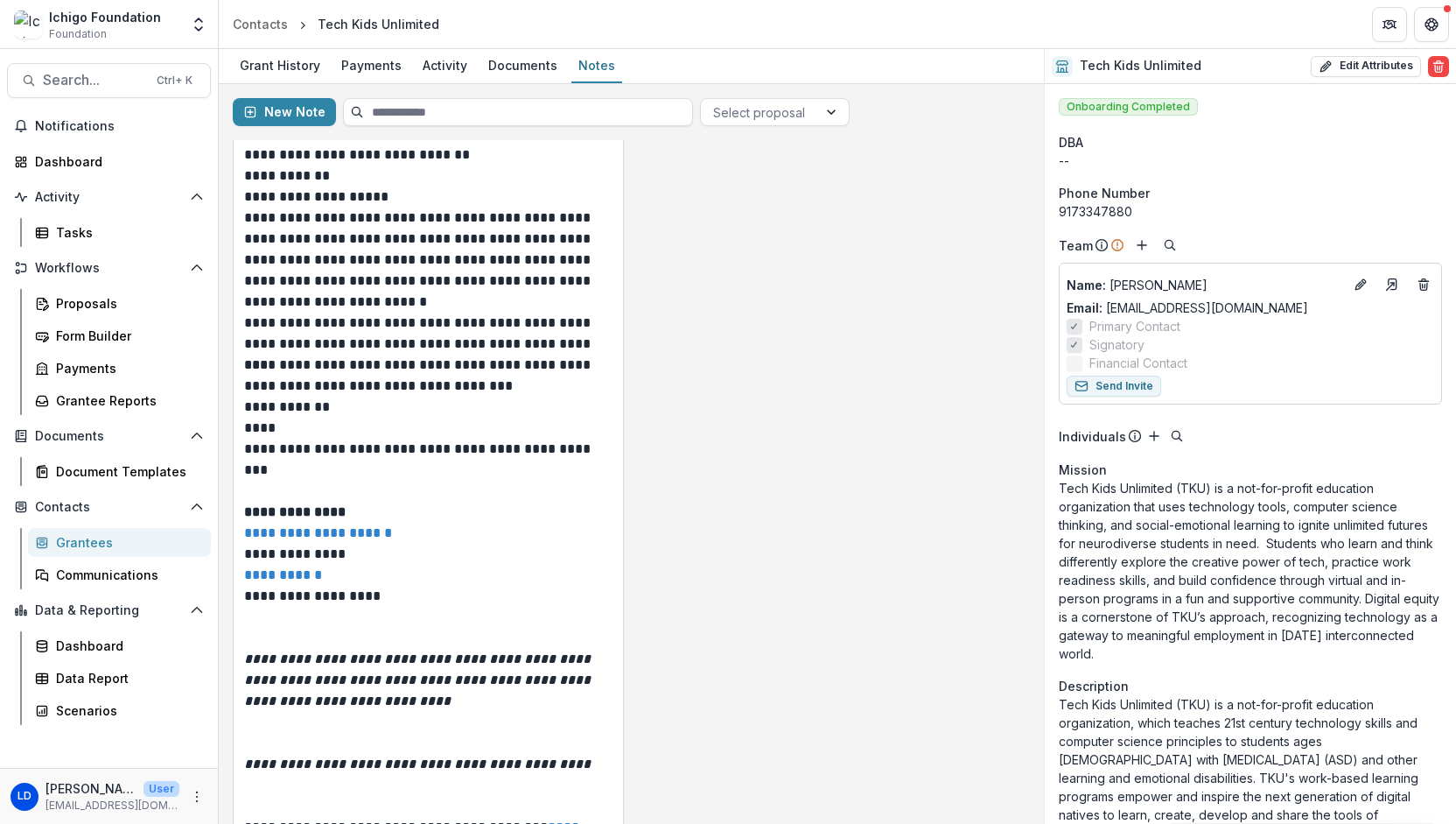
scroll to position [0, 0]
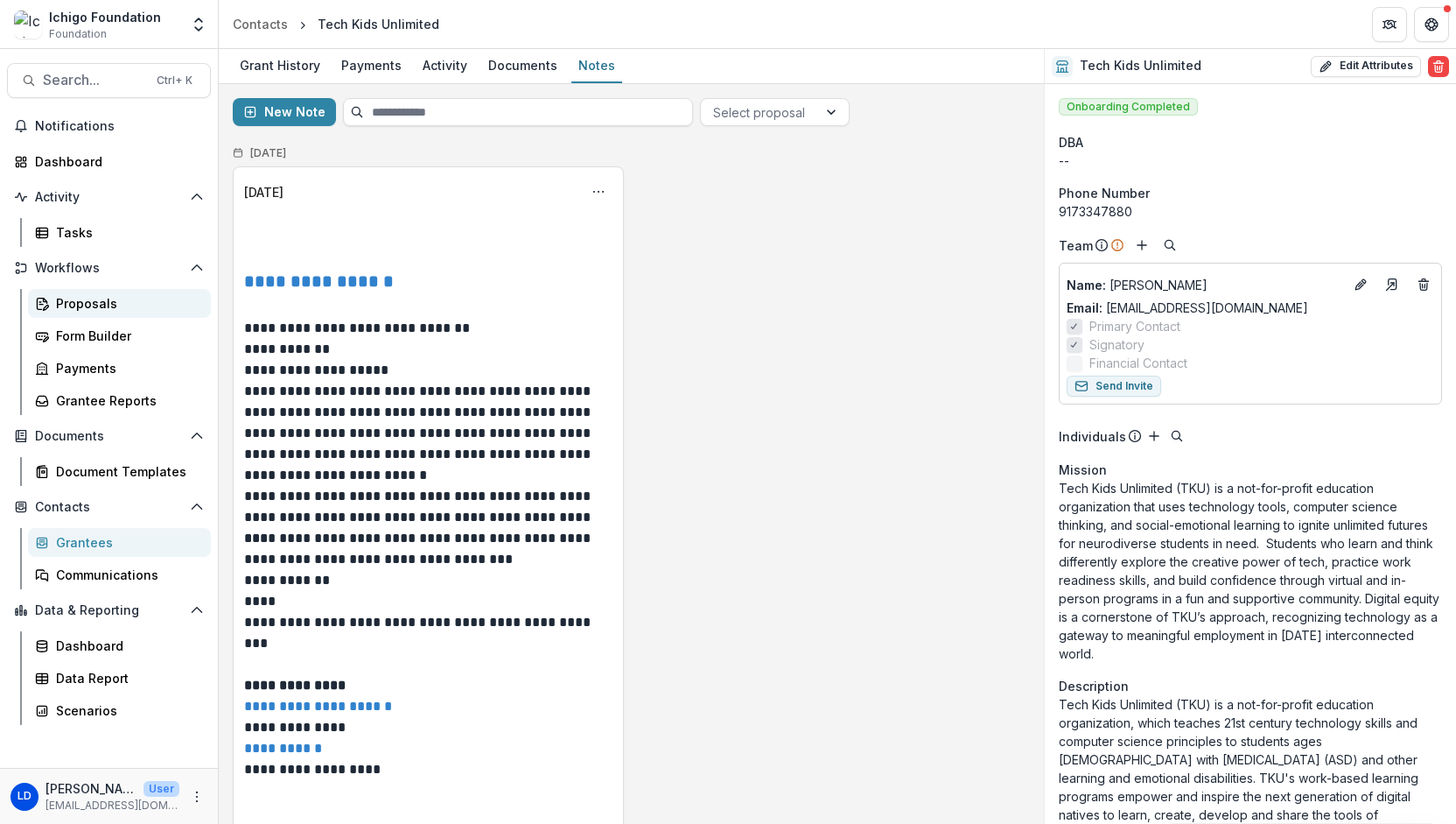
click at [70, 308] on div "Proposals" at bounding box center [126, 303] width 141 height 18
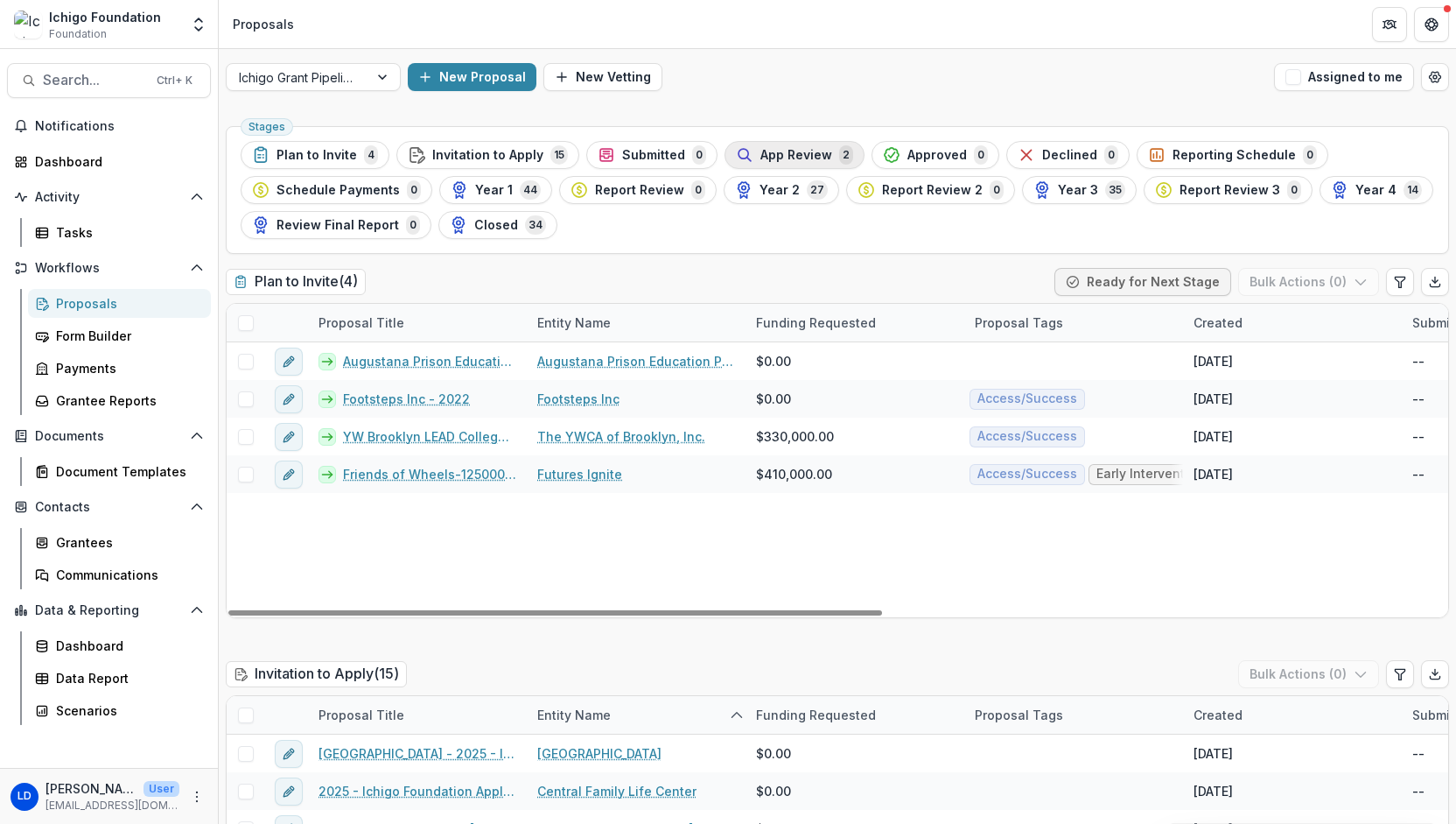
click at [777, 148] on span "App Review" at bounding box center [796, 155] width 72 height 15
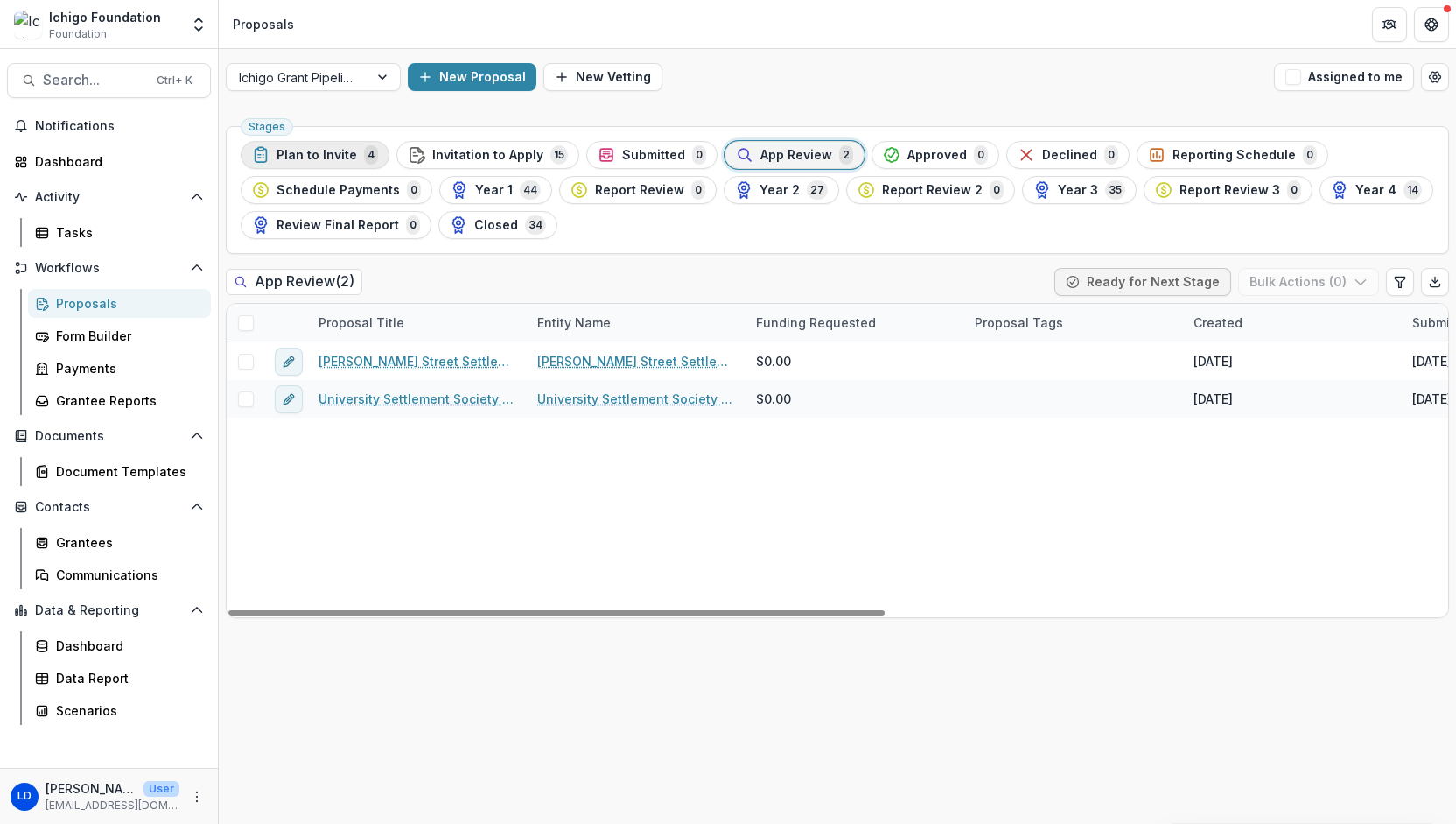
click at [317, 154] on span "Plan to Invite" at bounding box center [317, 155] width 81 height 15
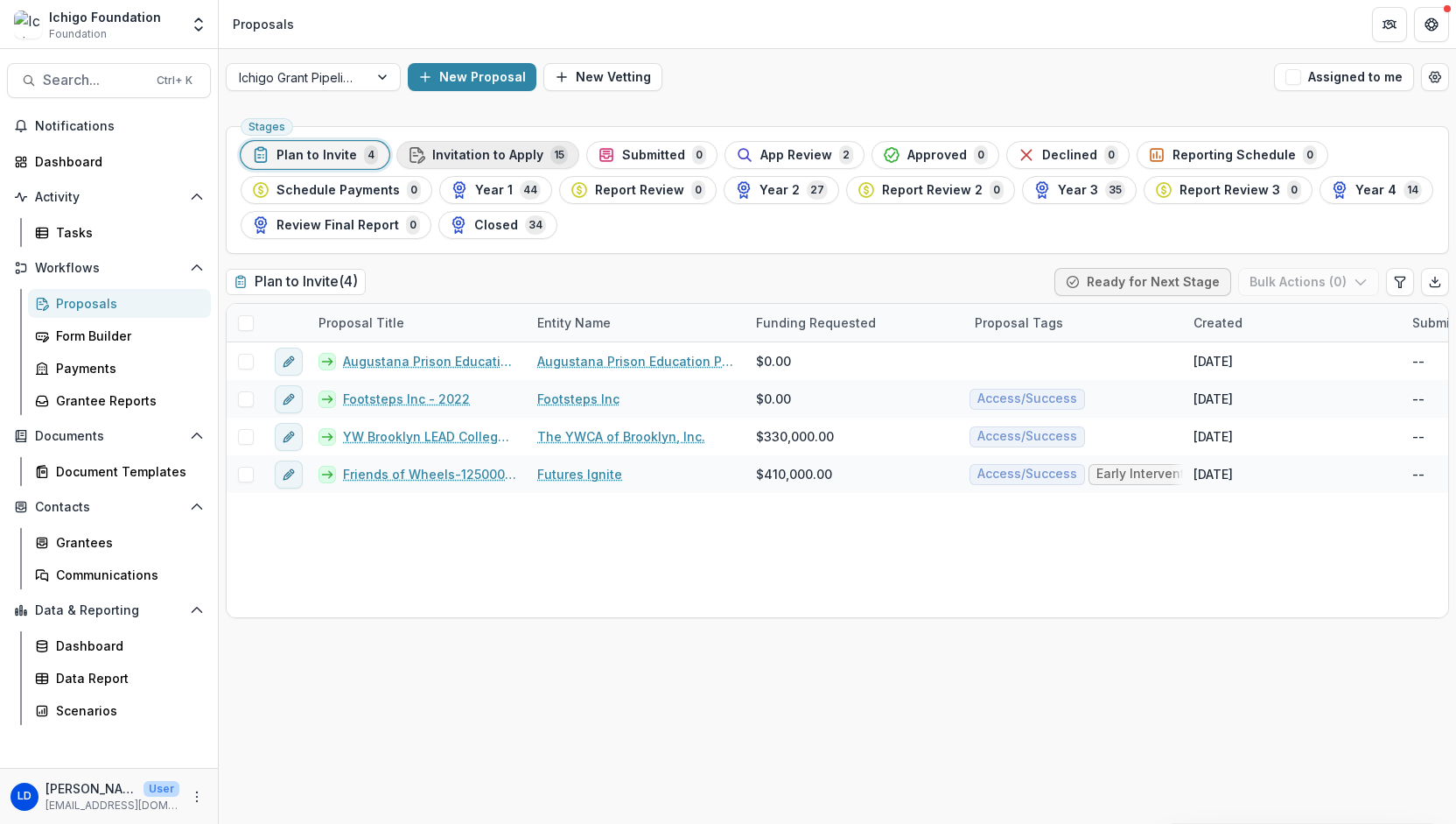
click at [472, 154] on span "Invitation to Apply" at bounding box center [487, 155] width 111 height 15
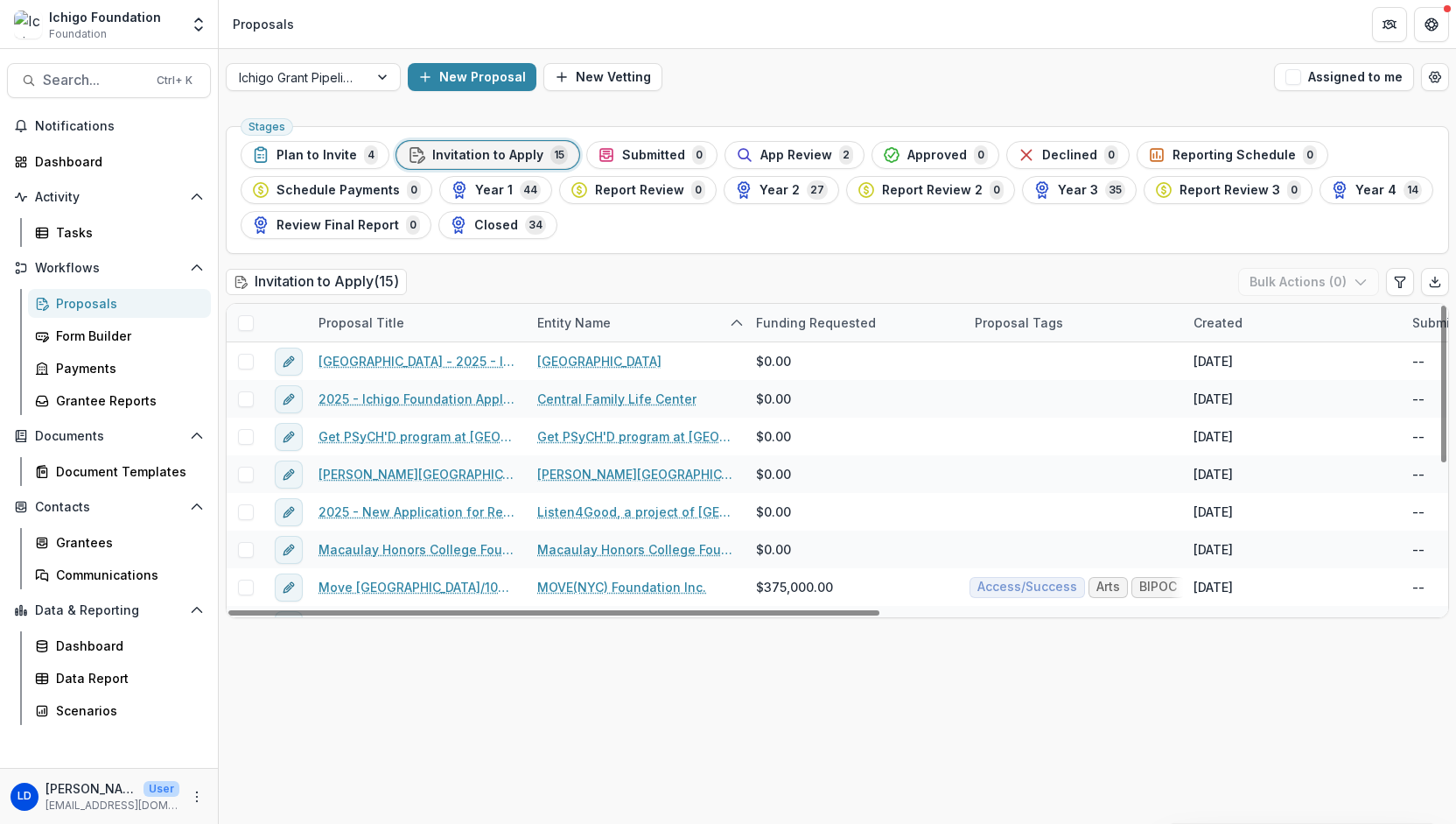
click at [1200, 325] on div "Created" at bounding box center [1218, 323] width 70 height 18
click at [1248, 422] on span "Sort Descending" at bounding box center [1268, 429] width 101 height 15
click at [1193, 680] on div "Stages Plan to Invite 4 Invitation to Apply 15 Submitted 0 App Review 2 Approve…" at bounding box center [837, 471] width 1237 height 704
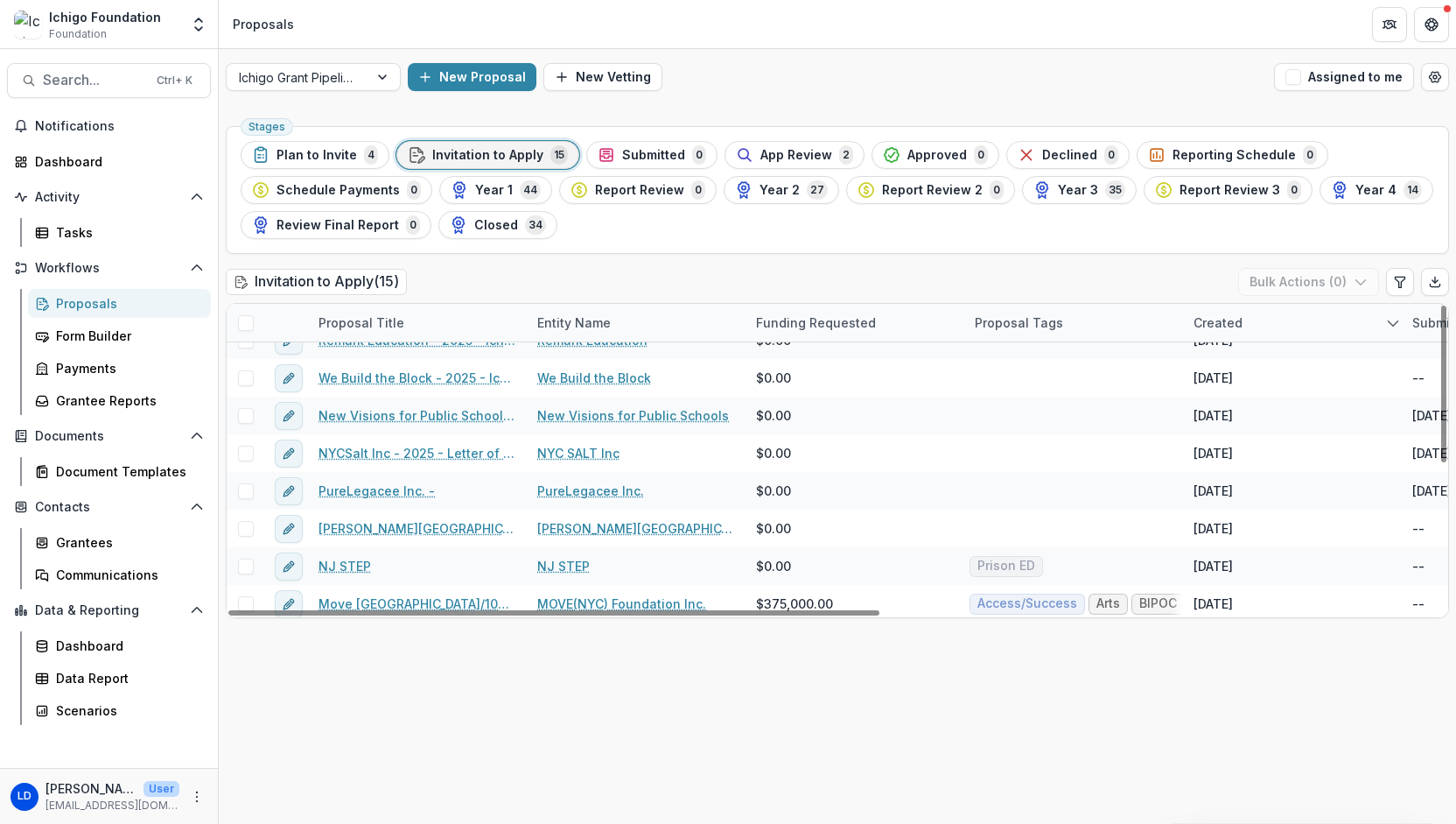
scroll to position [289, 0]
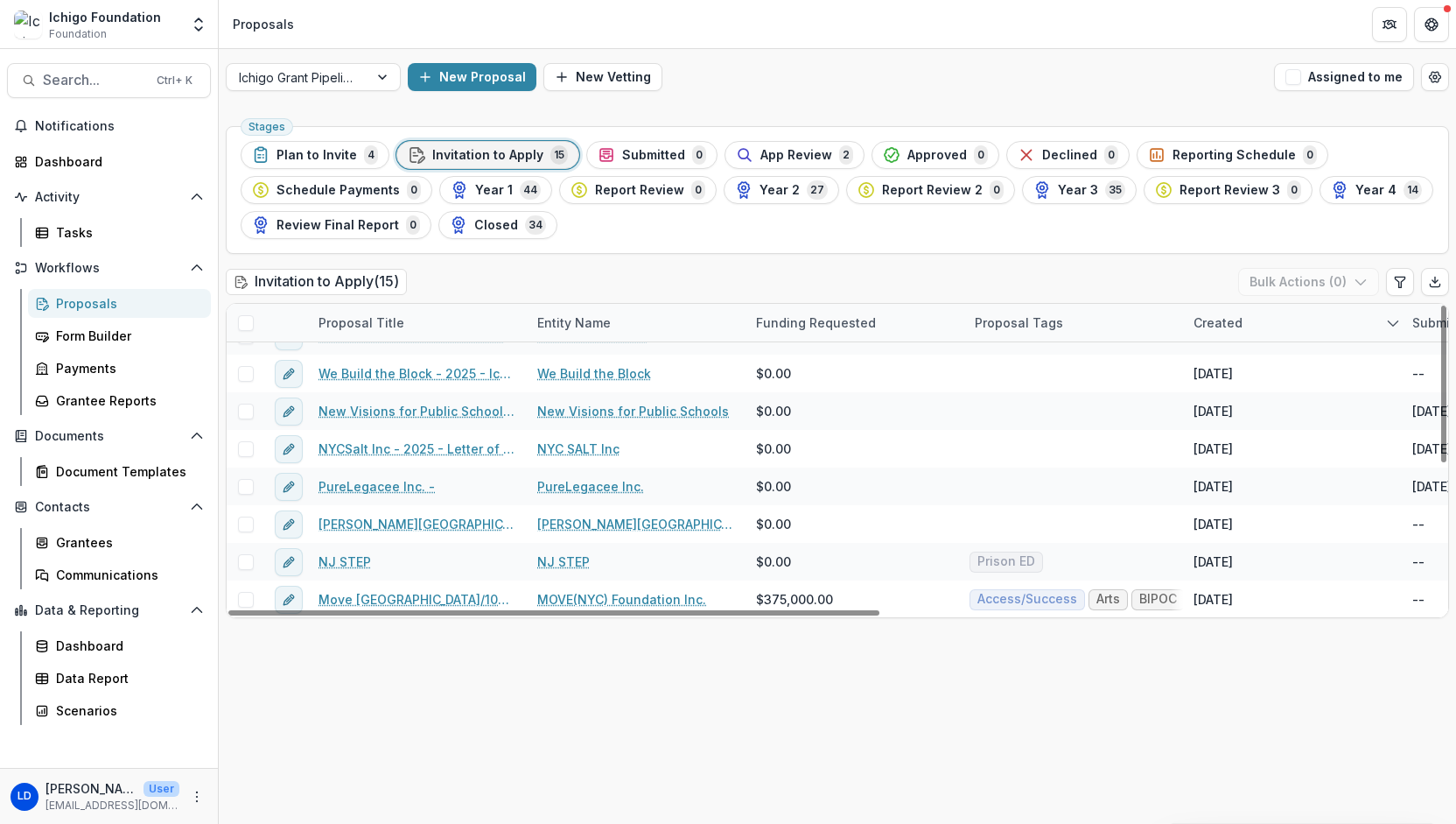
click at [1159, 680] on div "Stages Plan to Invite 4 Invitation to Apply 15 Submitted 0 App Review 2 Approve…" at bounding box center [837, 471] width 1237 height 704
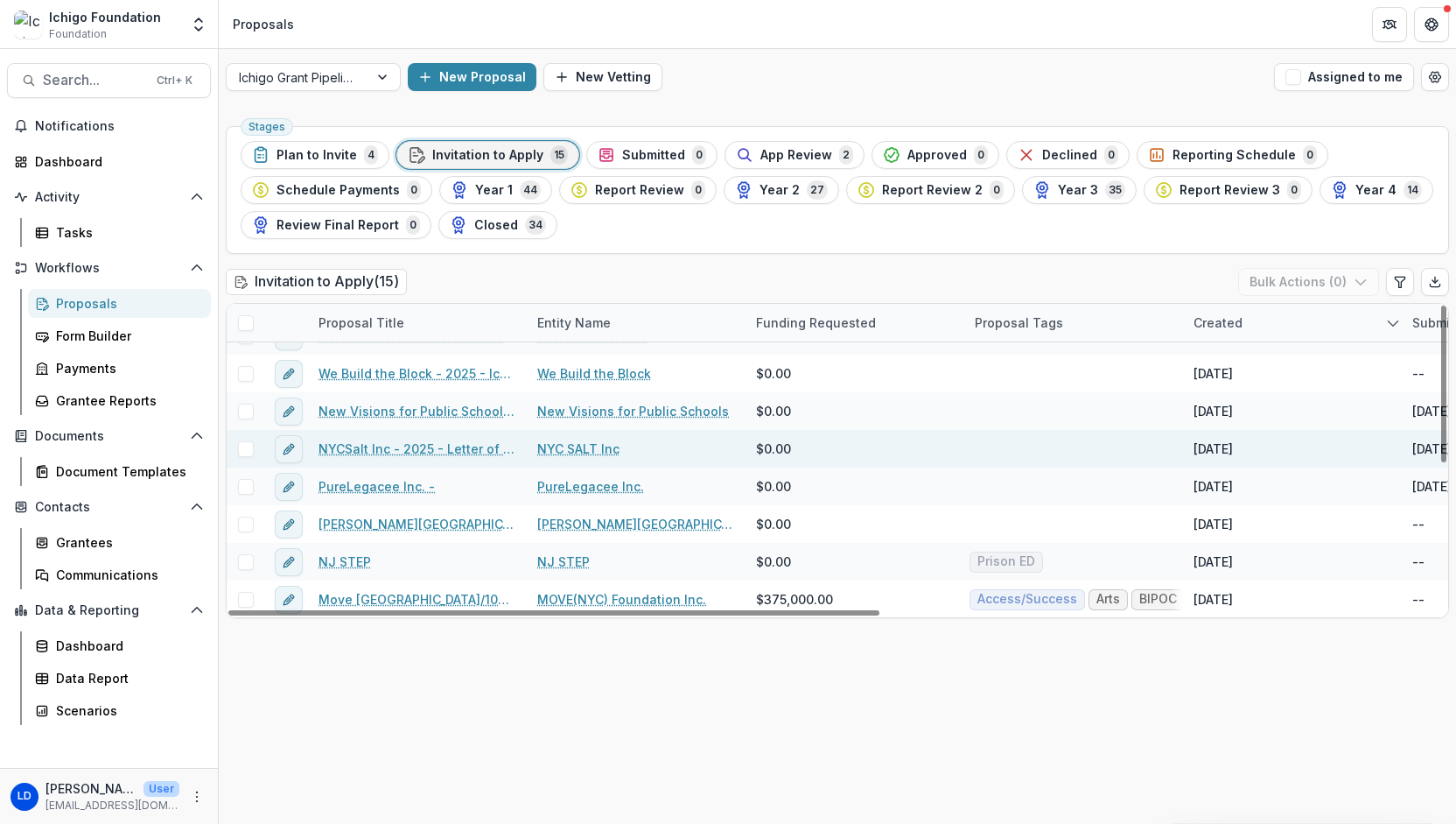
click at [569, 449] on link "NYC SALT Inc" at bounding box center [577, 449] width 82 height 18
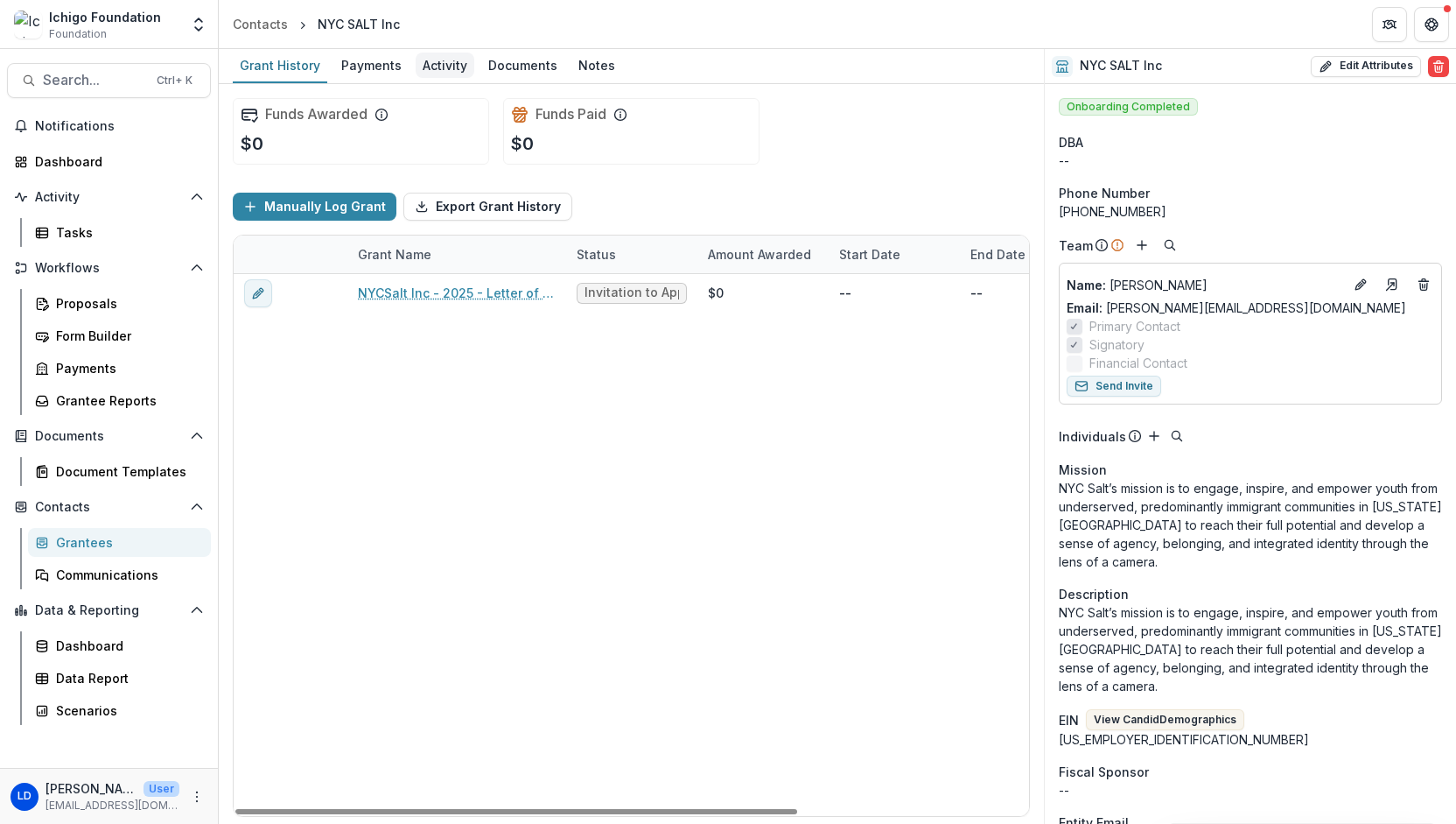
click at [427, 71] on div "Activity" at bounding box center [445, 65] width 59 height 26
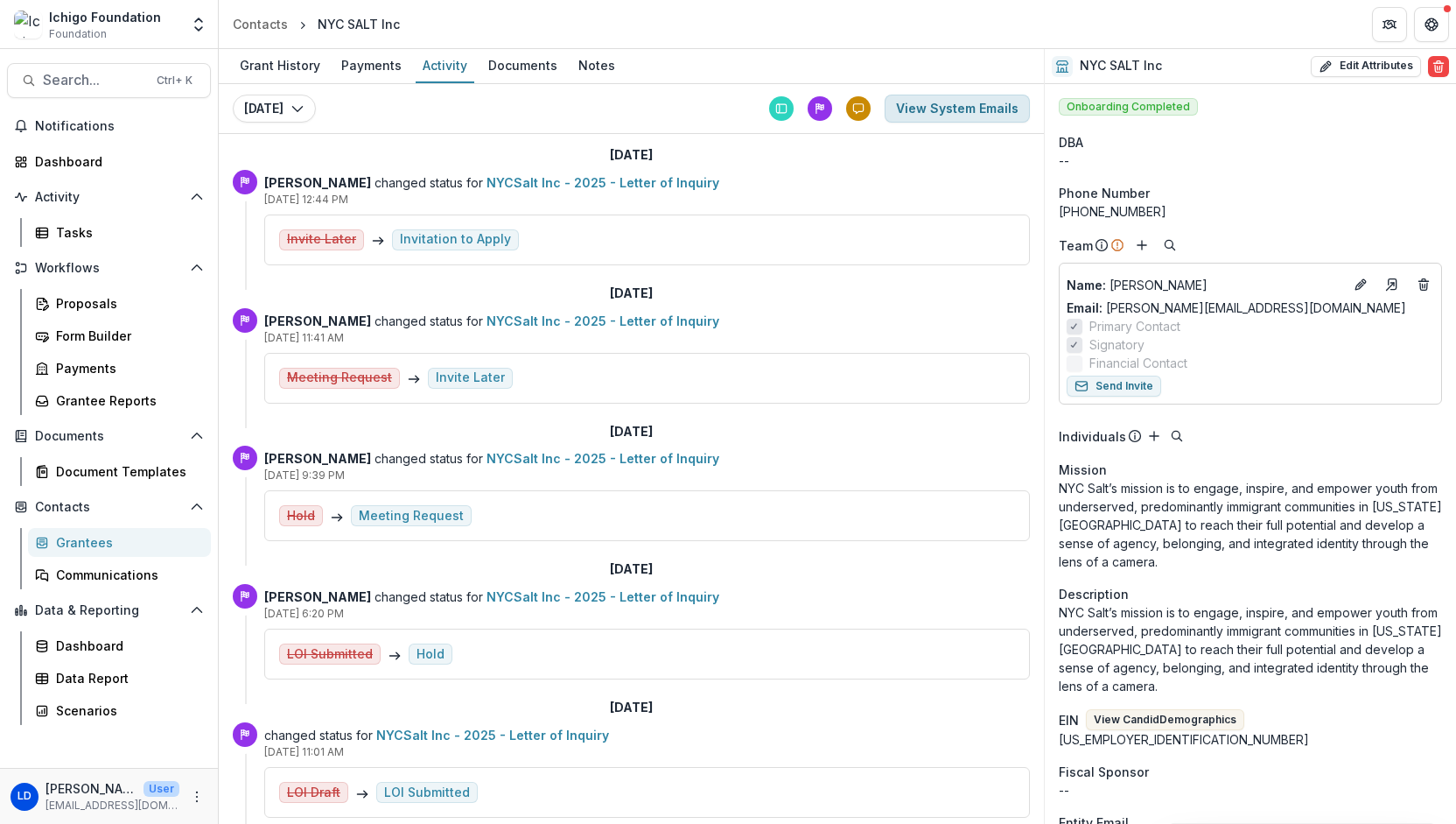
click at [916, 109] on button "View System Emails" at bounding box center [957, 109] width 145 height 28
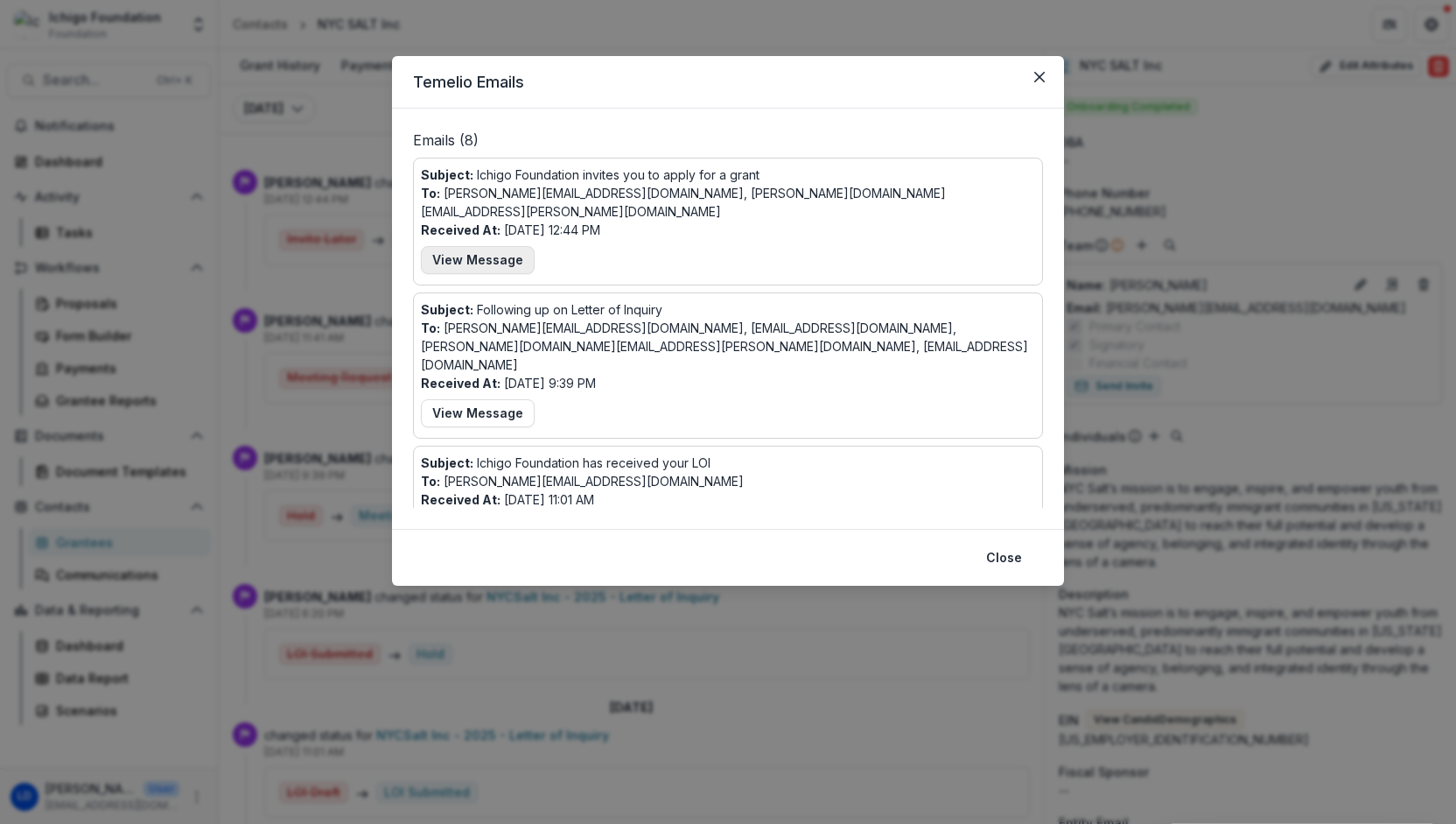
click at [509, 252] on button "View Message" at bounding box center [478, 259] width 114 height 28
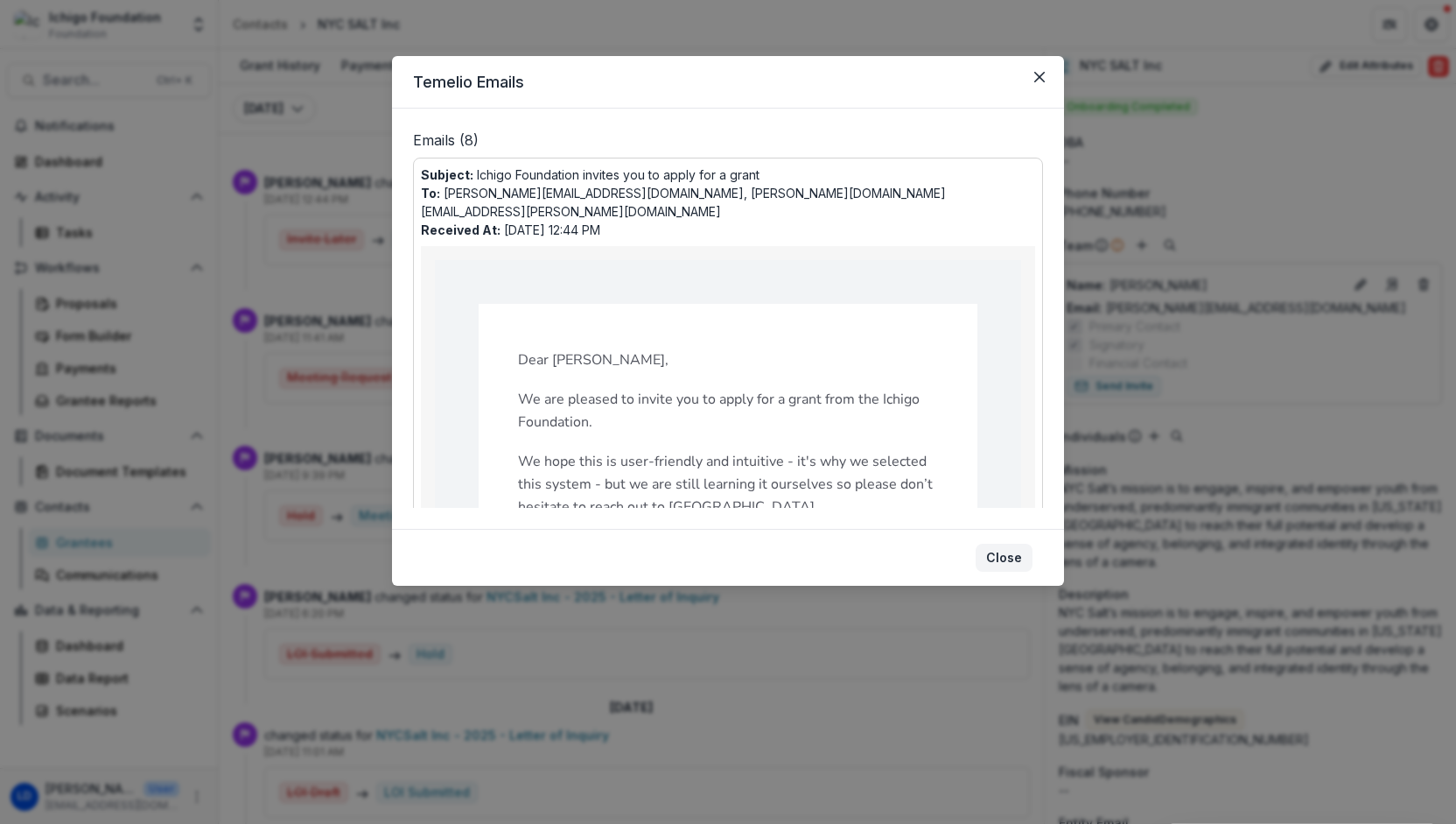
click at [1000, 548] on button "Close" at bounding box center [1004, 557] width 57 height 28
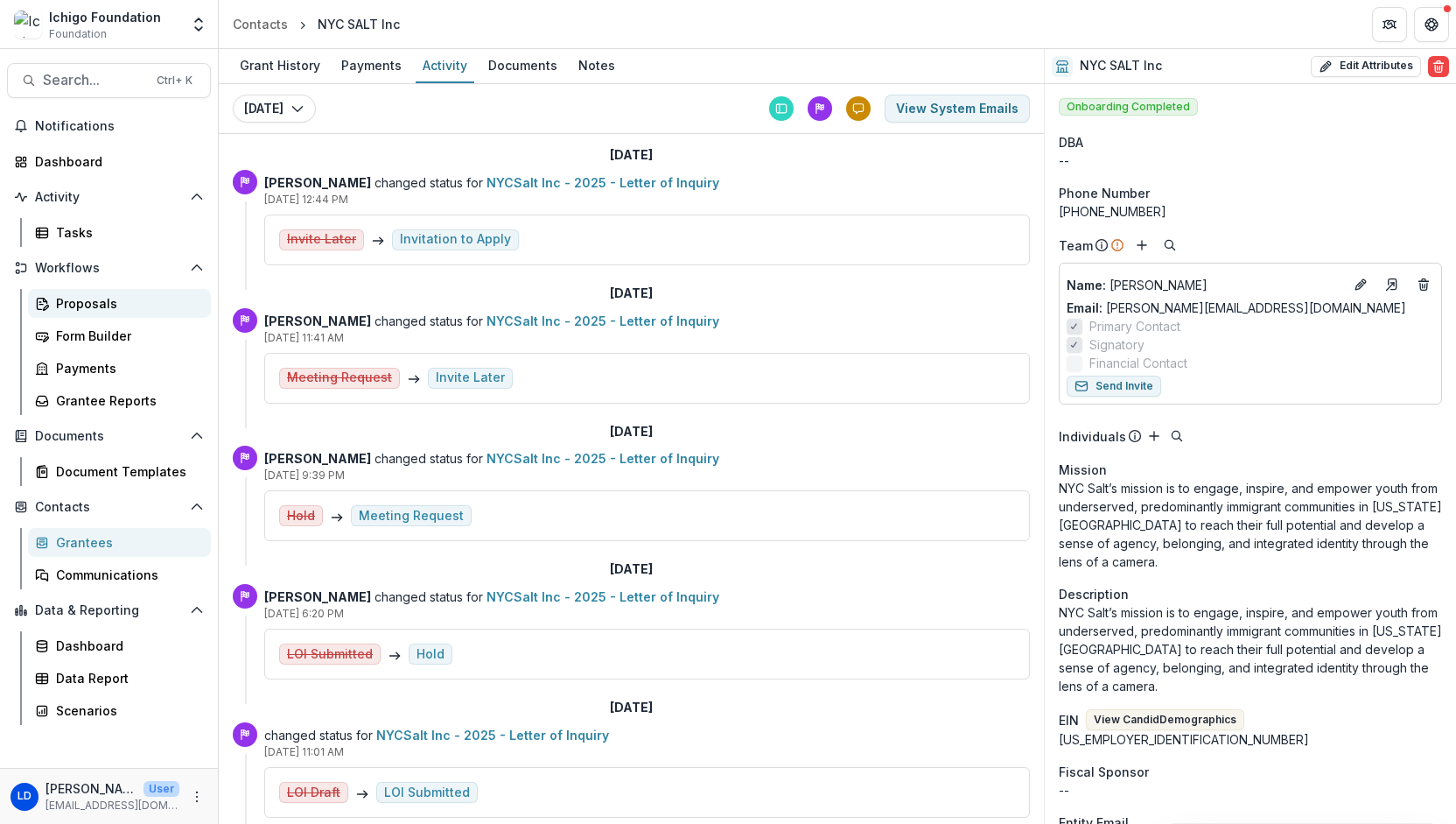
click at [78, 303] on div "Proposals" at bounding box center [126, 303] width 141 height 18
